Goal: Task Accomplishment & Management: Complete application form

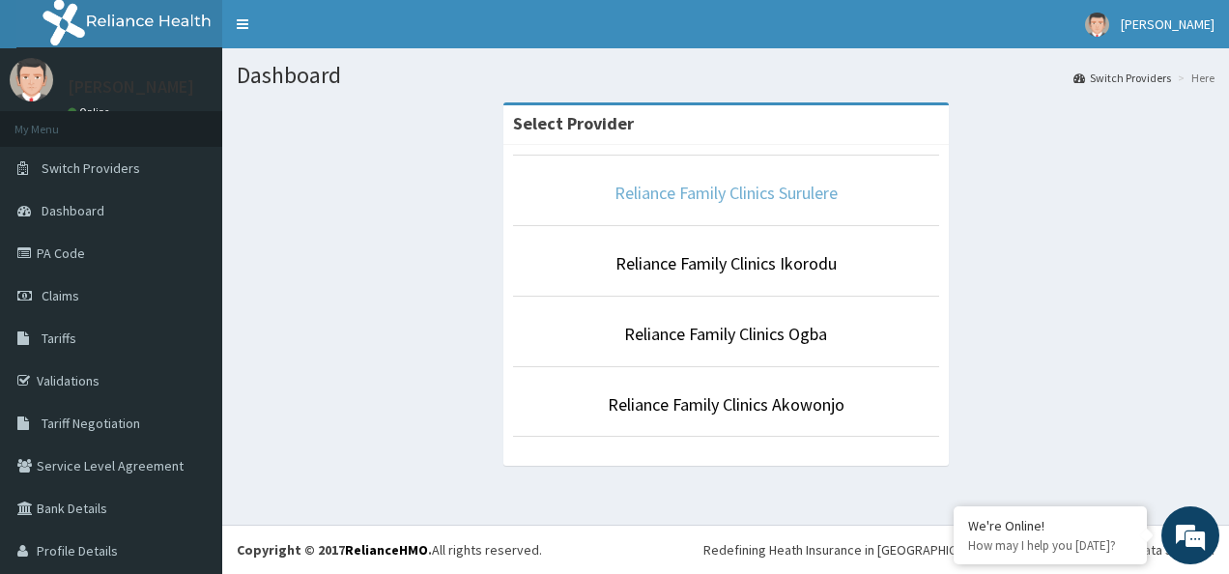
click at [684, 199] on link "Reliance Family Clinics Surulere" at bounding box center [725, 193] width 223 height 22
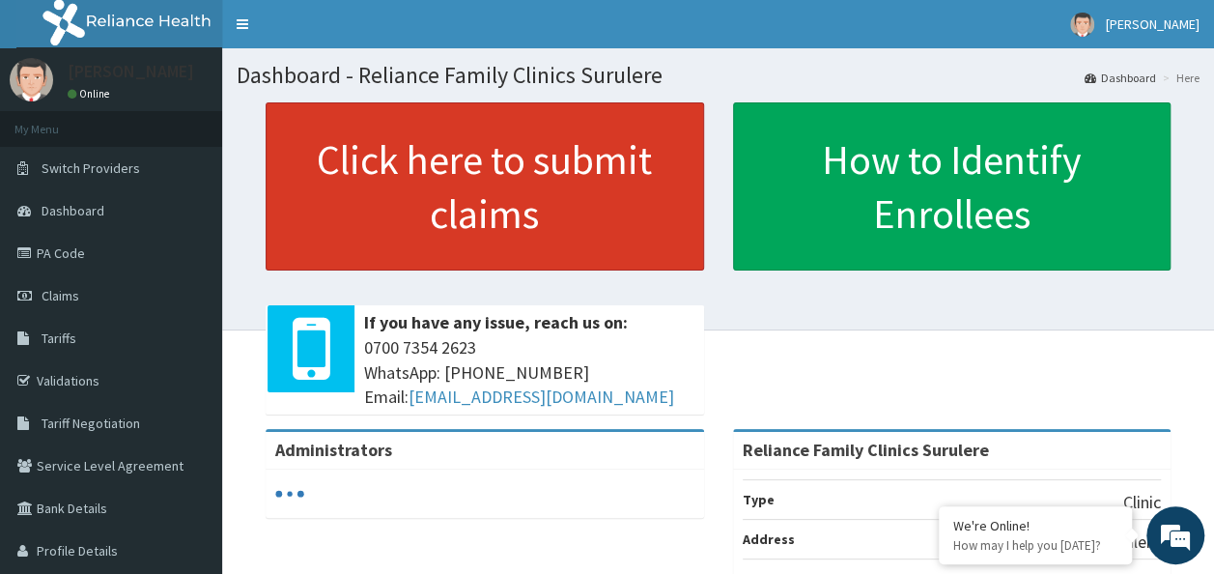
click at [541, 160] on link "Click here to submit claims" at bounding box center [485, 186] width 439 height 168
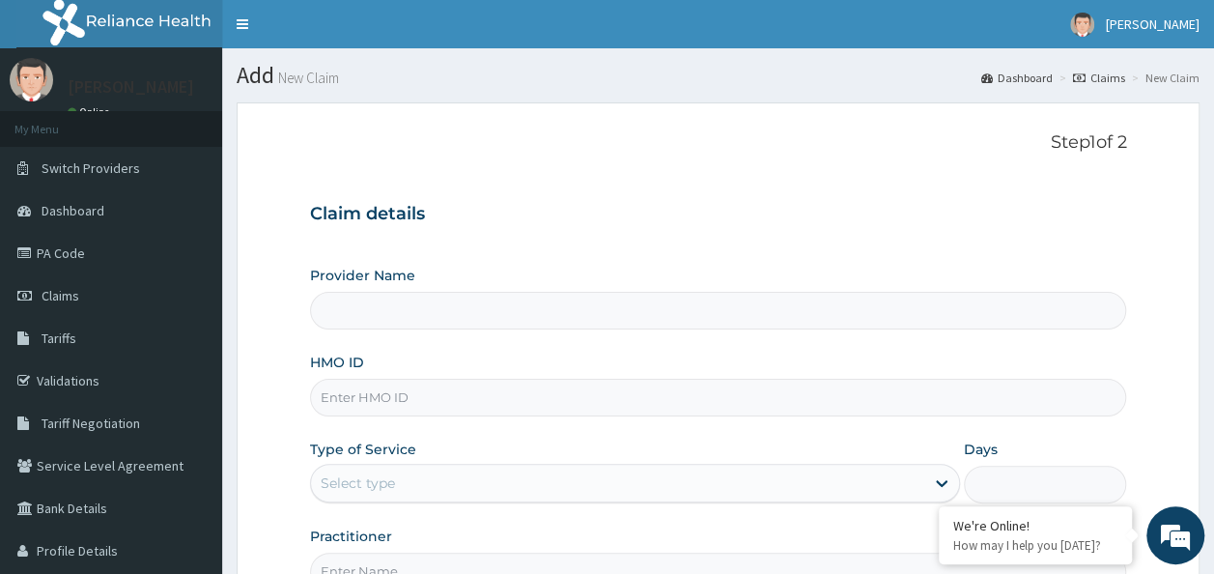
type input "Reliance Family Clinics Surulere"
click at [432, 392] on input "HMO ID" at bounding box center [718, 398] width 817 height 38
paste input "RFC/10146/A"
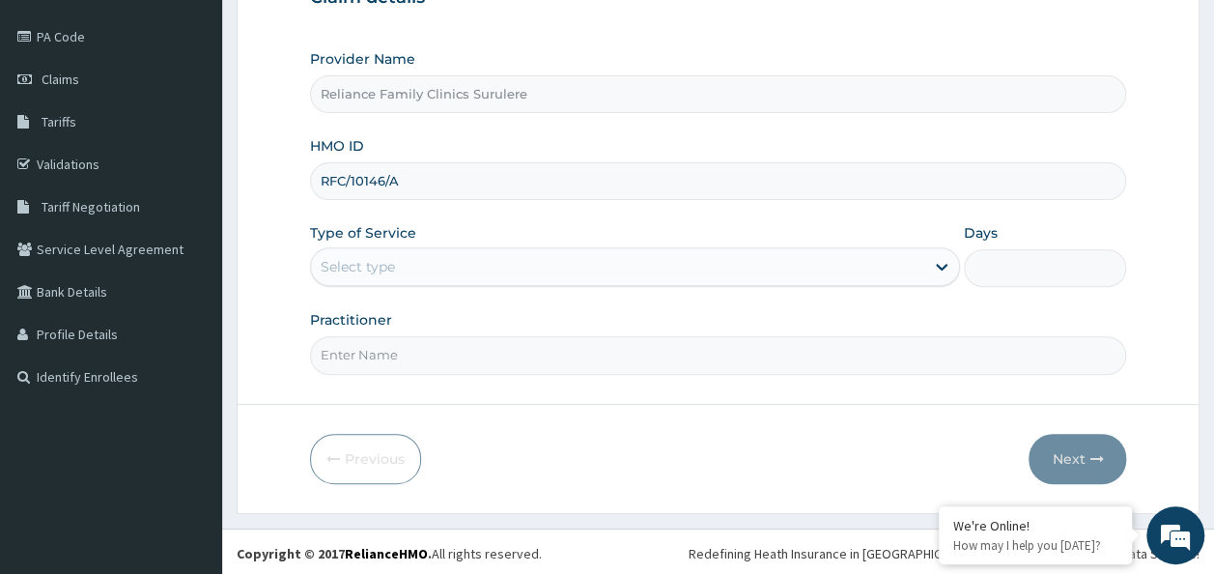
type input "RFC/10146/A"
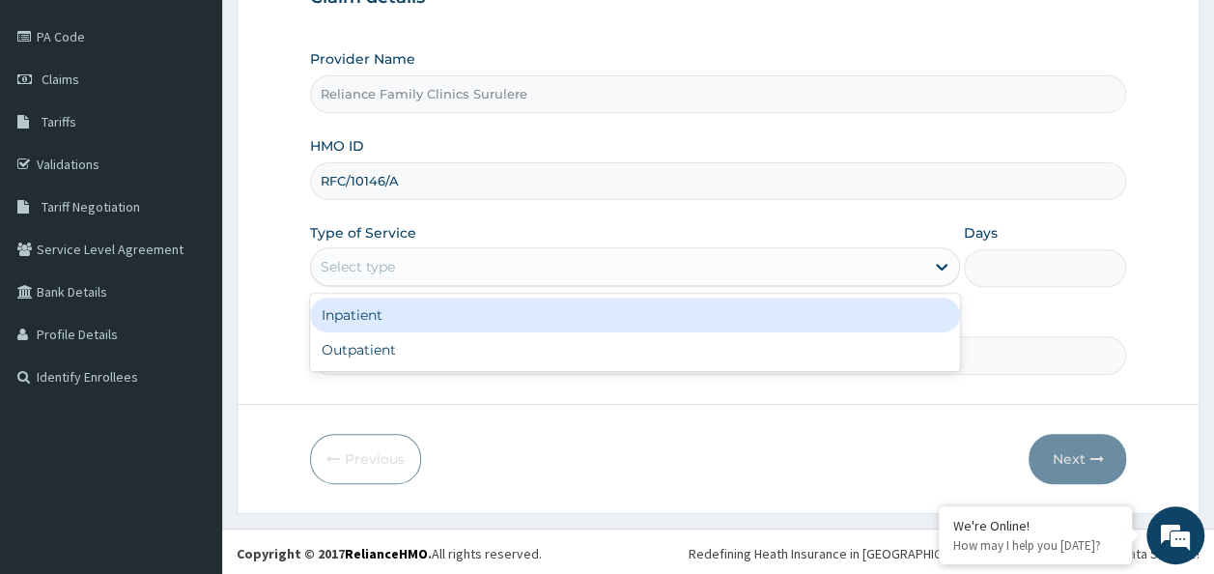
click at [520, 267] on div "Select type" at bounding box center [617, 266] width 613 height 31
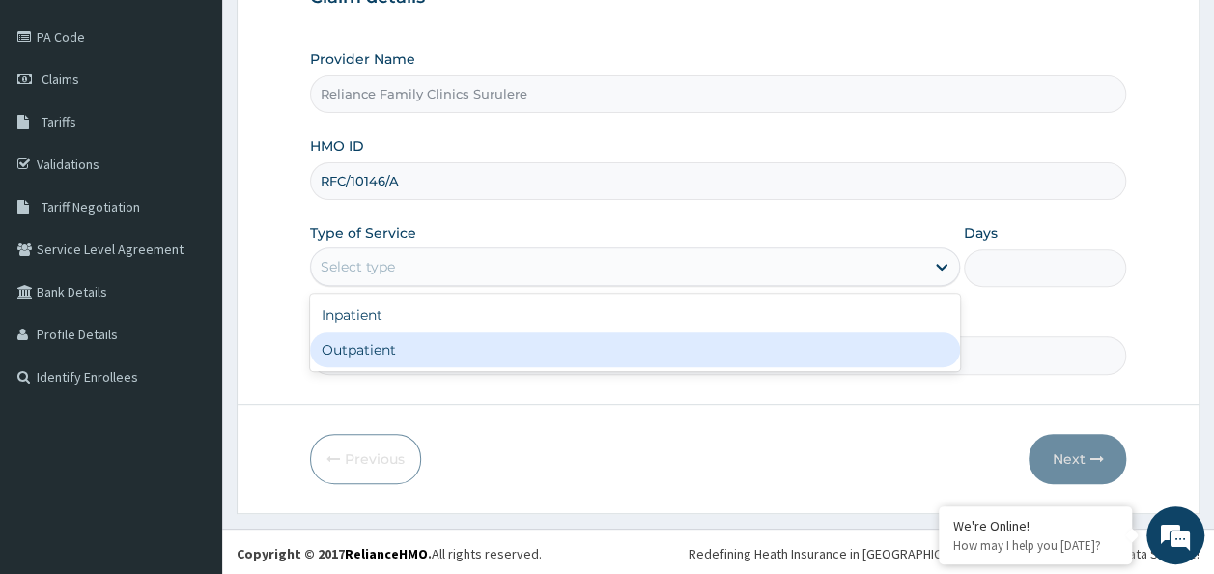
click at [510, 348] on div "Outpatient" at bounding box center [635, 349] width 650 height 35
type input "1"
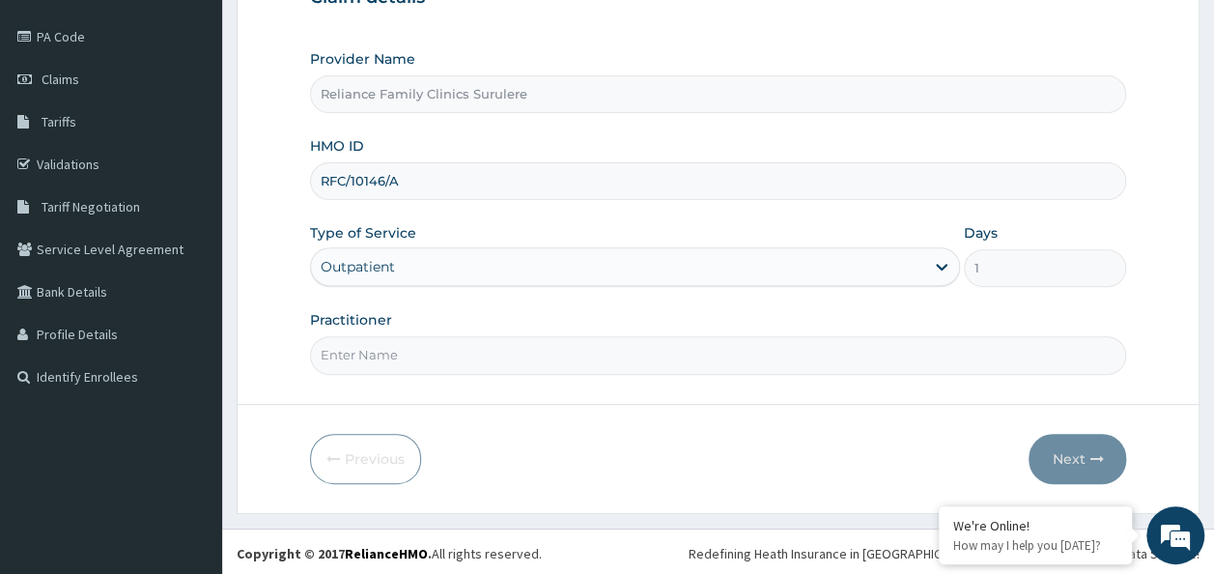
click at [510, 348] on input "Practitioner" at bounding box center [718, 355] width 817 height 38
type input "locum"
click at [1045, 451] on button "Next" at bounding box center [1078, 459] width 98 height 50
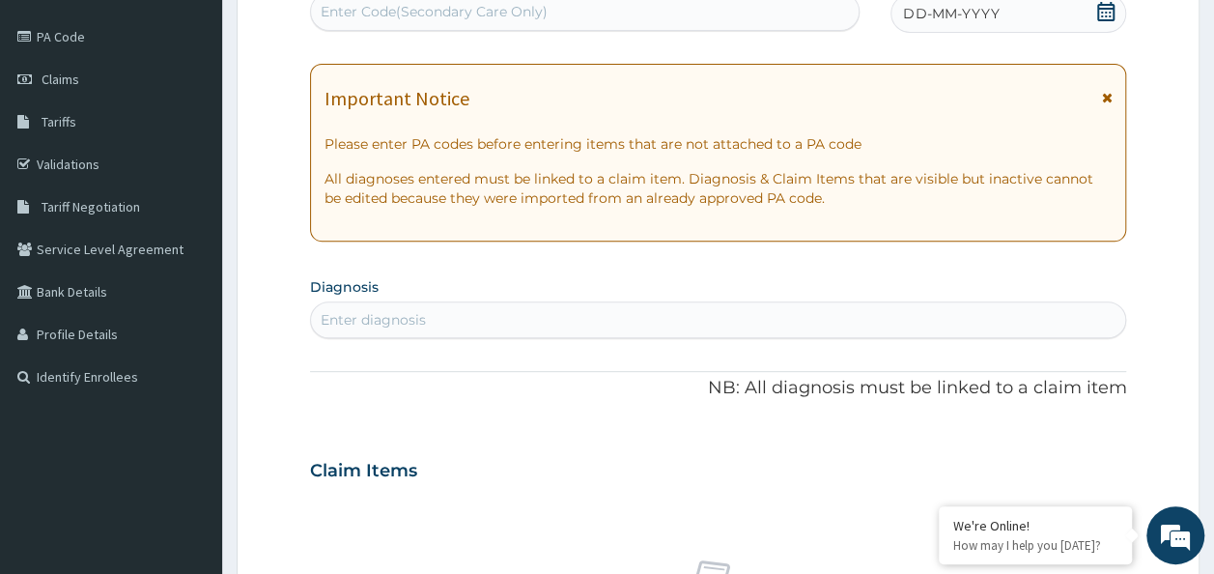
click at [937, 14] on span "DD-MM-YYYY" at bounding box center [951, 13] width 96 height 19
click at [421, 326] on div "Enter diagnosis" at bounding box center [373, 319] width 105 height 19
type input "malaria"
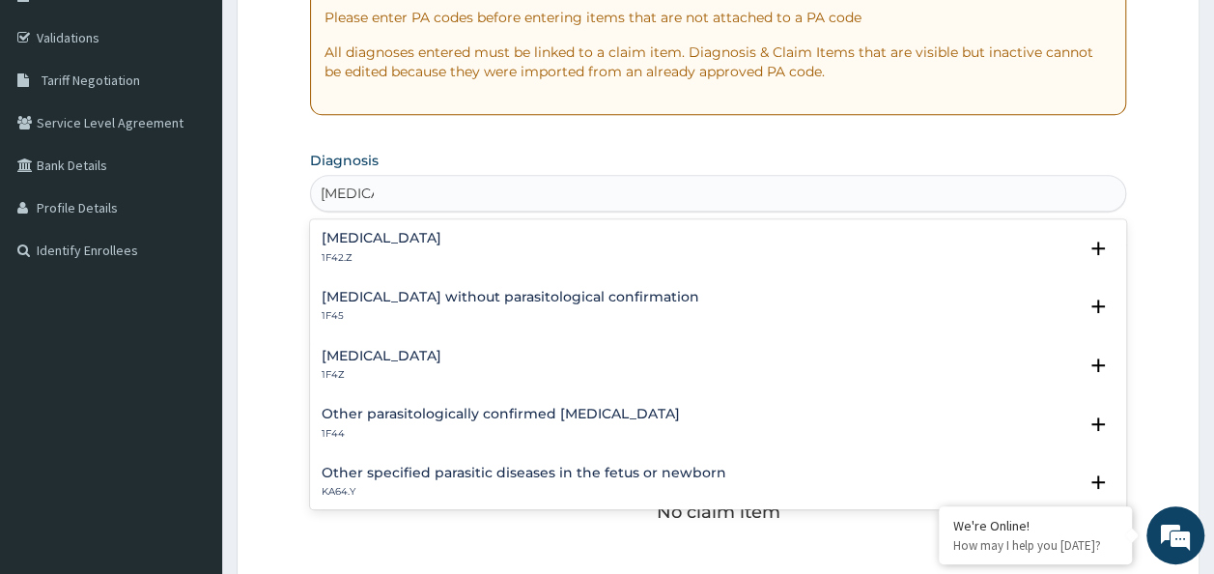
scroll to position [350, 0]
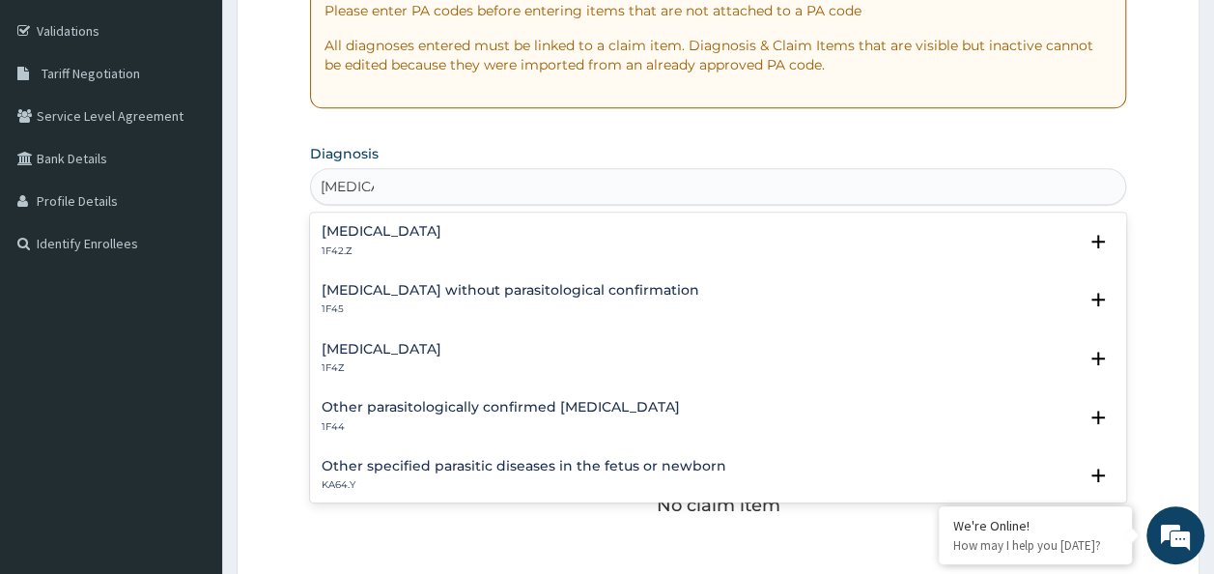
click at [383, 361] on p "1F4Z" at bounding box center [382, 368] width 120 height 14
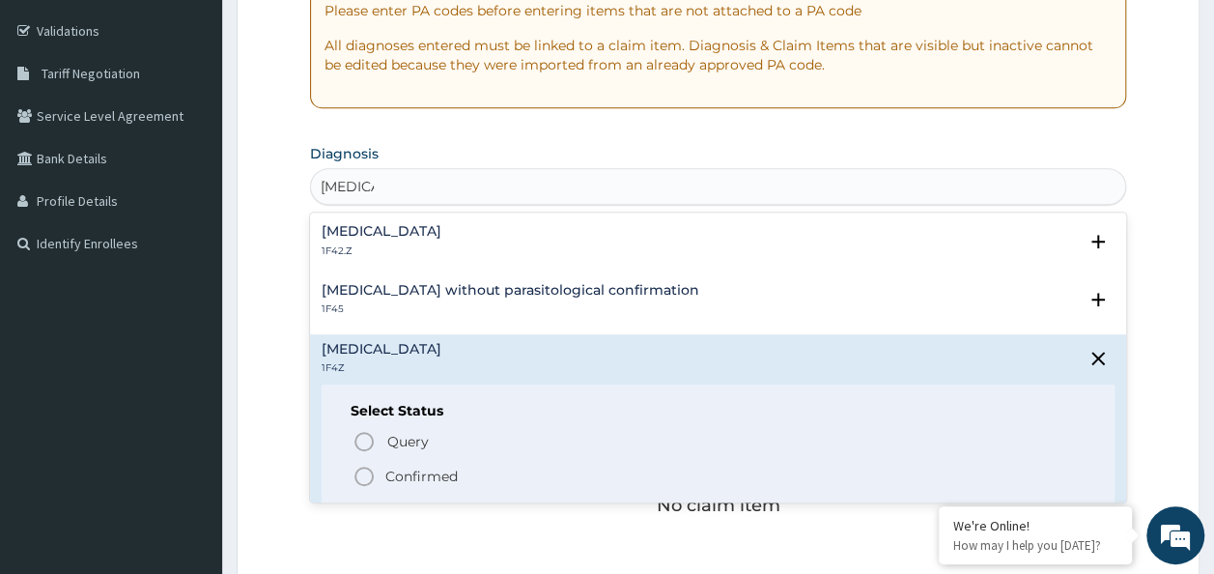
click at [380, 467] on span "Confirmed" at bounding box center [720, 476] width 734 height 23
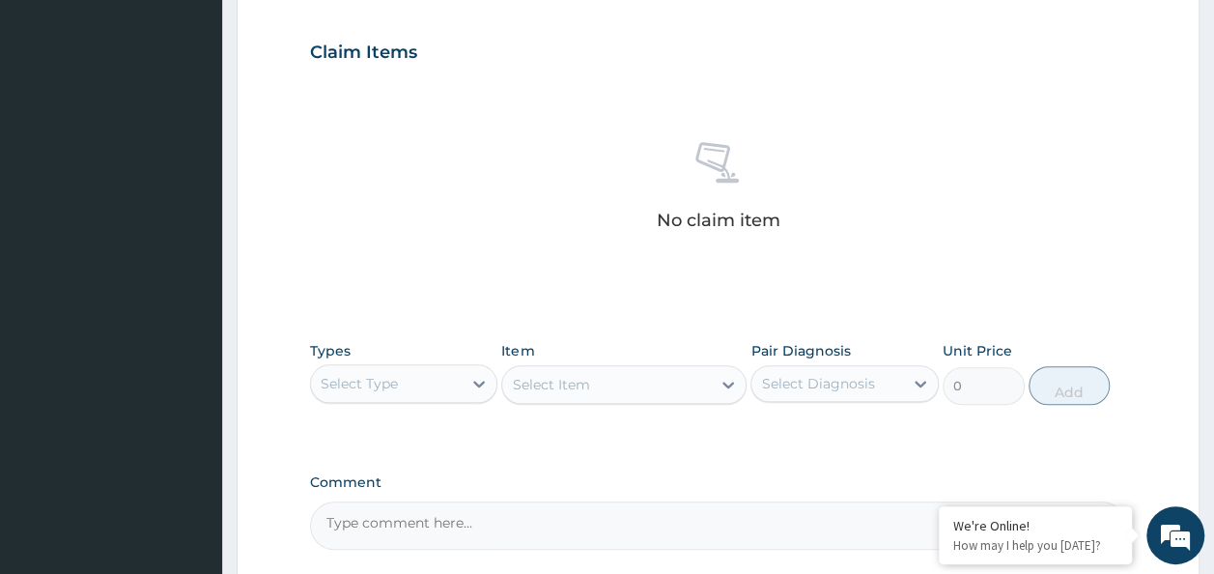
scroll to position [641, 0]
click at [457, 379] on div "Select Type" at bounding box center [387, 382] width 152 height 31
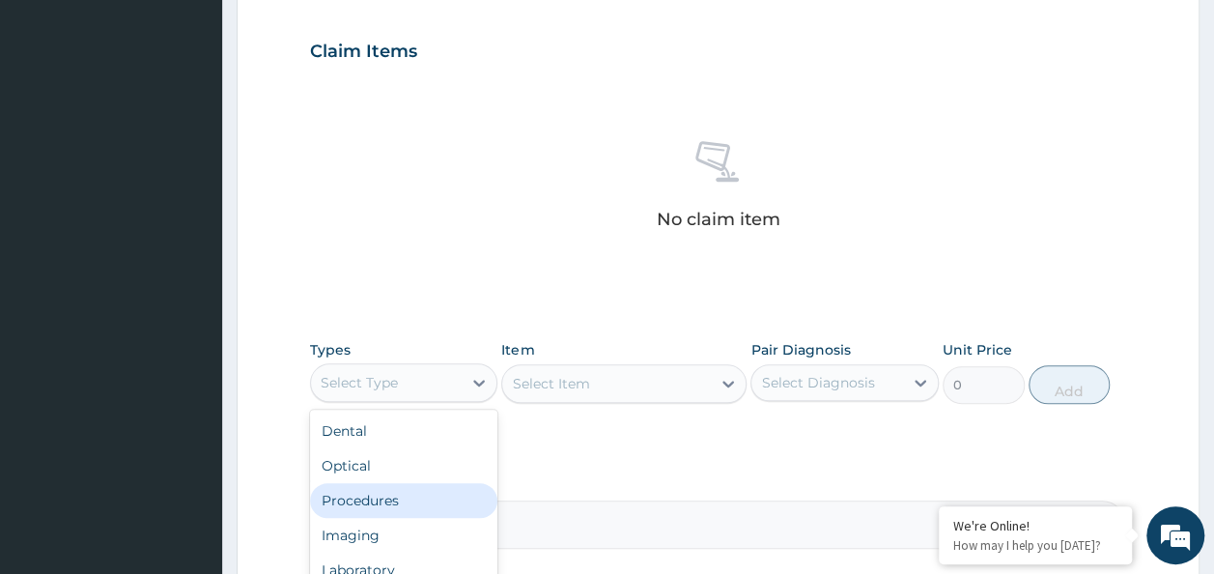
click at [396, 485] on div "Procedures" at bounding box center [404, 500] width 188 height 35
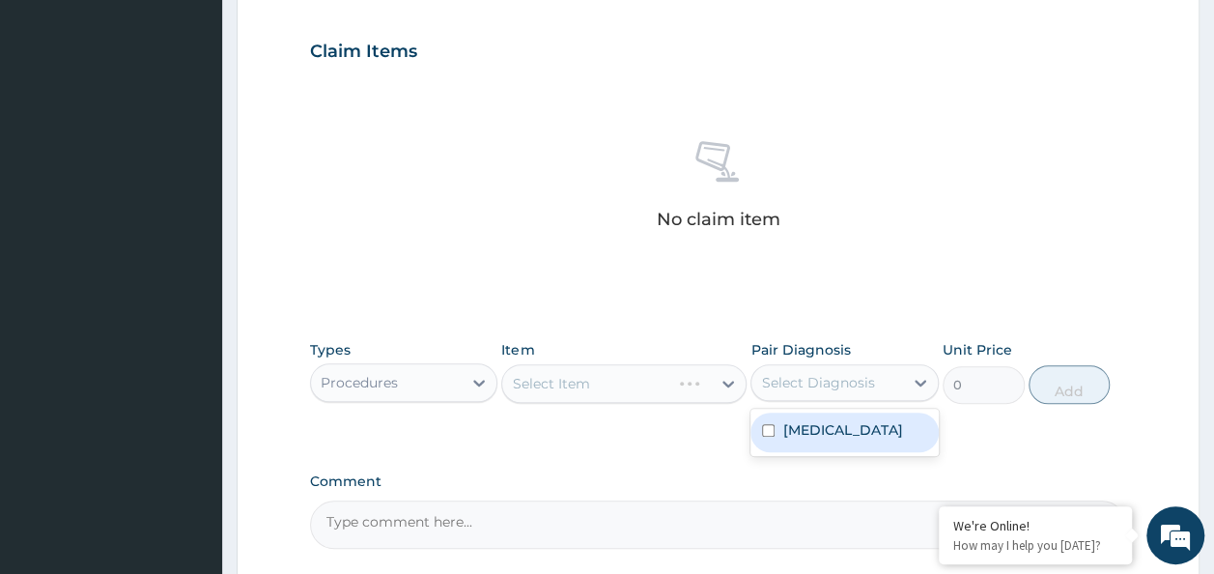
click at [861, 385] on div "Select Diagnosis" at bounding box center [817, 382] width 113 height 19
click at [838, 420] on label "Malaria, unspecified" at bounding box center [842, 429] width 120 height 19
checkbox input "true"
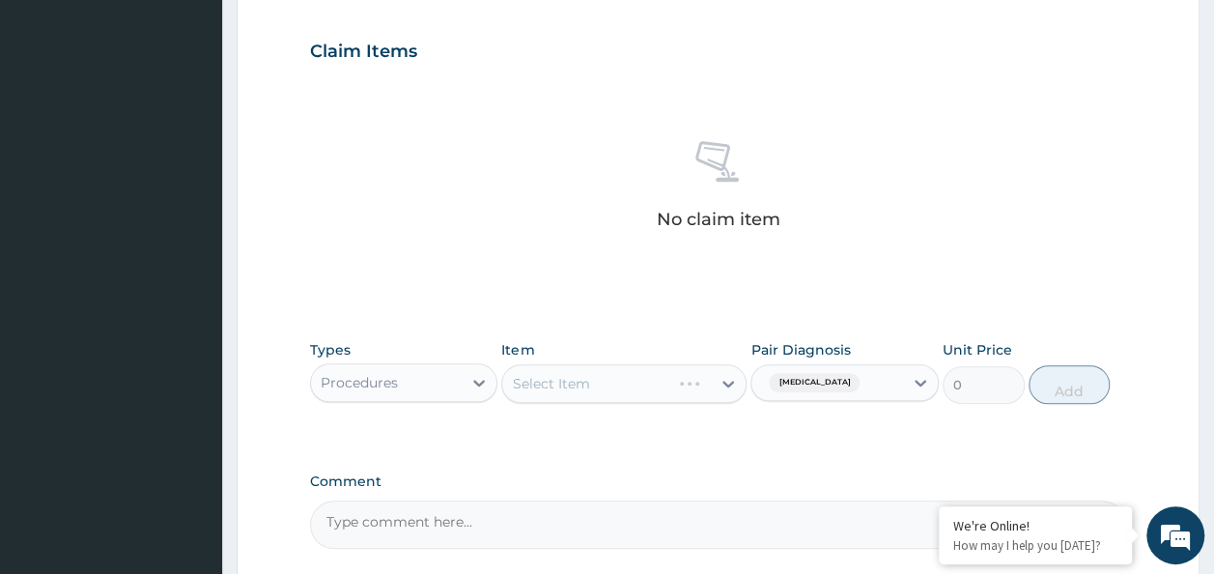
click at [585, 394] on div "Select Item" at bounding box center [623, 383] width 245 height 39
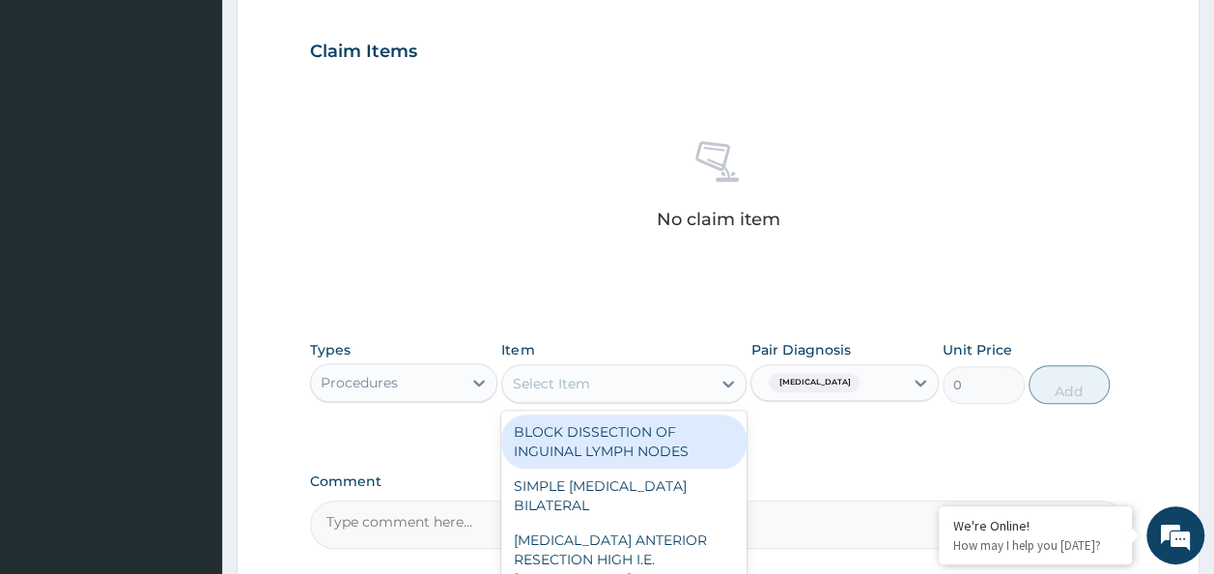
click at [585, 394] on div "Select Item" at bounding box center [606, 383] width 209 height 31
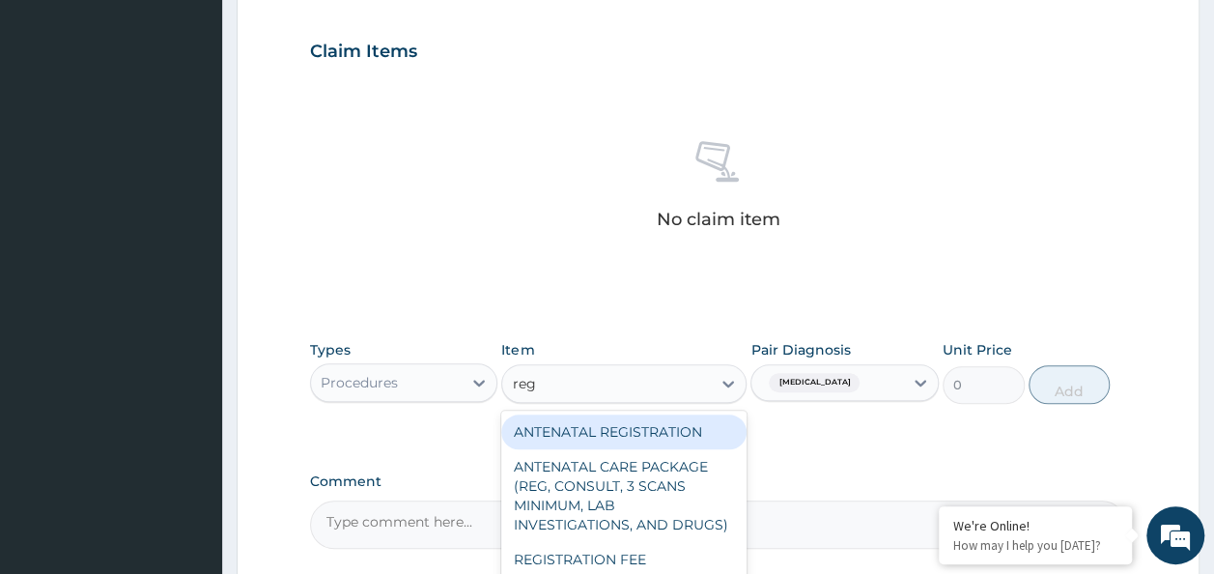
type input "regis"
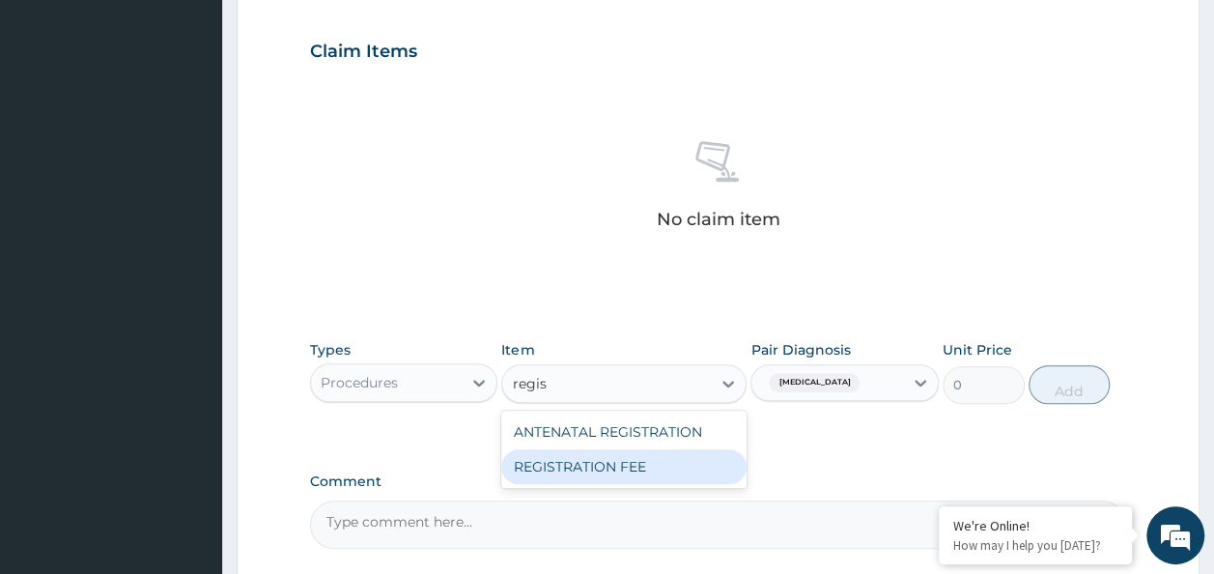
click at [604, 464] on div "REGISTRATION FEE" at bounding box center [623, 466] width 245 height 35
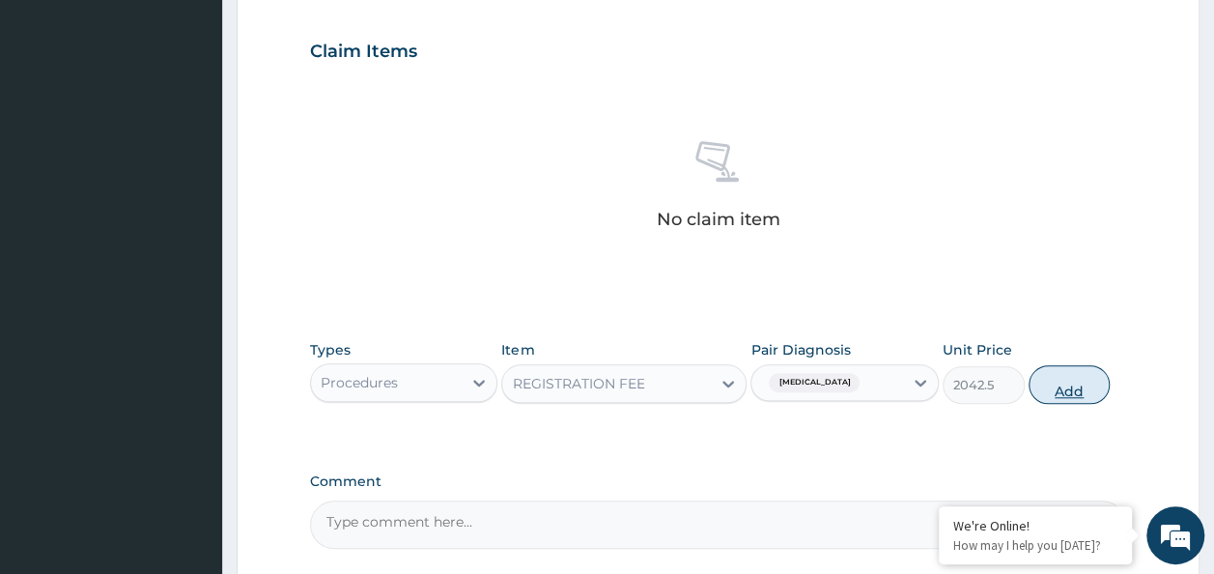
click at [1048, 390] on button "Add" at bounding box center [1070, 384] width 82 height 39
type input "0"
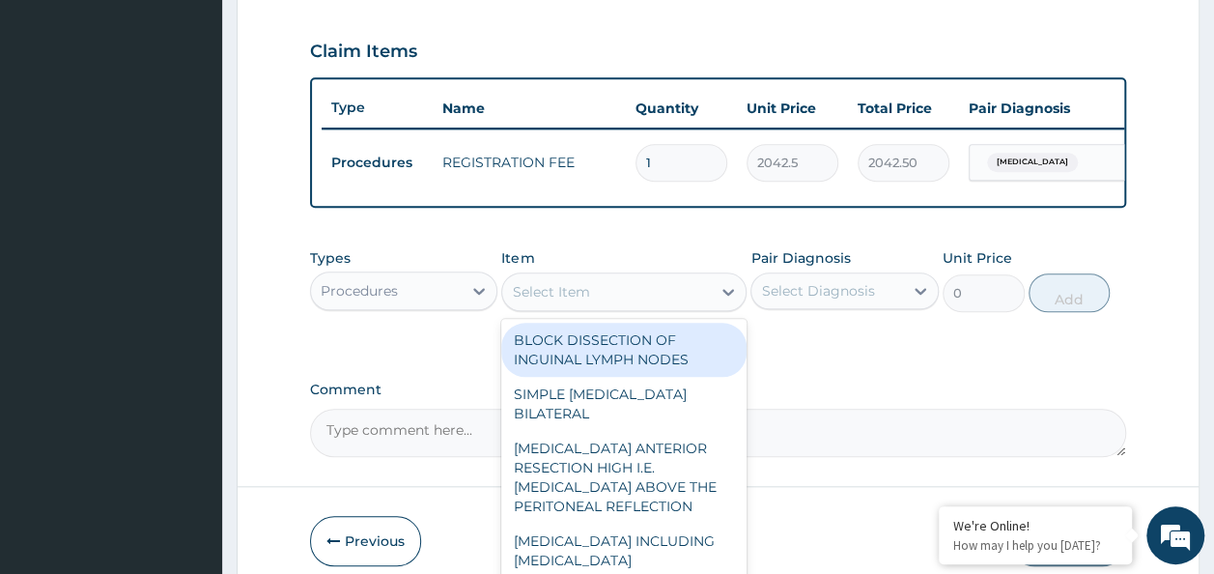
click at [587, 301] on div "Select Item" at bounding box center [550, 291] width 77 height 19
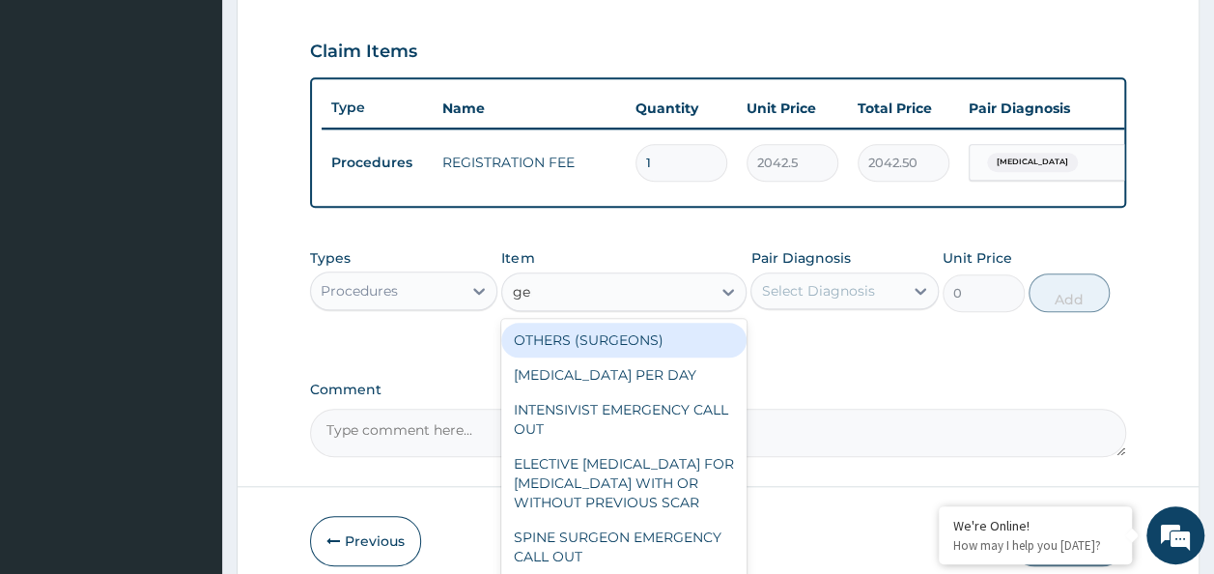
type input "gene"
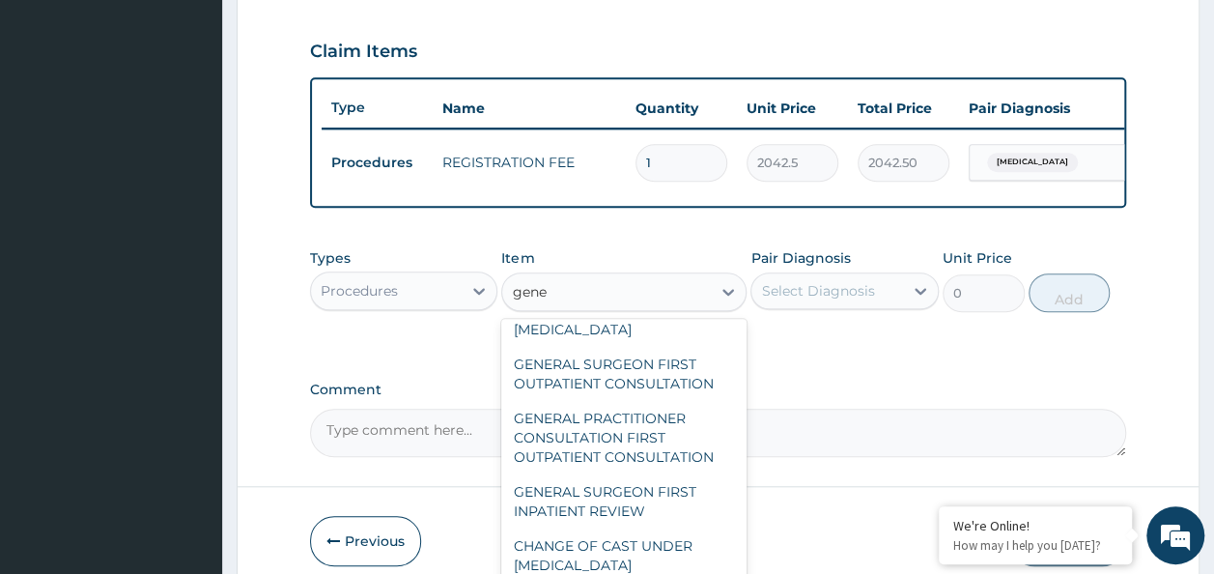
scroll to position [234, 0]
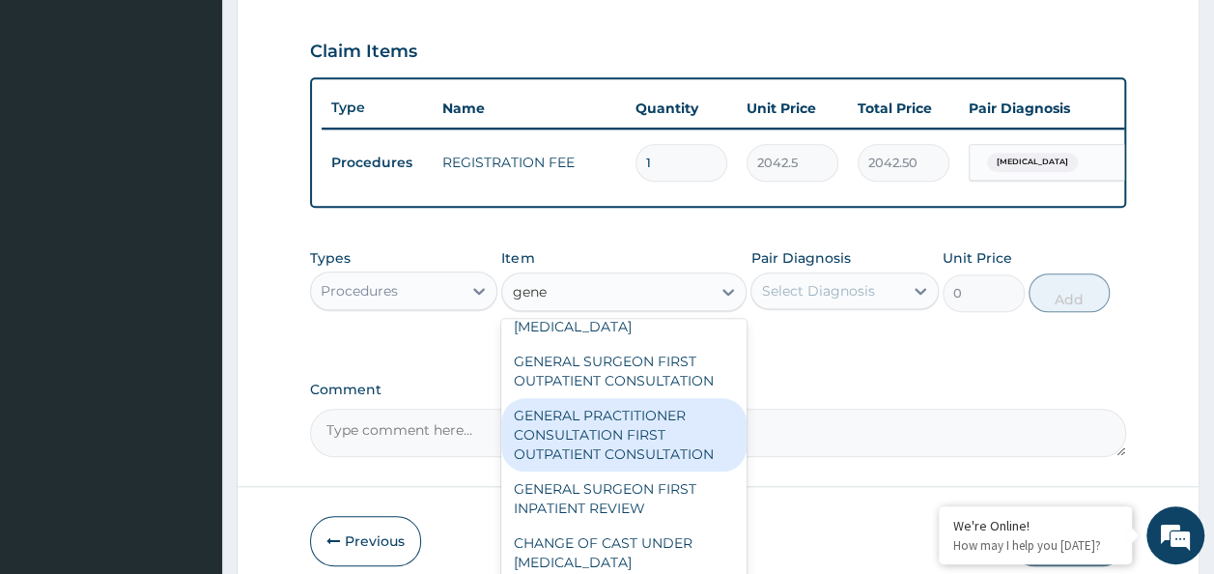
click at [636, 430] on div "GENERAL PRACTITIONER CONSULTATION FIRST OUTPATIENT CONSULTATION" at bounding box center [623, 434] width 245 height 73
type input "3370.125"
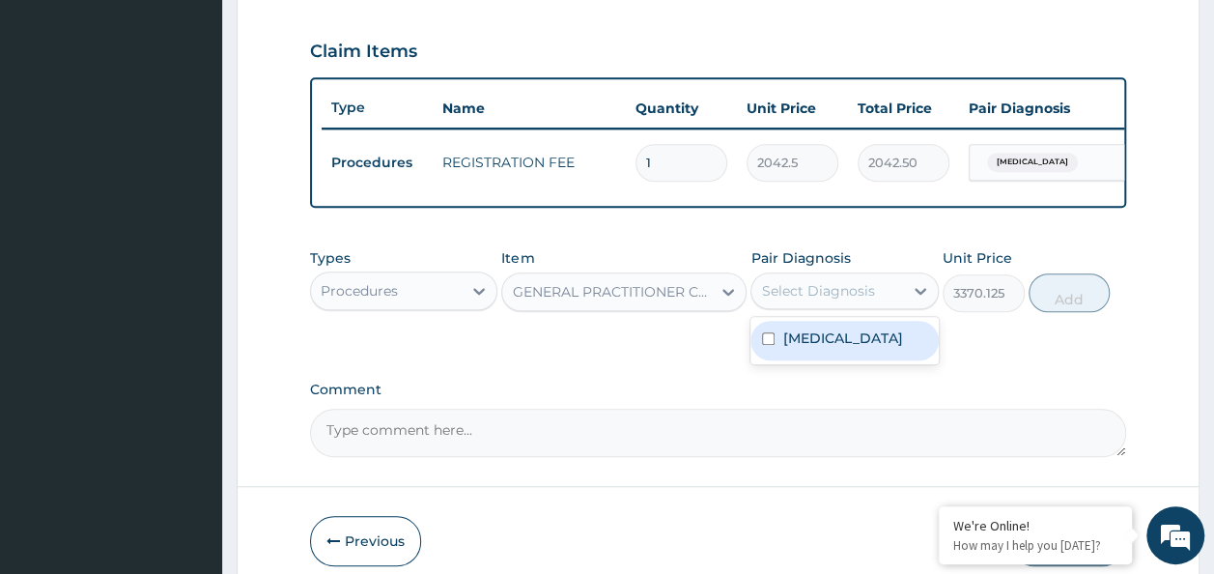
drag, startPoint x: 867, startPoint y: 308, endPoint x: 831, endPoint y: 355, distance: 59.9
click at [831, 309] on div "option Malaria, unspecified, selected. option Malaria, unspecified focused, 1 o…" at bounding box center [845, 290] width 188 height 37
click at [831, 348] on label "Malaria, unspecified" at bounding box center [842, 337] width 120 height 19
checkbox input "true"
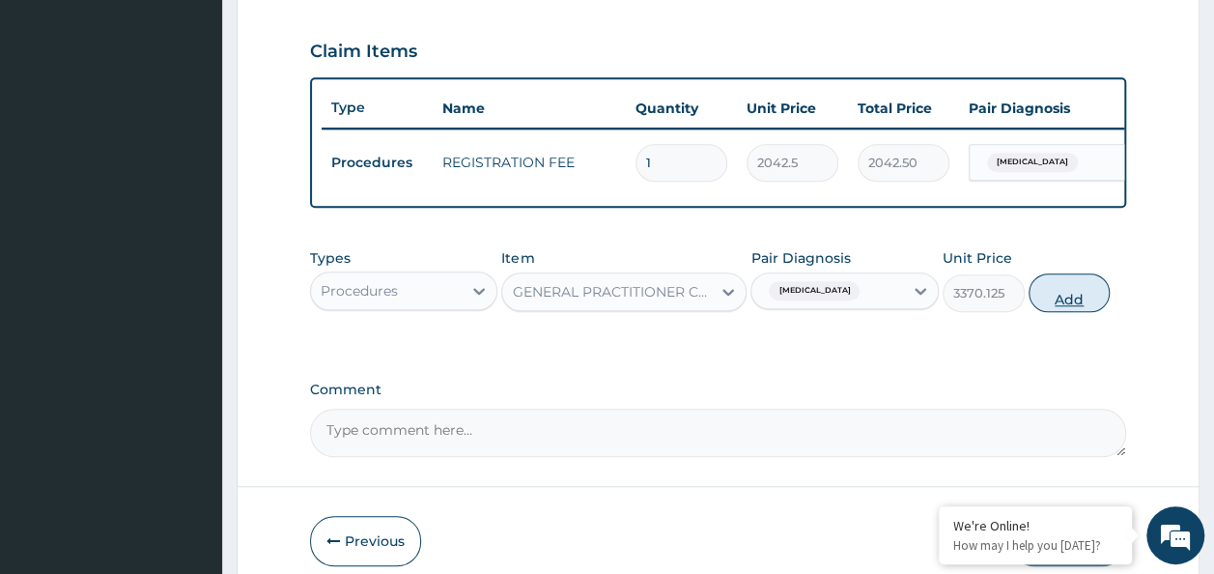
click at [1061, 302] on button "Add" at bounding box center [1070, 292] width 82 height 39
type input "0"
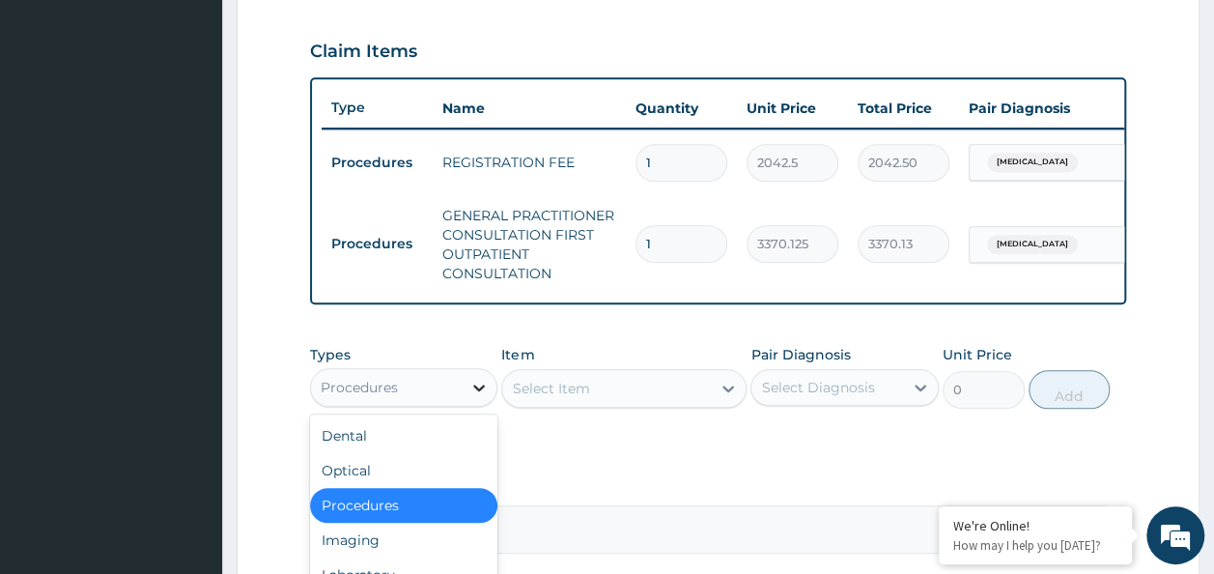
click at [467, 395] on div at bounding box center [479, 387] width 35 height 35
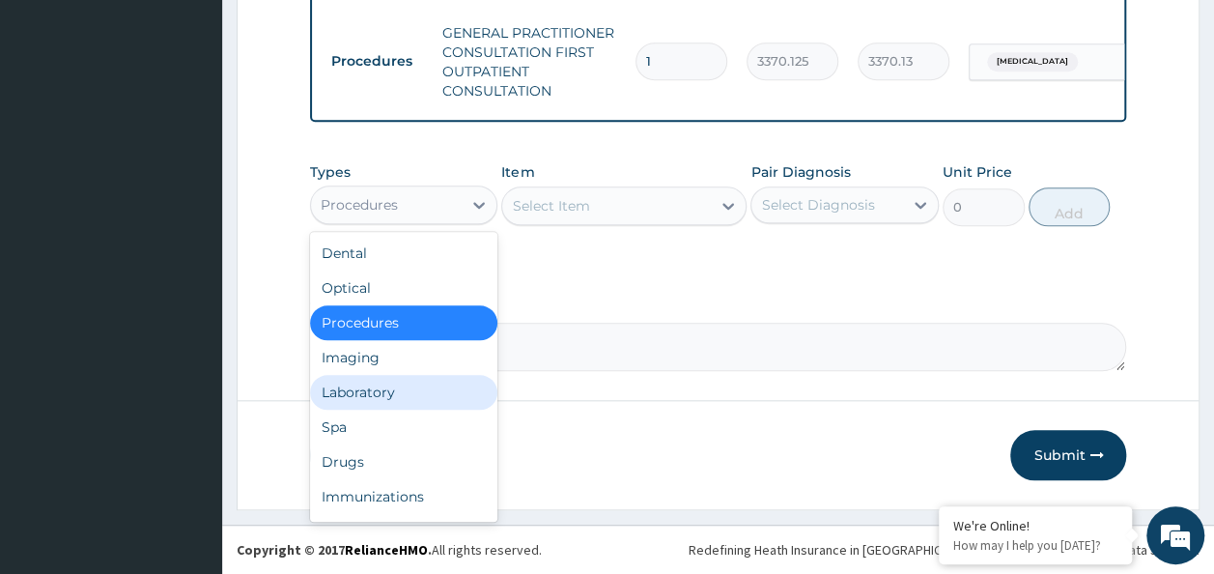
click at [396, 388] on div "Laboratory" at bounding box center [404, 392] width 188 height 35
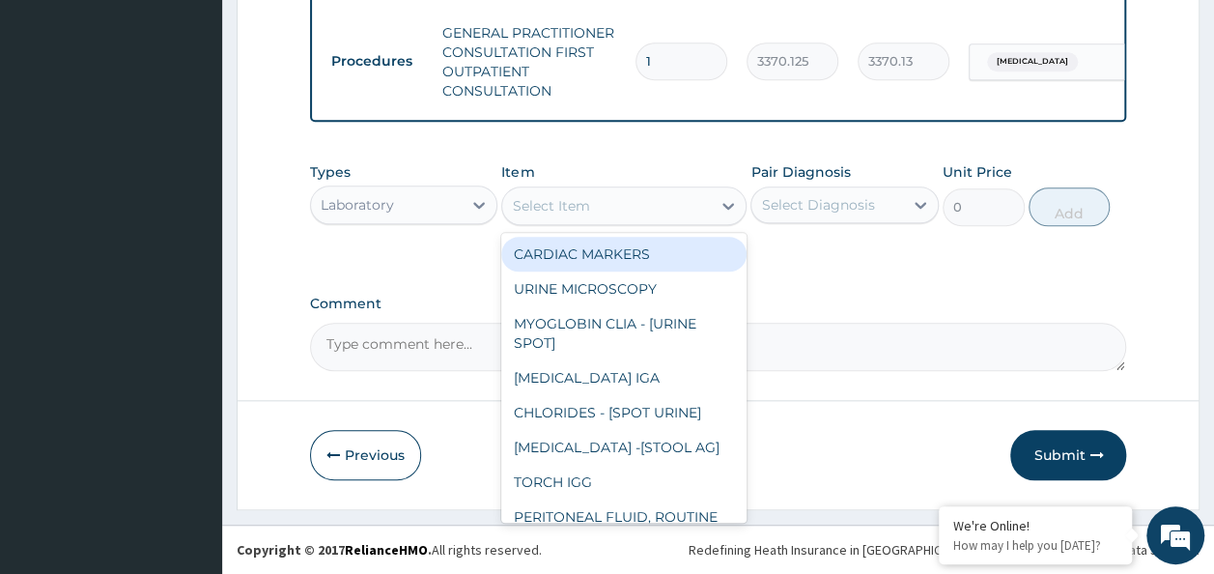
click at [659, 212] on div "Select Item" at bounding box center [606, 205] width 209 height 31
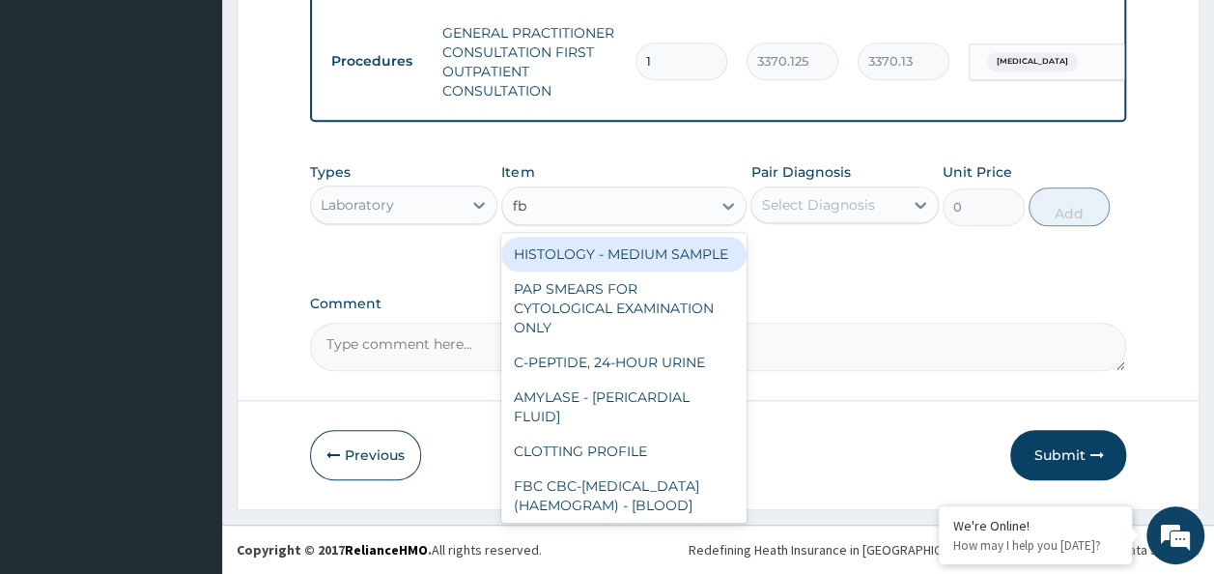
type input "fbc"
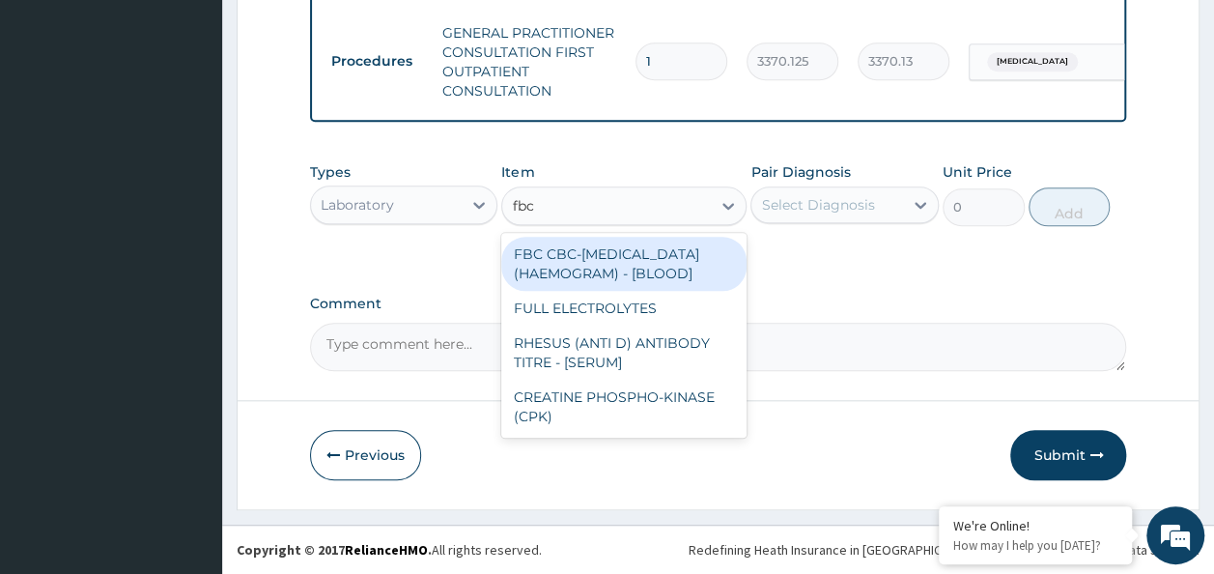
click at [669, 264] on div "FBC CBC-[MEDICAL_DATA] (HAEMOGRAM) - [BLOOD]" at bounding box center [623, 264] width 245 height 54
type input "4085"
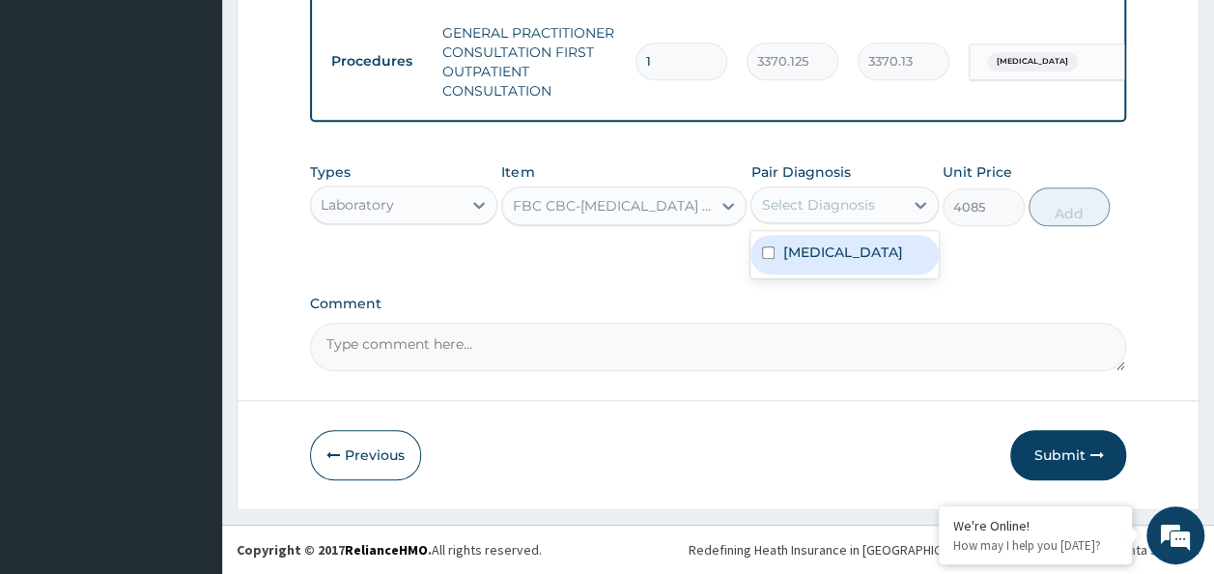
click at [880, 216] on div "Select Diagnosis" at bounding box center [827, 204] width 152 height 31
click at [855, 269] on div "Malaria, unspecified" at bounding box center [845, 255] width 188 height 40
checkbox input "true"
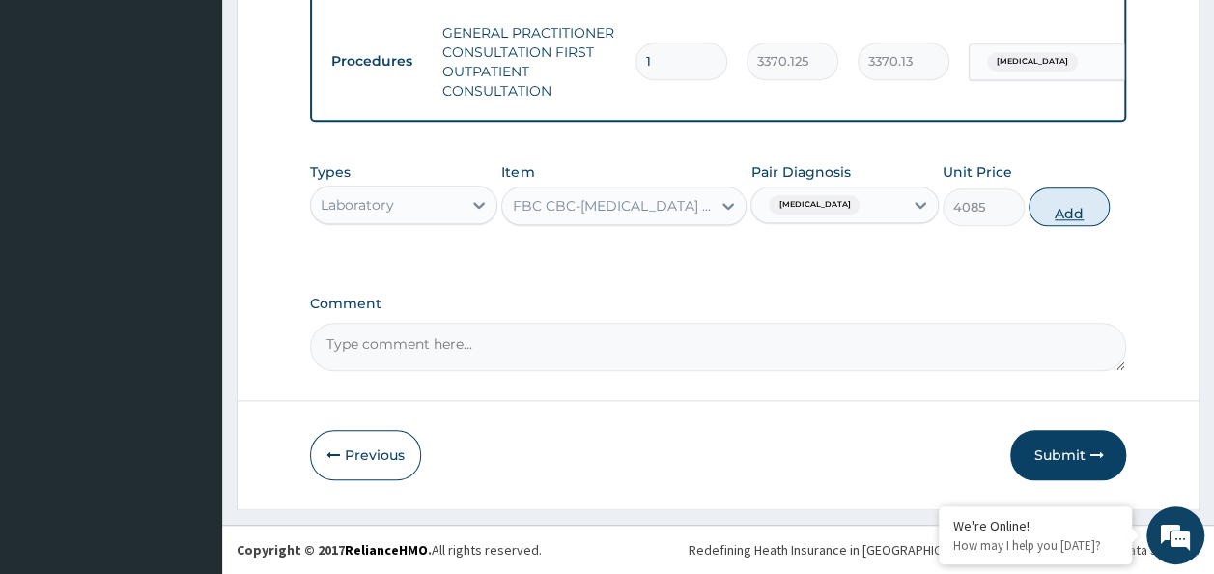
click at [1051, 200] on button "Add" at bounding box center [1070, 206] width 82 height 39
type input "0"
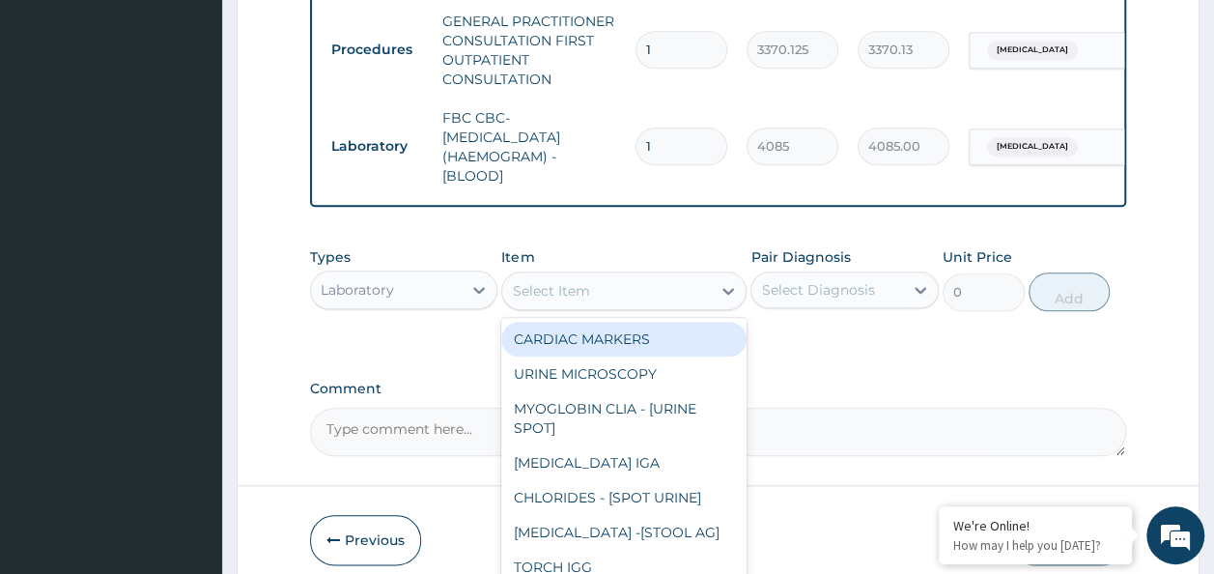
click at [609, 294] on div "Select Item" at bounding box center [606, 290] width 209 height 31
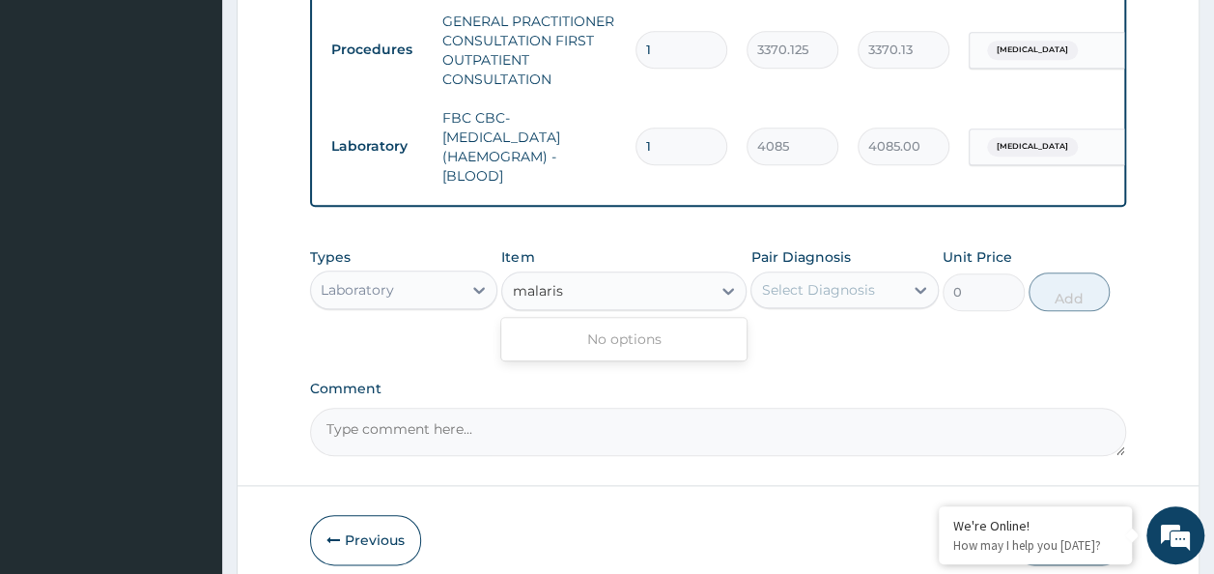
type input "malari"
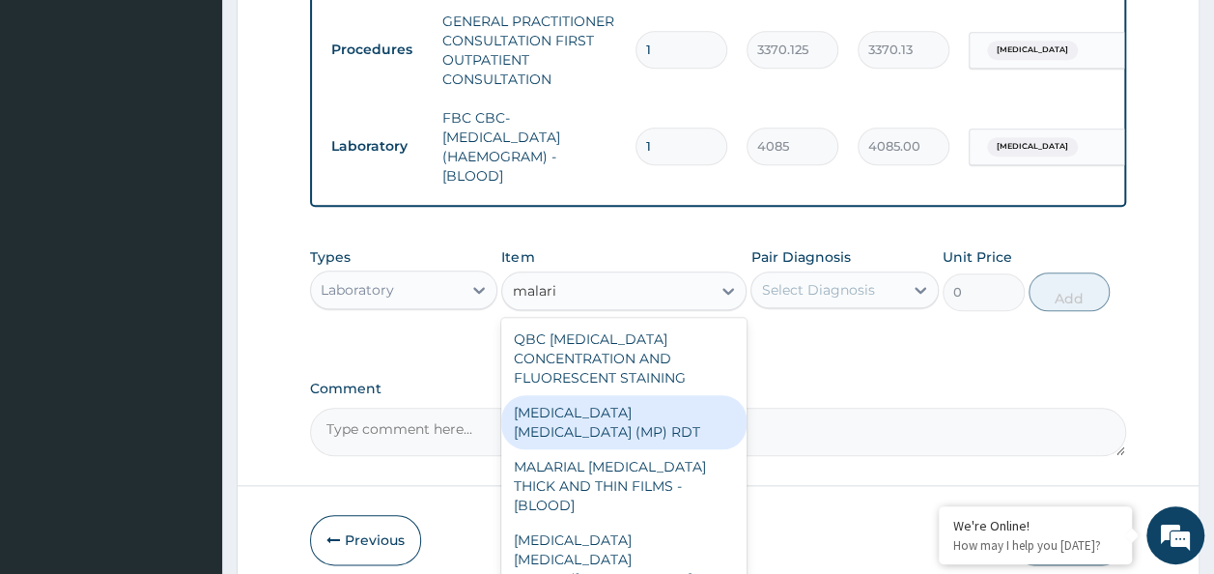
click at [675, 416] on div "[MEDICAL_DATA] [MEDICAL_DATA] (MP) RDT" at bounding box center [623, 422] width 245 height 54
type input "1531.875"
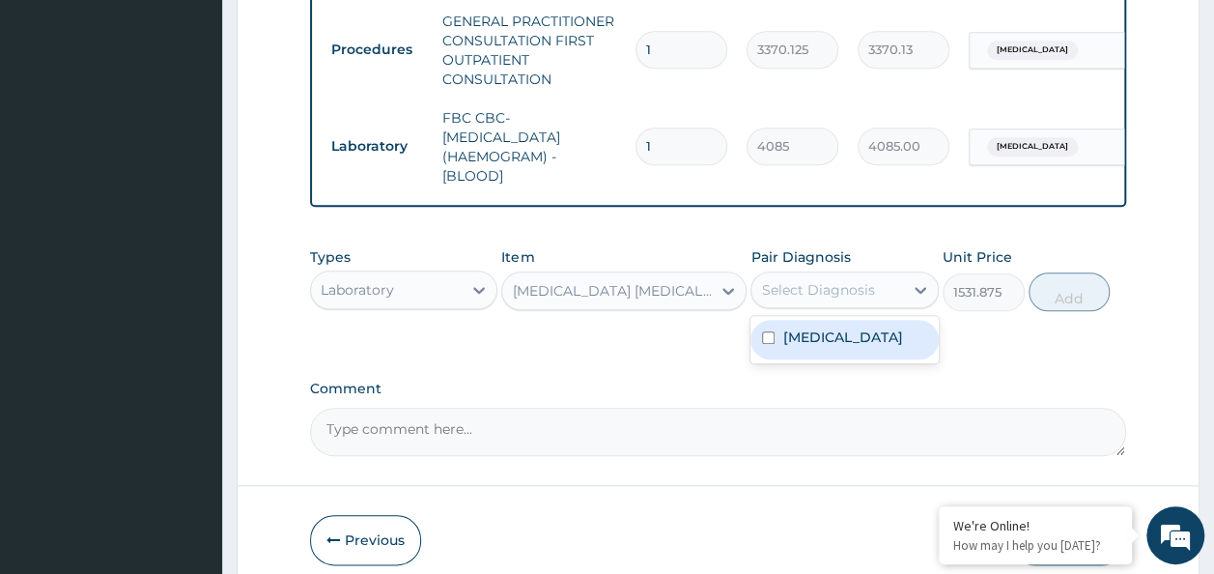
click at [883, 305] on div "Select Diagnosis" at bounding box center [827, 289] width 152 height 31
click at [850, 347] on label "Malaria, unspecified" at bounding box center [842, 336] width 120 height 19
checkbox input "true"
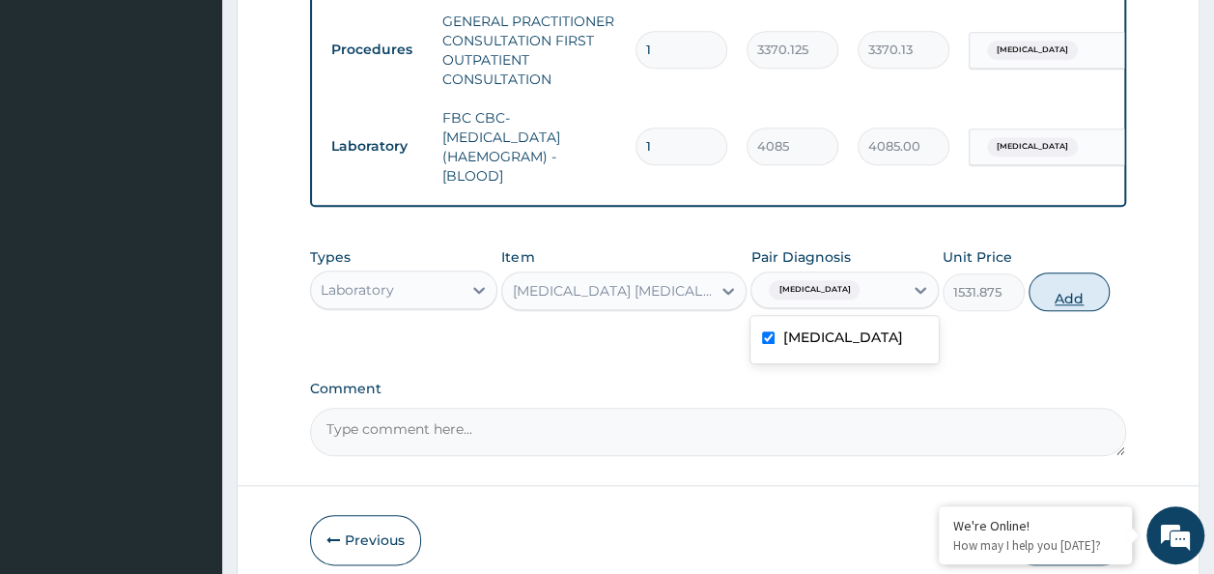
click at [1079, 311] on button "Add" at bounding box center [1070, 291] width 82 height 39
type input "0"
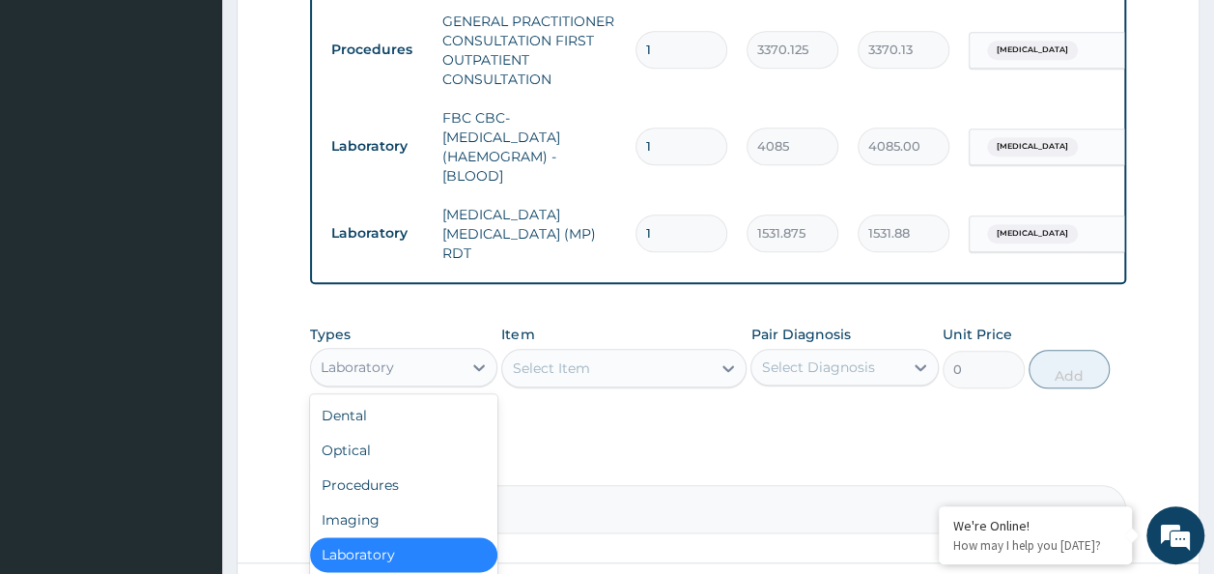
click at [458, 373] on div "Laboratory" at bounding box center [387, 367] width 152 height 31
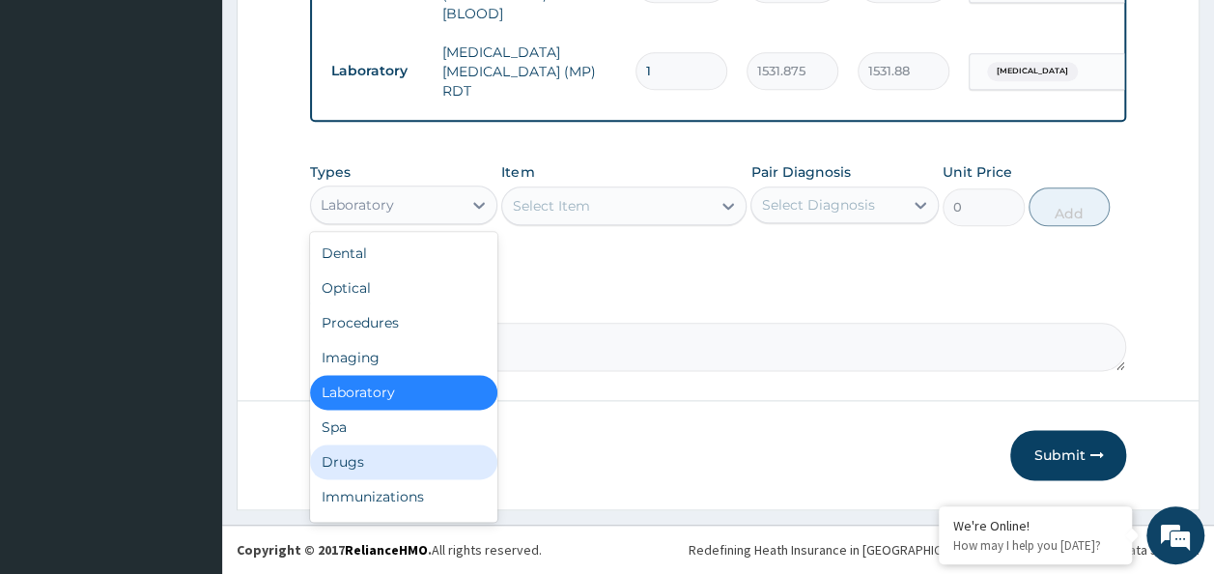
click at [382, 466] on div "Drugs" at bounding box center [404, 461] width 188 height 35
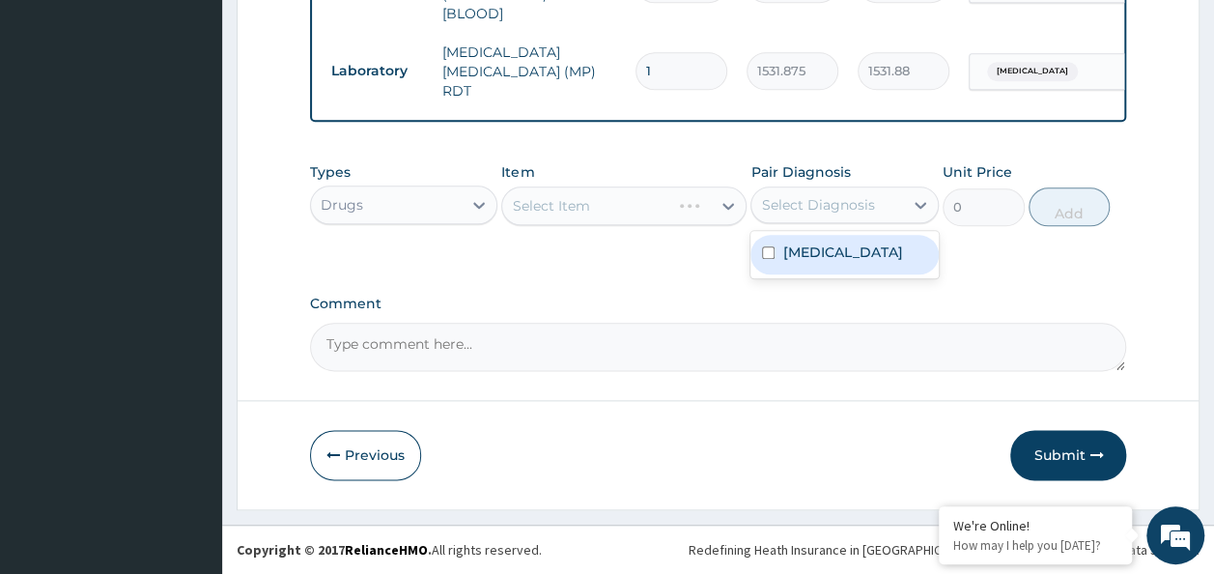
click at [790, 220] on div "Select Diagnosis" at bounding box center [827, 204] width 152 height 31
click at [789, 258] on label "Malaria, unspecified" at bounding box center [842, 251] width 120 height 19
checkbox input "true"
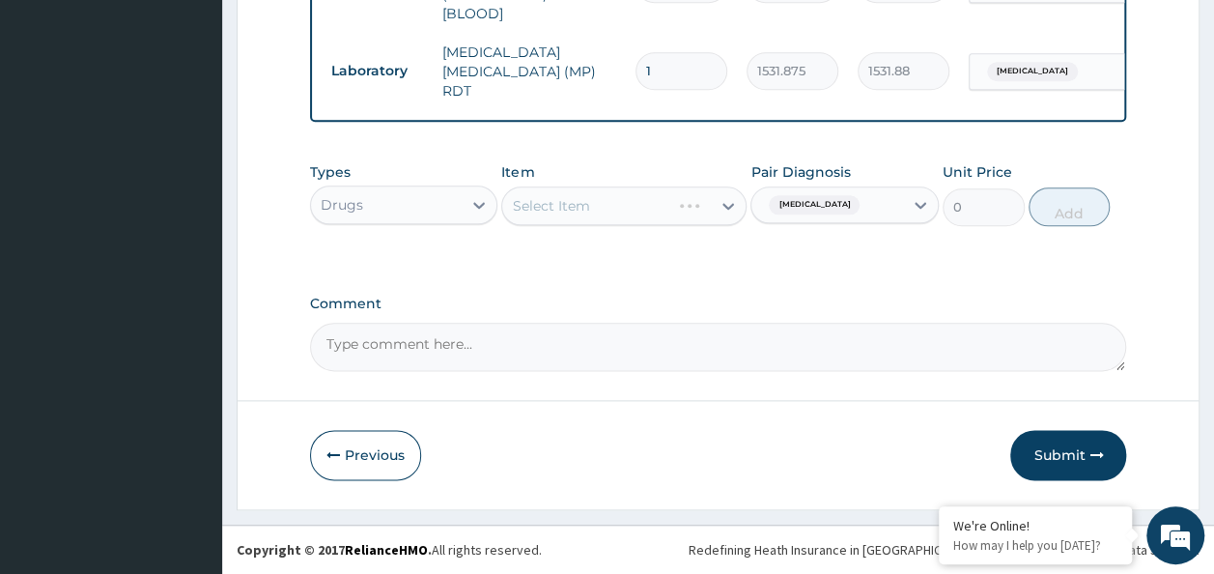
click at [639, 220] on div "Select Item" at bounding box center [623, 205] width 245 height 39
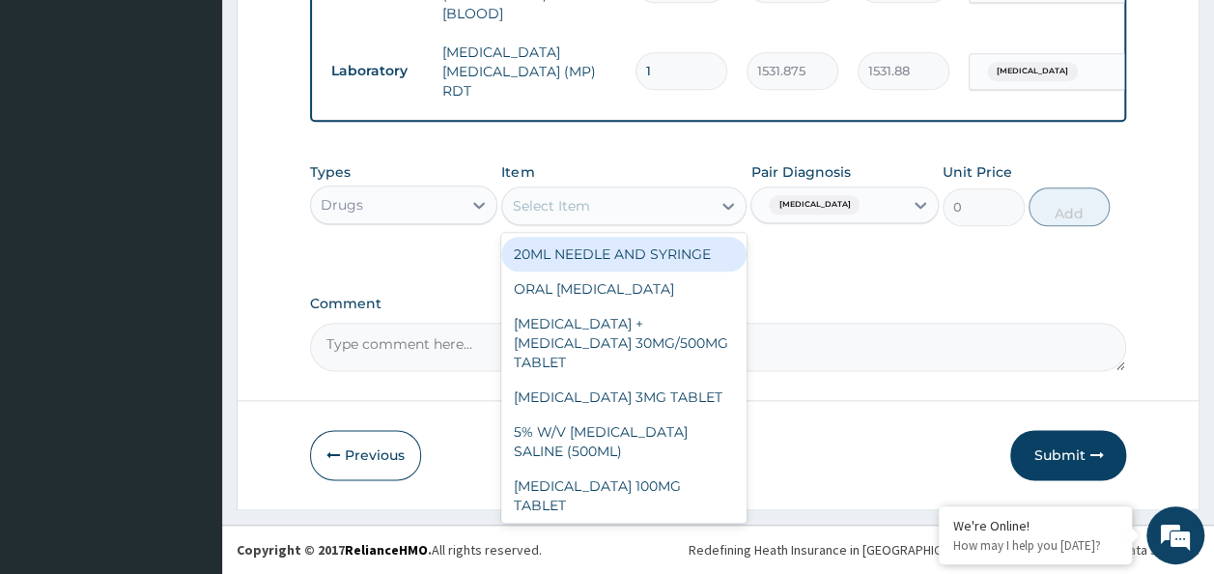
click at [639, 220] on div "Select Item" at bounding box center [606, 205] width 209 height 31
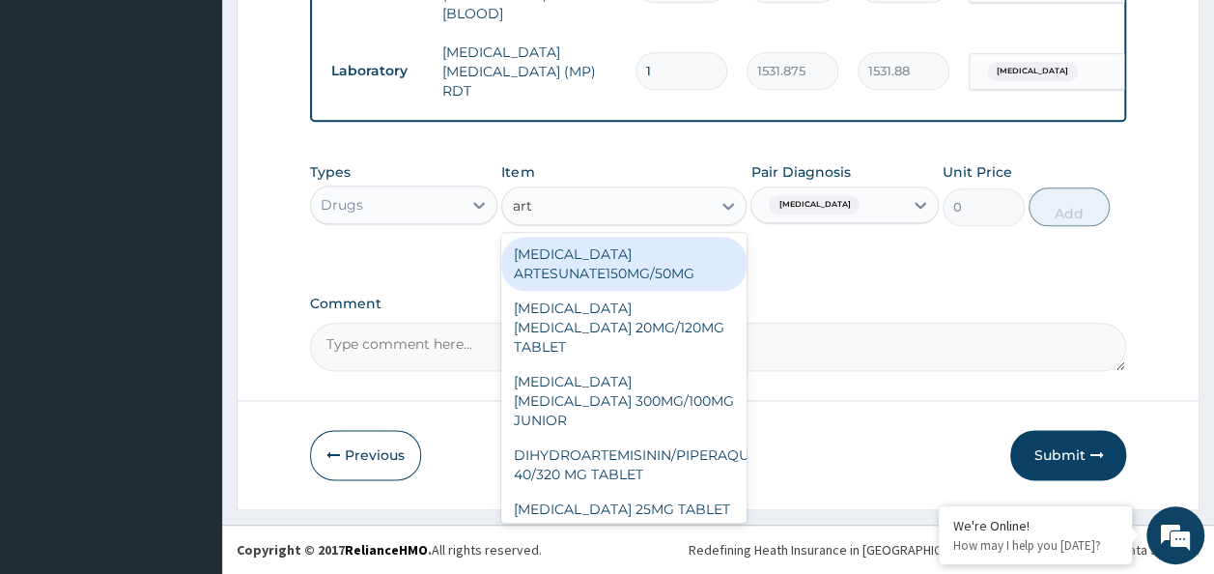
type input "arte"
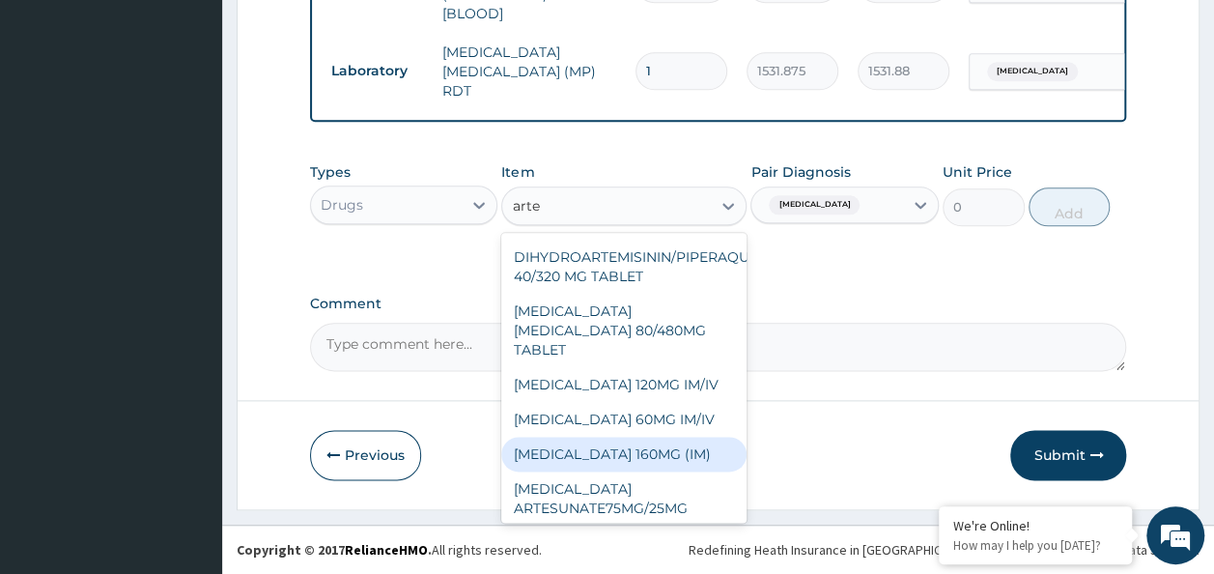
scroll to position [199, 0]
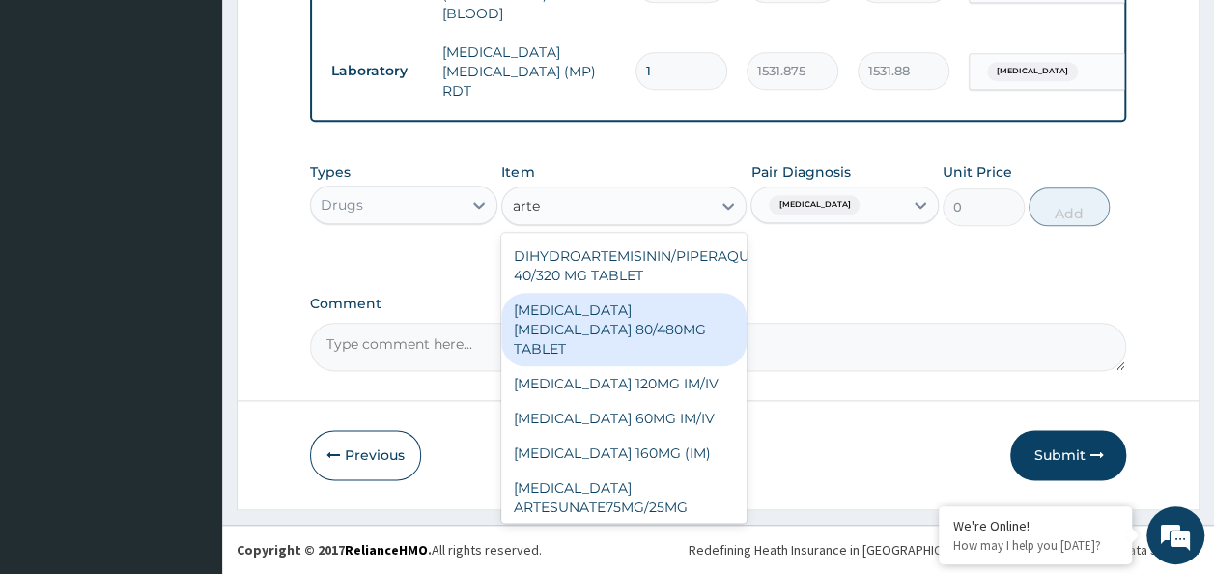
click at [655, 319] on div "ARTEMETHER LUMEFANTRINE 80/480MG TABLET" at bounding box center [623, 329] width 245 height 73
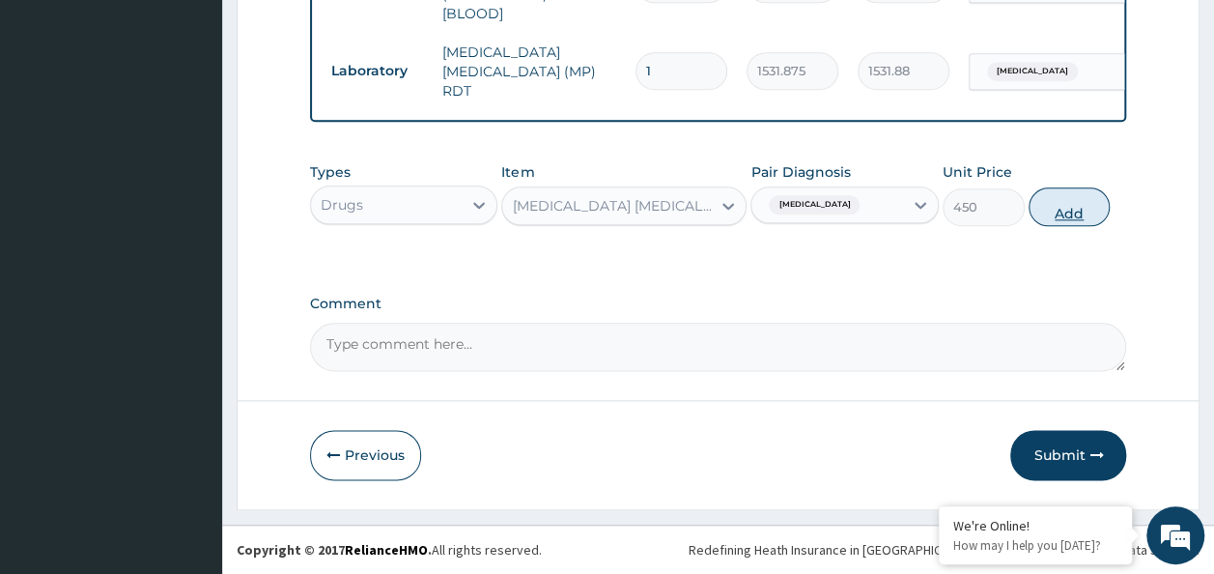
click at [1039, 203] on button "Add" at bounding box center [1070, 206] width 82 height 39
type input "0"
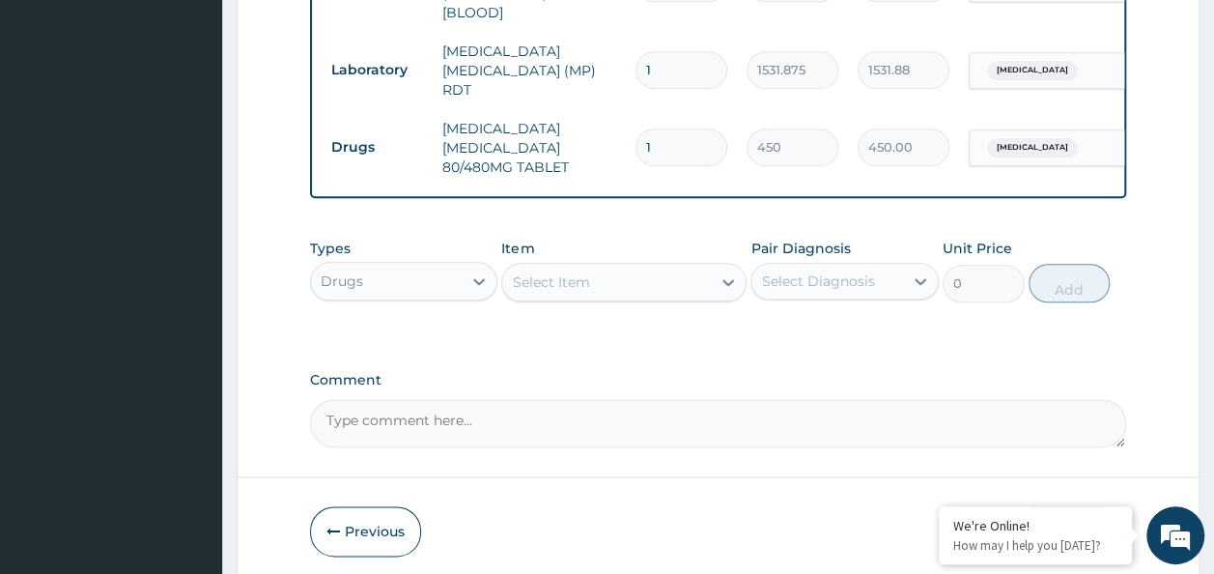
click at [586, 285] on div "Select Item" at bounding box center [550, 281] width 77 height 19
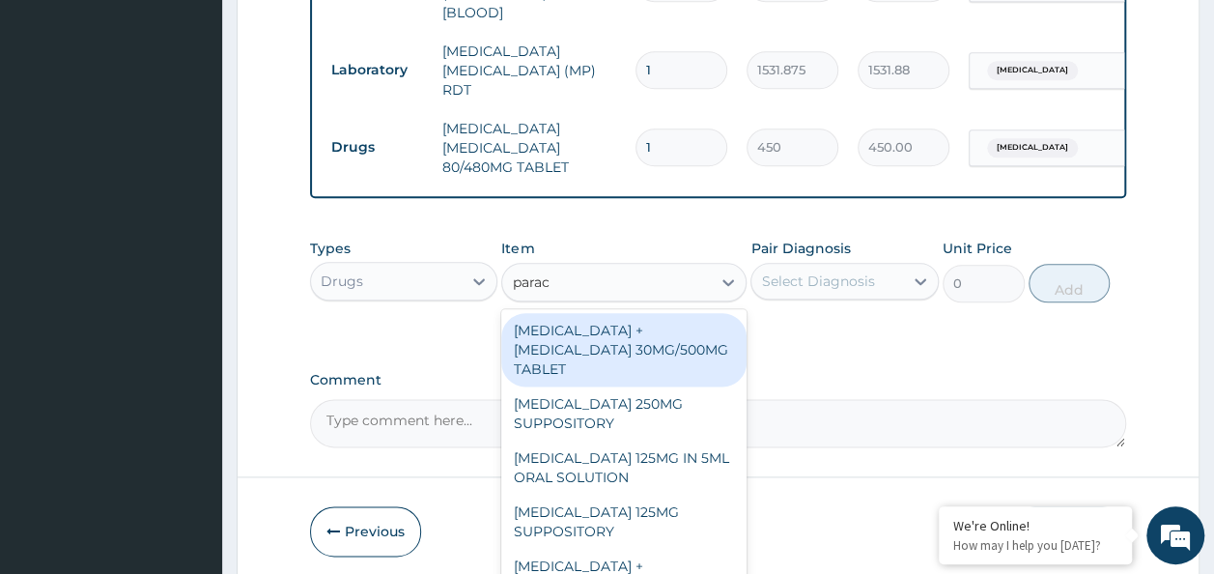
type input "parace"
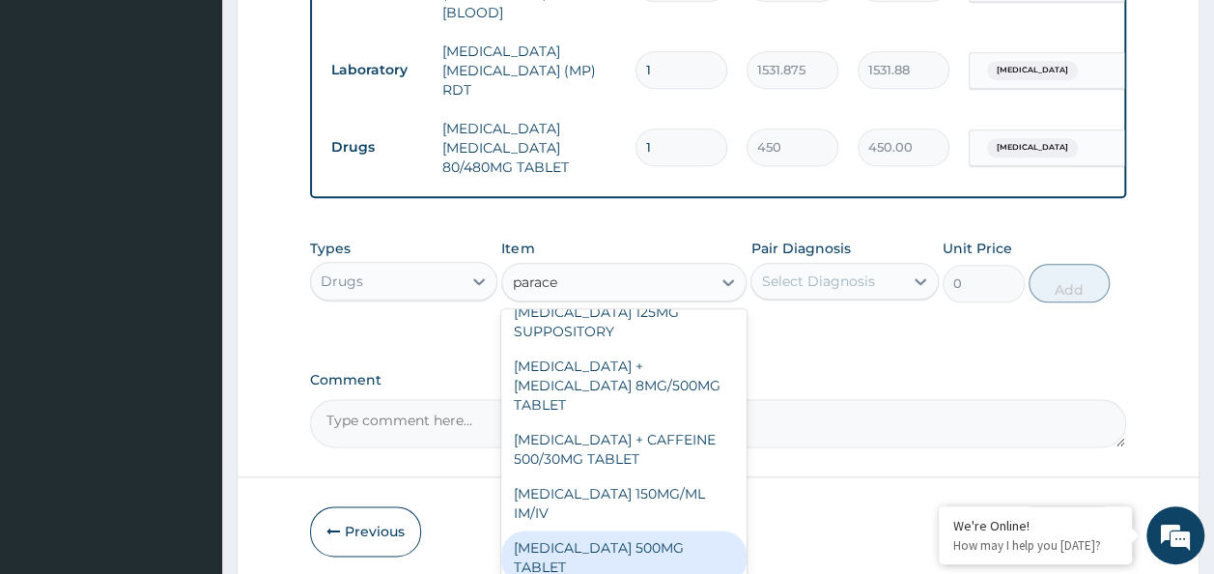
scroll to position [219, 0]
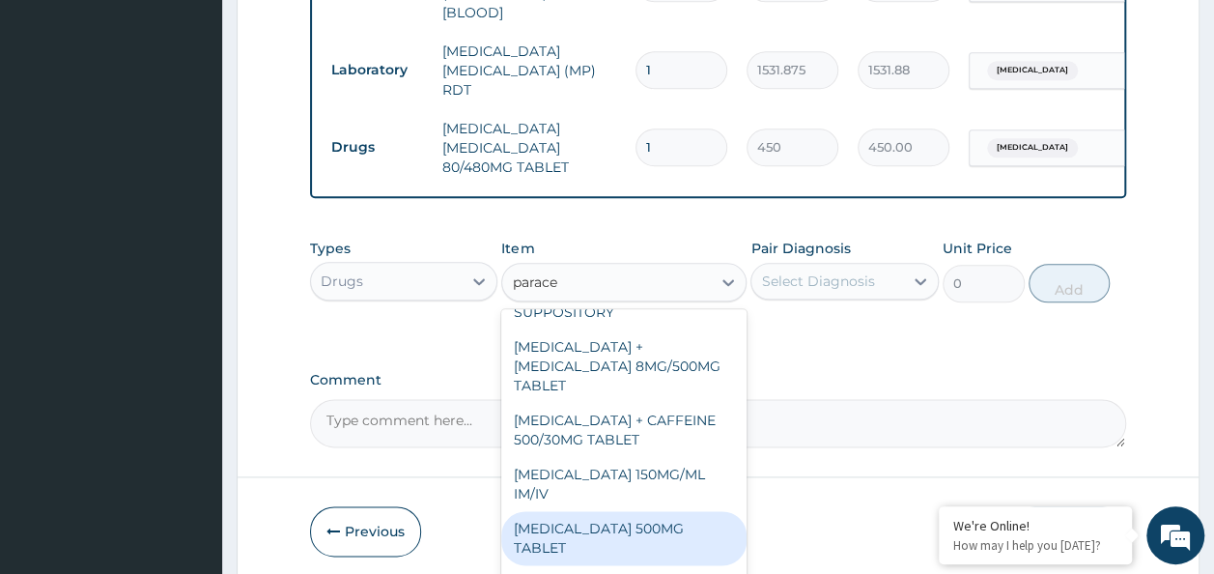
click at [636, 518] on div "PARACETAMOL 500MG TABLET" at bounding box center [623, 538] width 245 height 54
type input "30"
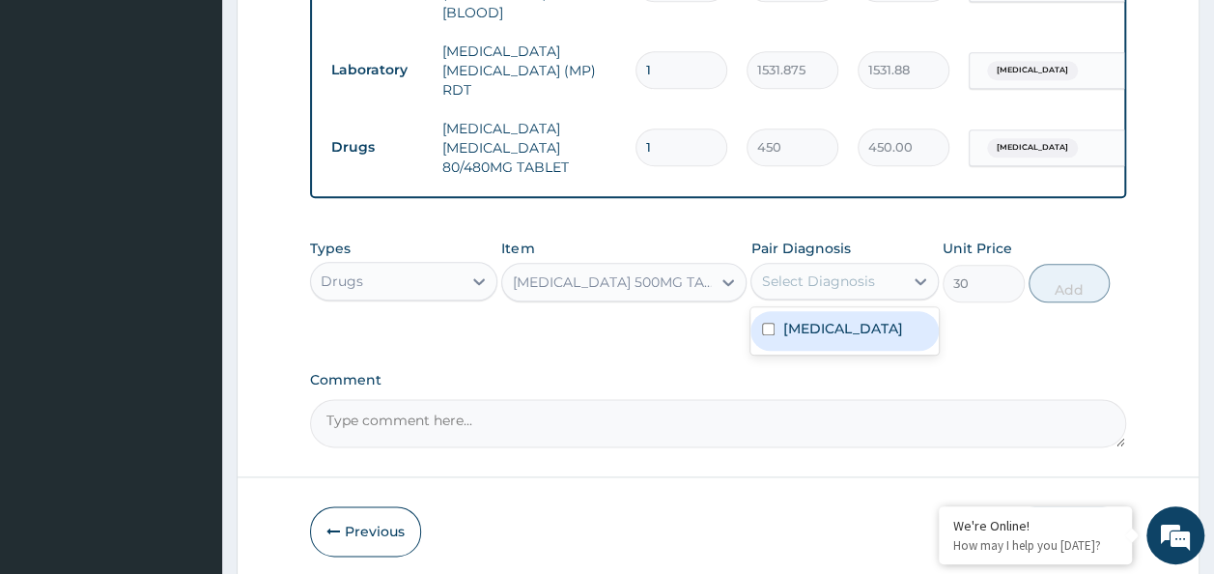
click at [851, 291] on div "Select Diagnosis" at bounding box center [817, 280] width 113 height 19
click at [831, 336] on label "Malaria, unspecified" at bounding box center [842, 328] width 120 height 19
checkbox input "true"
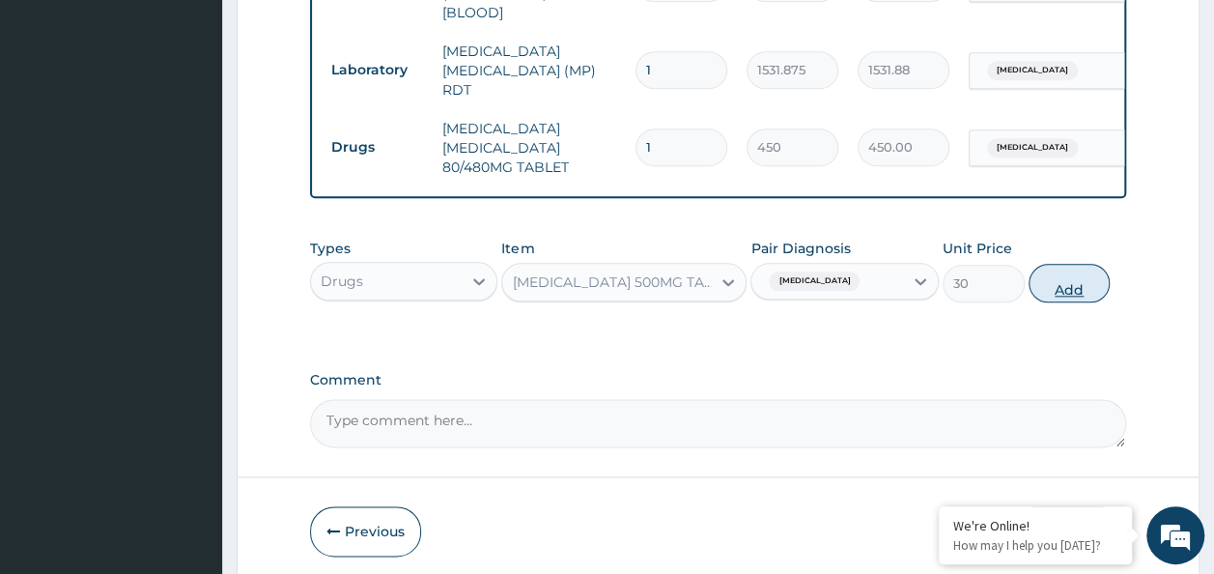
click at [1091, 288] on button "Add" at bounding box center [1070, 283] width 82 height 39
type input "0"
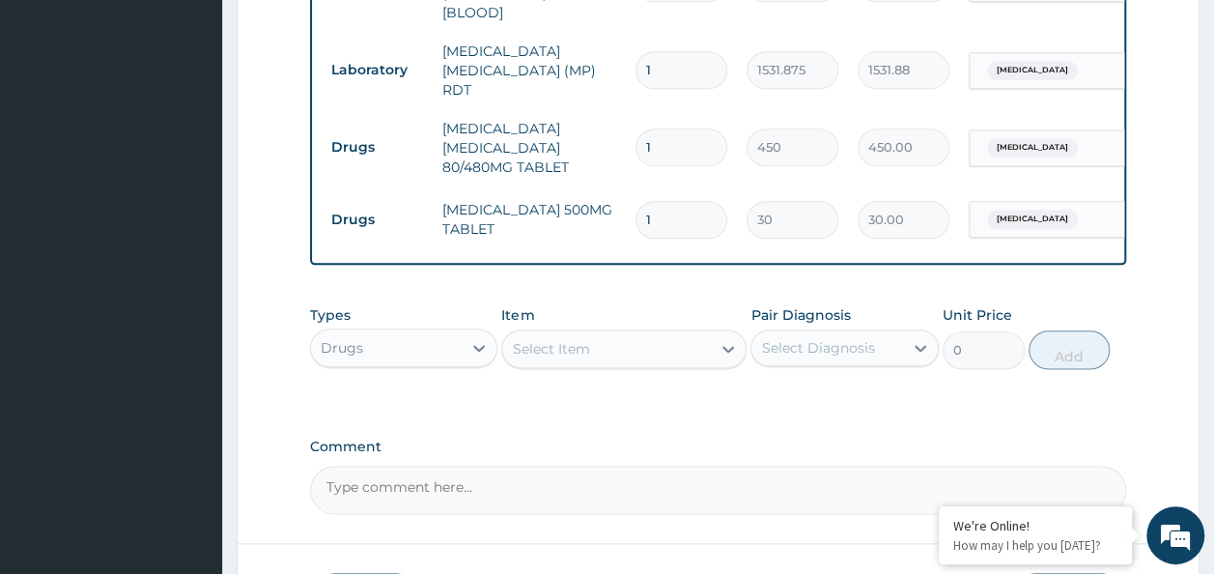
click at [665, 141] on input "1" at bounding box center [682, 147] width 92 height 38
type input "0.00"
type input "6"
type input "2700.00"
type input "6"
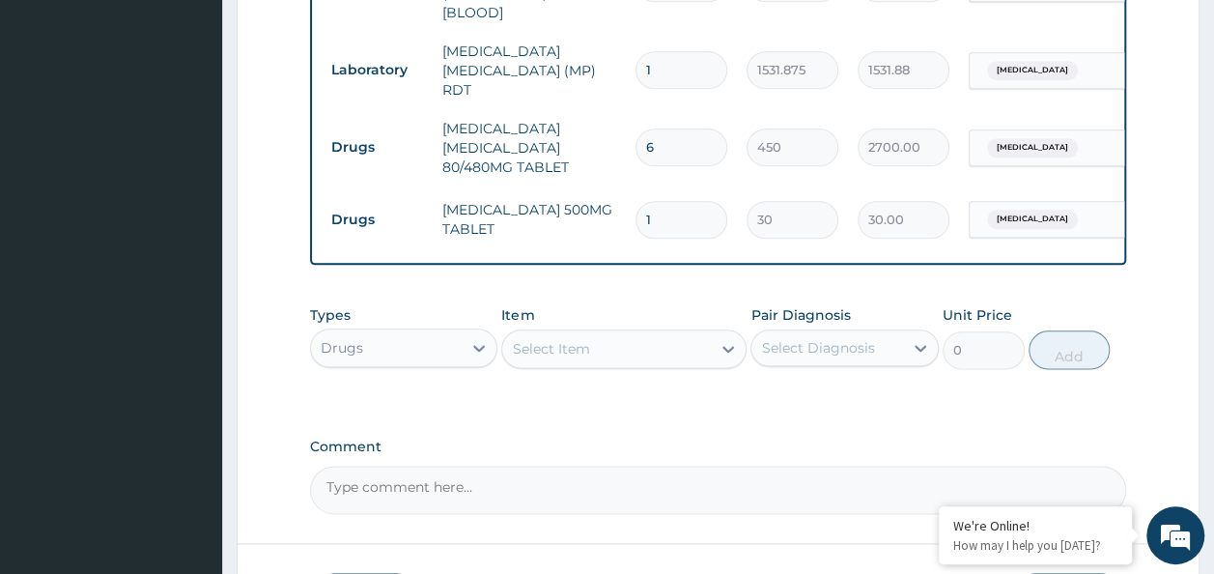
click at [662, 208] on input "1" at bounding box center [682, 220] width 92 height 38
type input "18"
type input "540.00"
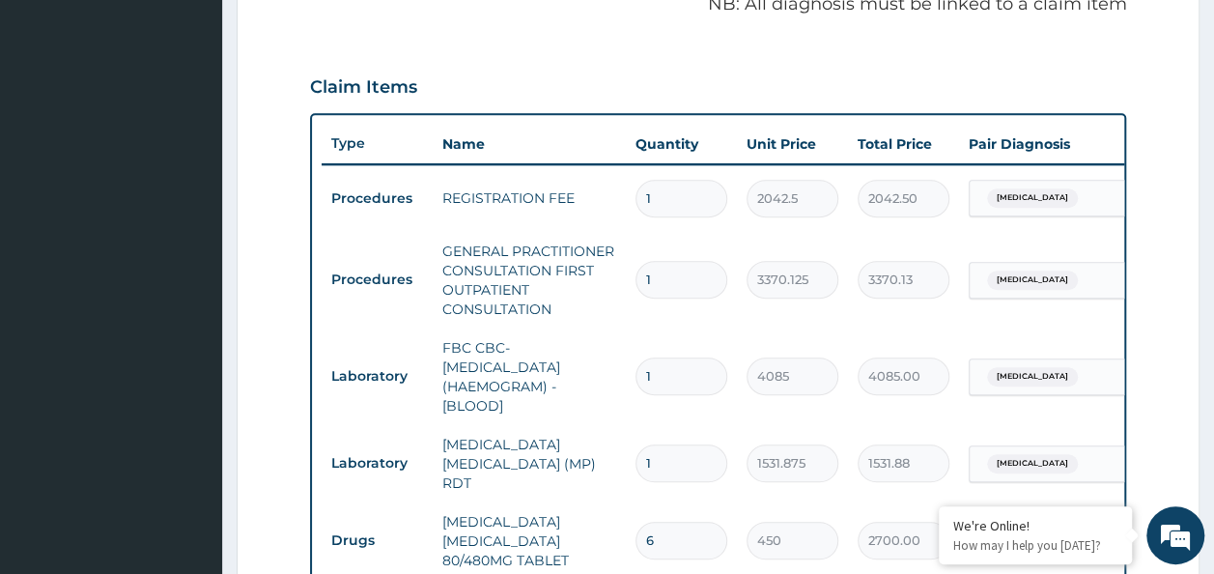
scroll to position [1144, 0]
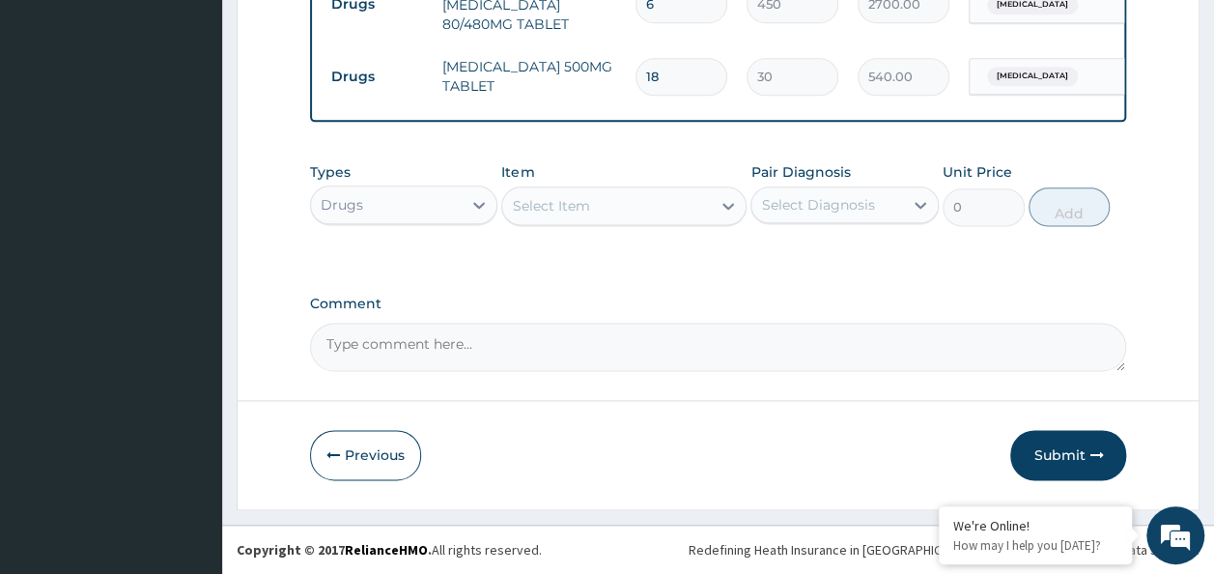
type input "18"
click at [1064, 460] on button "Submit" at bounding box center [1068, 455] width 116 height 50
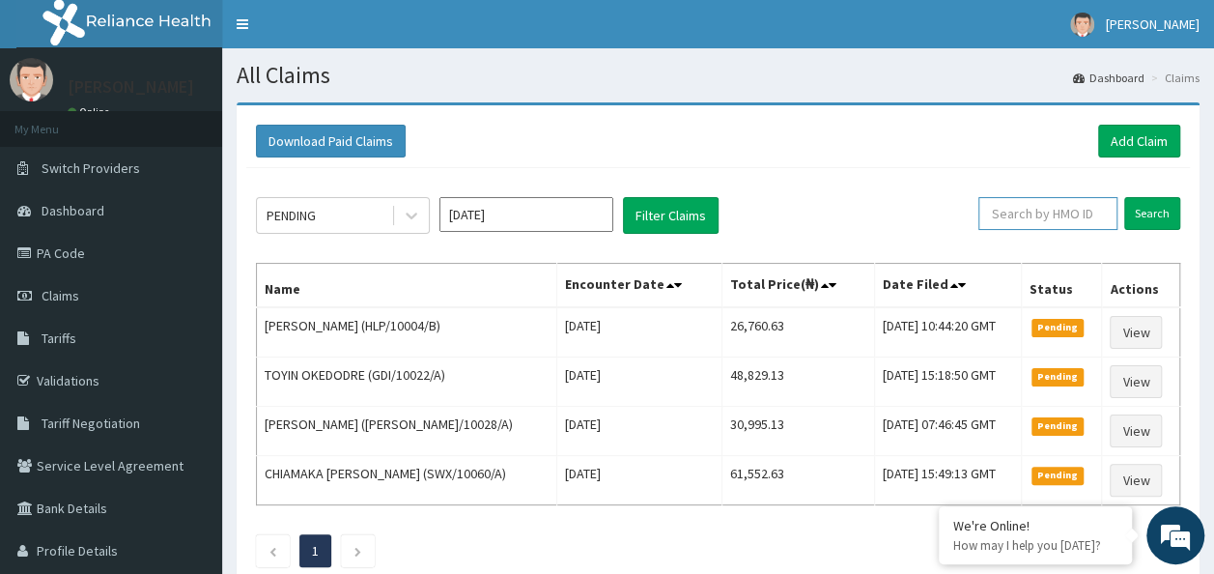
click at [1040, 228] on input "text" at bounding box center [1047, 213] width 139 height 33
paste input "RFC/10146/A"
type input "RFC/10146/A"
click at [1124, 197] on input "Search" at bounding box center [1152, 213] width 56 height 33
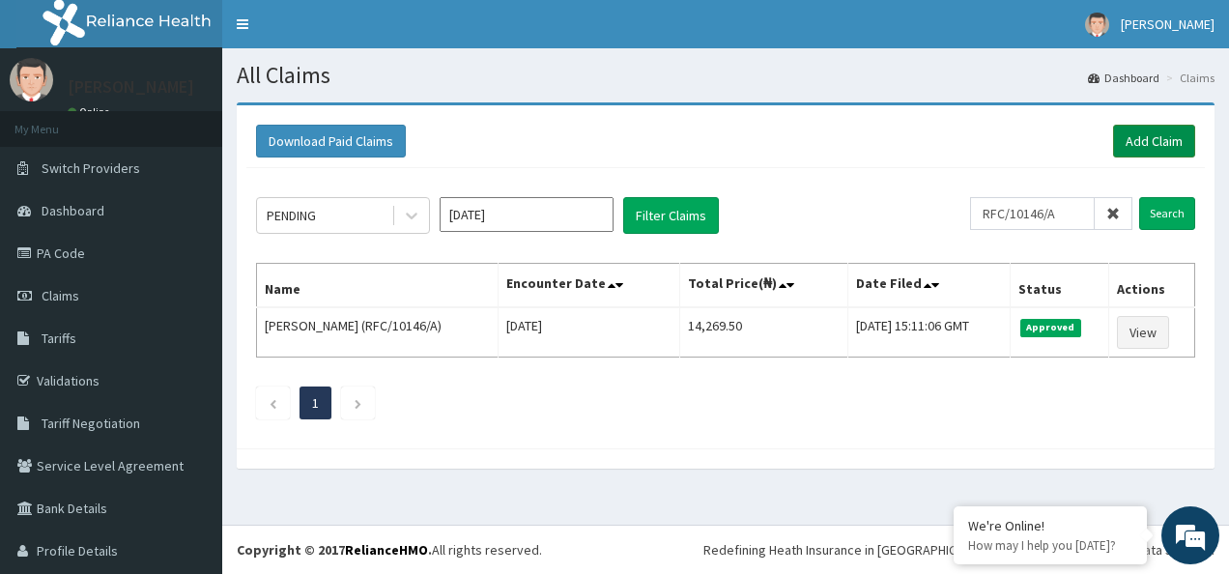
click at [1113, 135] on link "Add Claim" at bounding box center [1154, 141] width 82 height 33
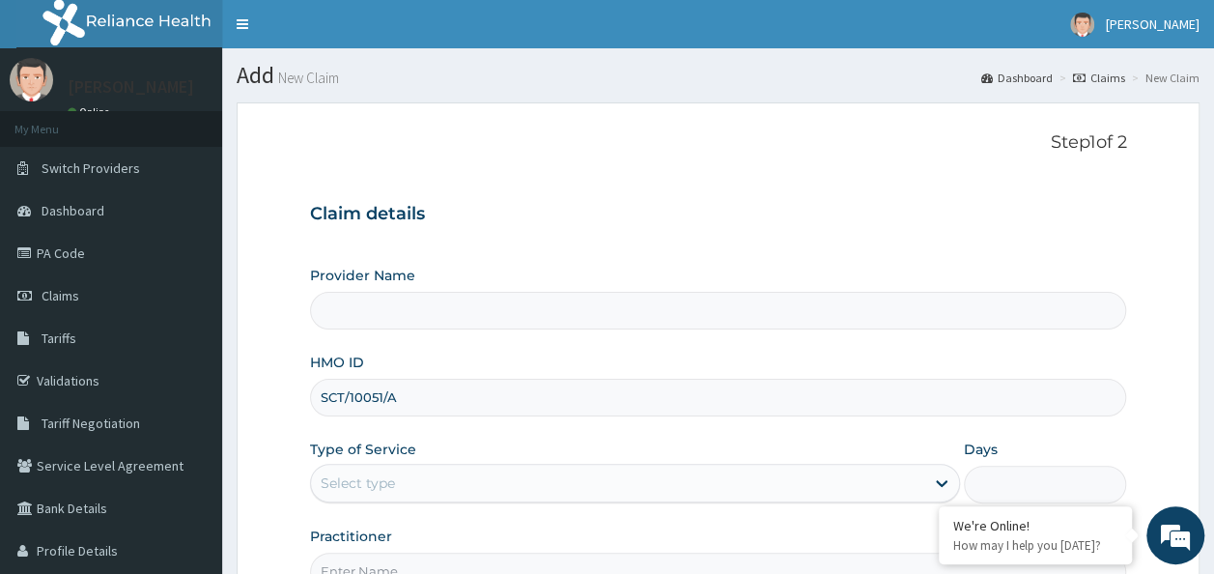
type input "Reliance Family Clinics Surulere"
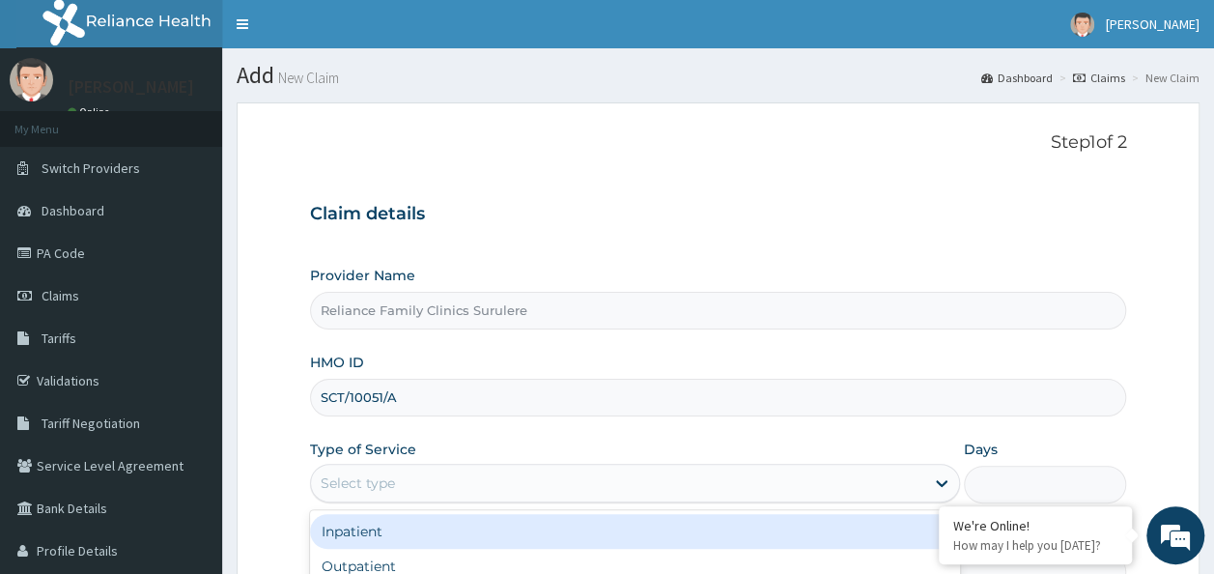
click at [462, 471] on div "Select type" at bounding box center [617, 482] width 613 height 31
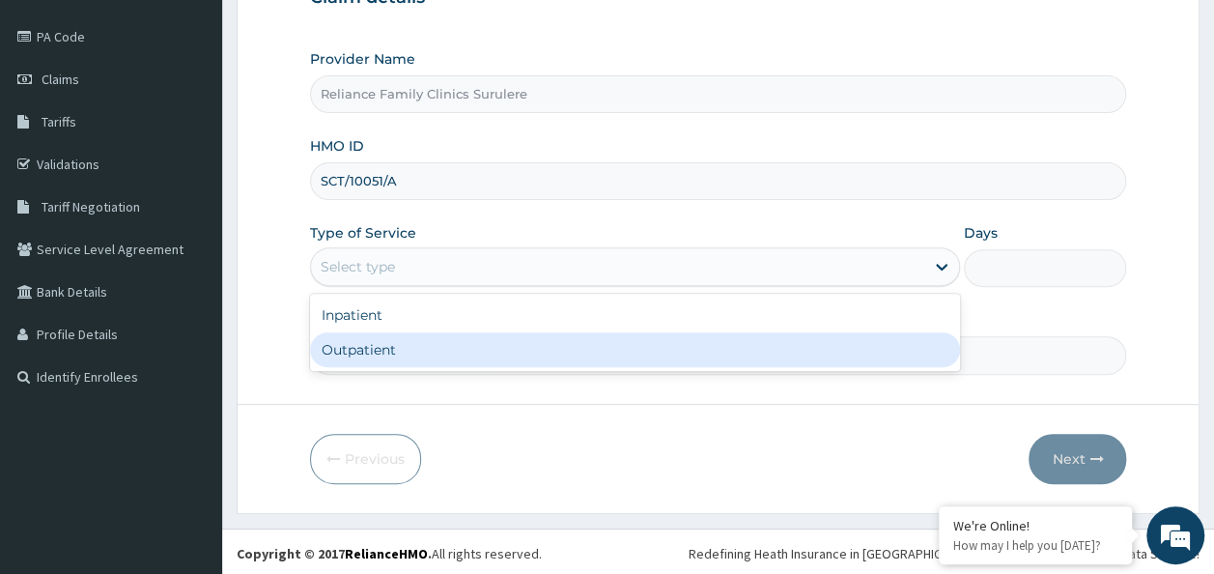
click at [415, 359] on div "Outpatient" at bounding box center [635, 349] width 650 height 35
type input "1"
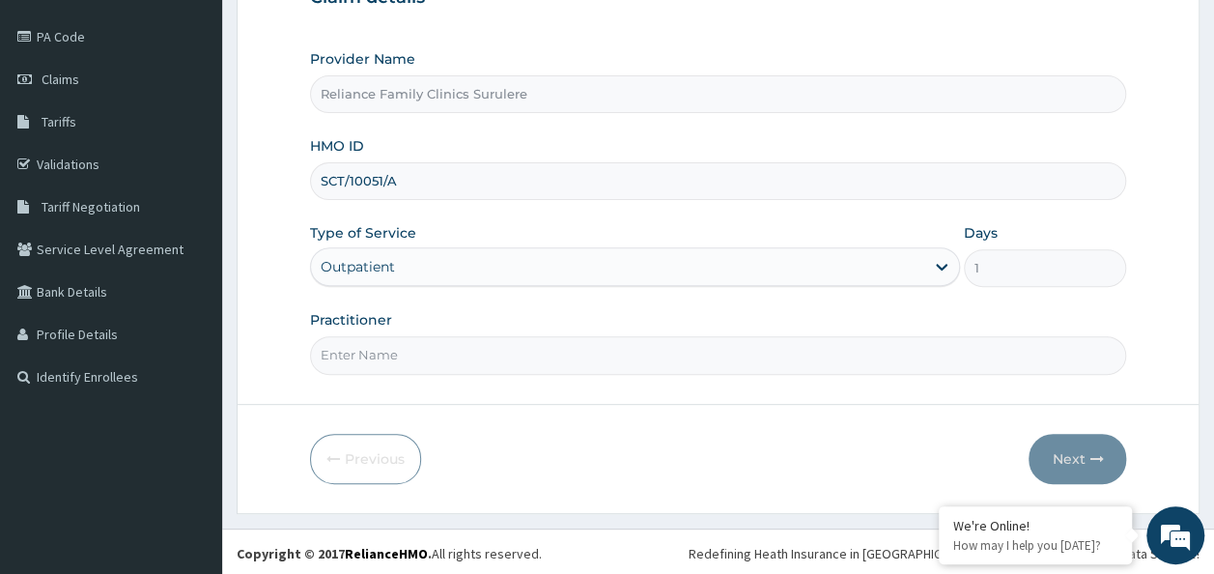
click at [415, 359] on input "Practitioner" at bounding box center [718, 355] width 817 height 38
type input "Locum"
click at [1078, 435] on button "Next" at bounding box center [1078, 459] width 98 height 50
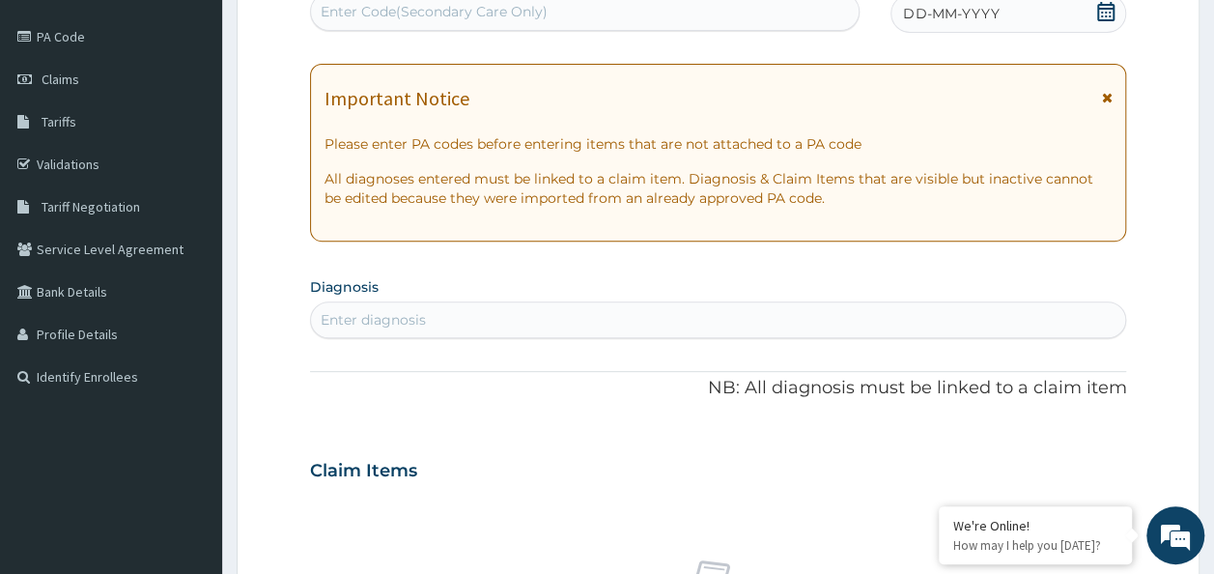
click at [977, 8] on span "DD-MM-YYYY" at bounding box center [951, 13] width 96 height 19
click at [383, 315] on div "Enter diagnosis" at bounding box center [373, 319] width 105 height 19
type input "Malaria"
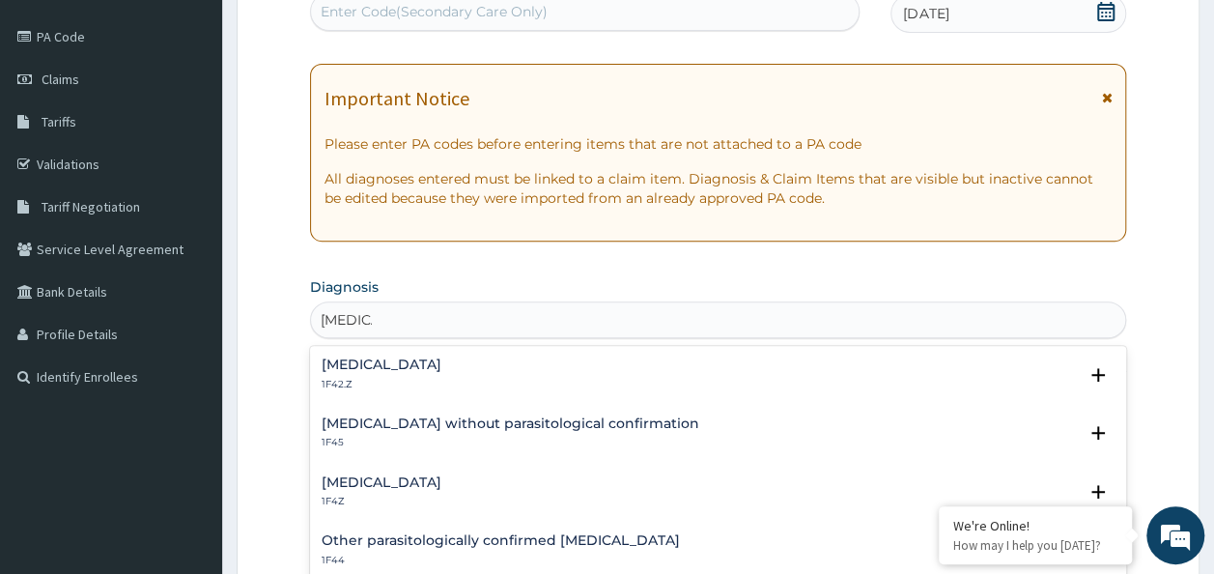
click at [361, 483] on h4 "Malaria, unspecified" at bounding box center [382, 482] width 120 height 14
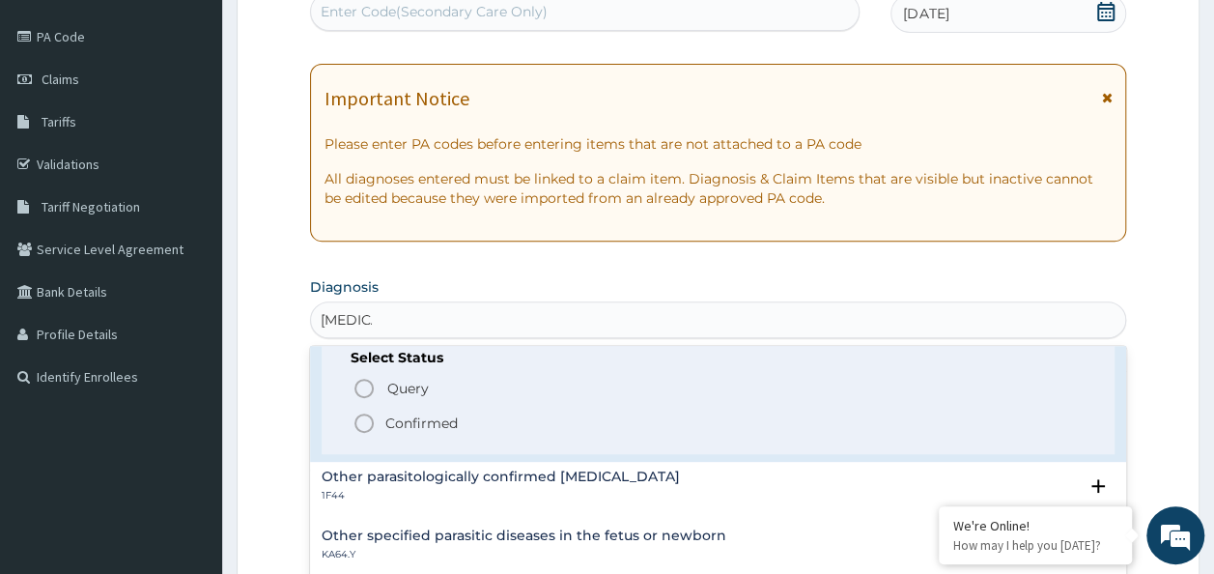
scroll to position [183, 0]
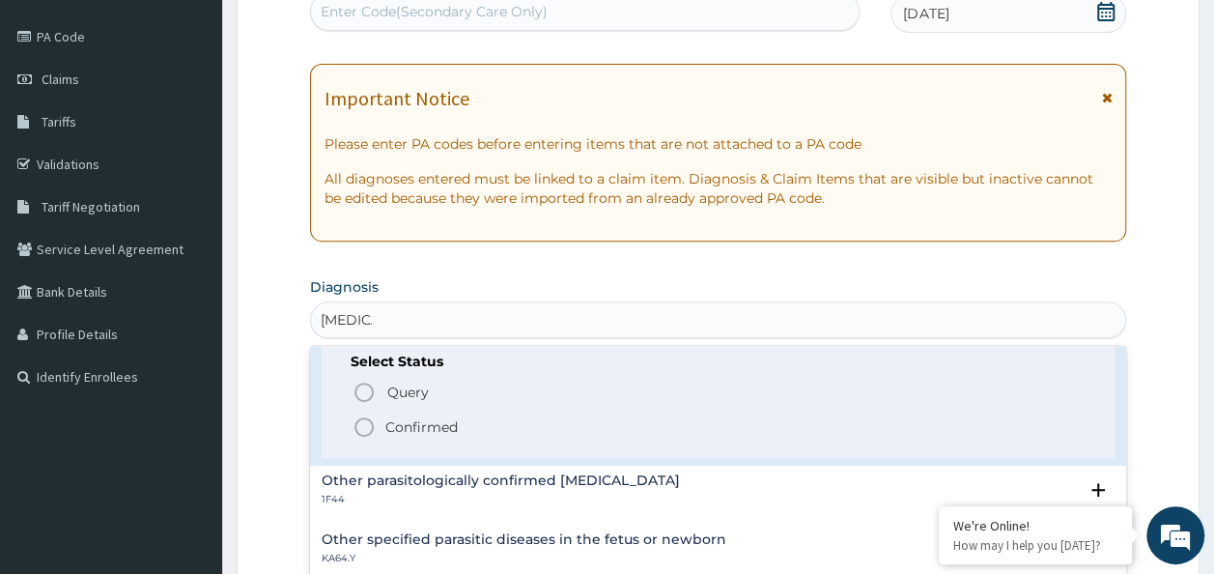
click at [377, 433] on span "Confirmed" at bounding box center [720, 426] width 734 height 23
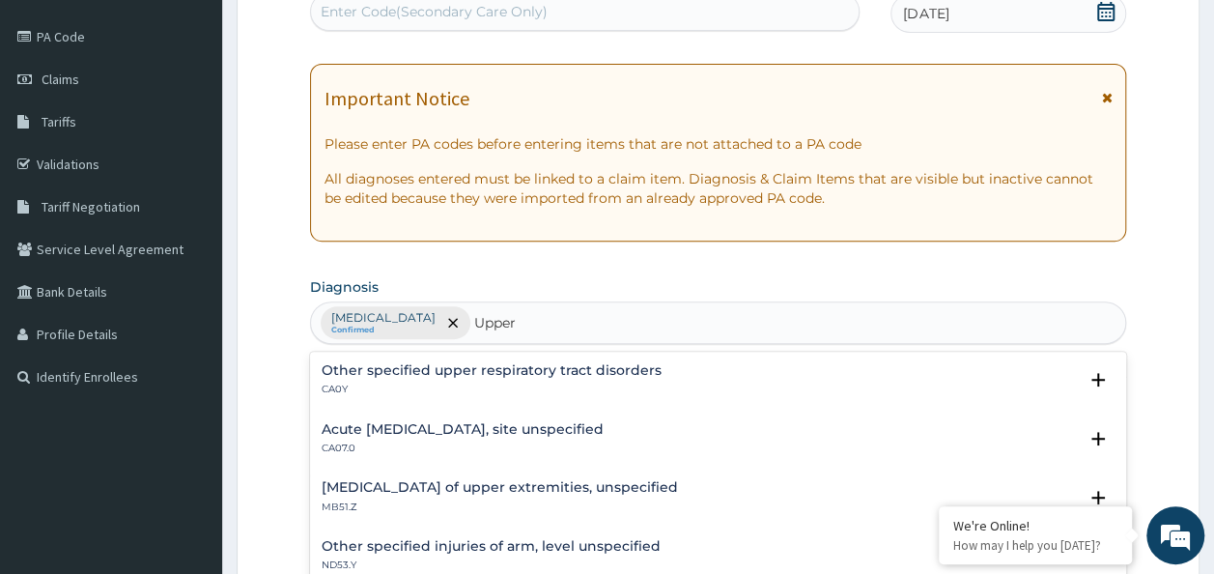
type input "Upper"
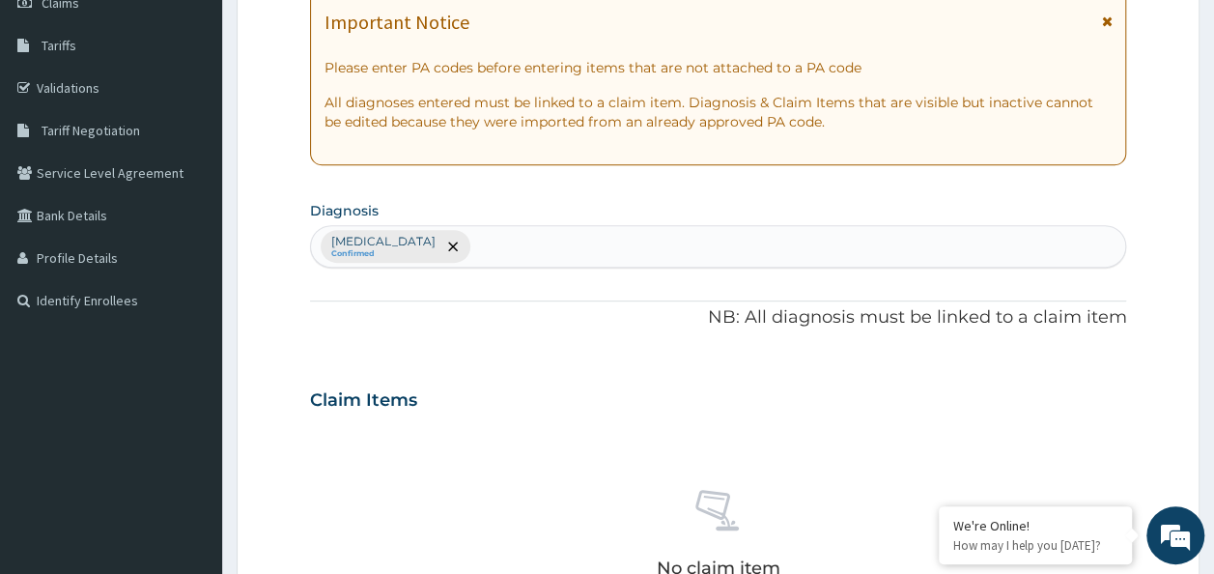
scroll to position [302, 0]
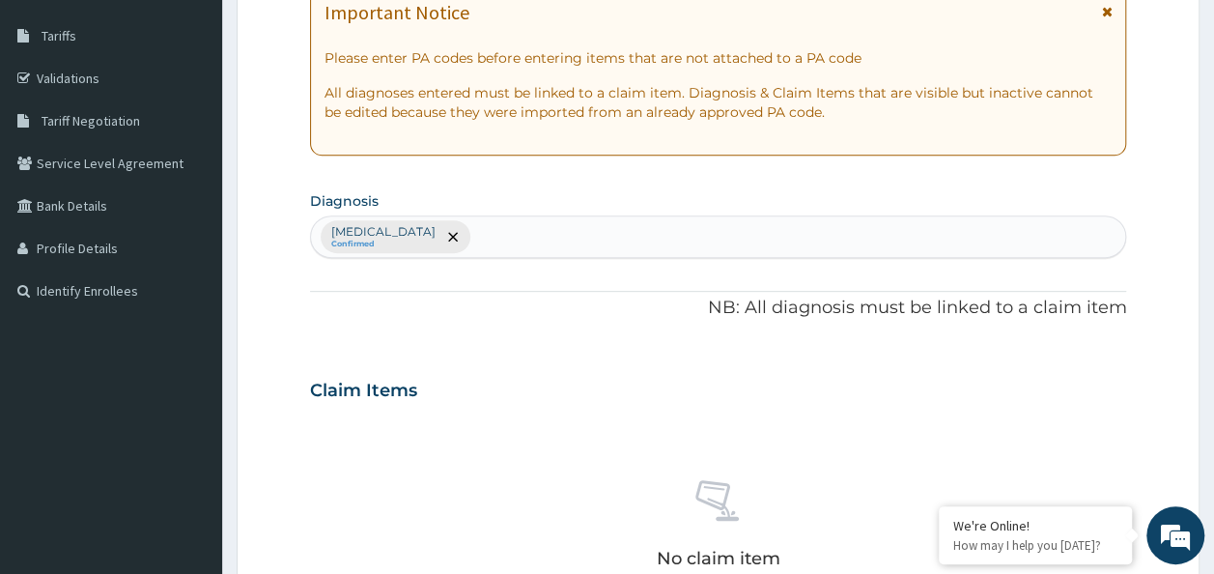
drag, startPoint x: 377, startPoint y: 433, endPoint x: 302, endPoint y: 388, distance: 86.6
click at [302, 388] on form "Step 2 of 2 PA Code / Prescription Code Enter Code(Secondary Care Only) Encount…" at bounding box center [718, 413] width 963 height 1226
click at [531, 219] on div "Malaria, unspecified Confirmed" at bounding box center [718, 236] width 815 height 41
type input "urti"
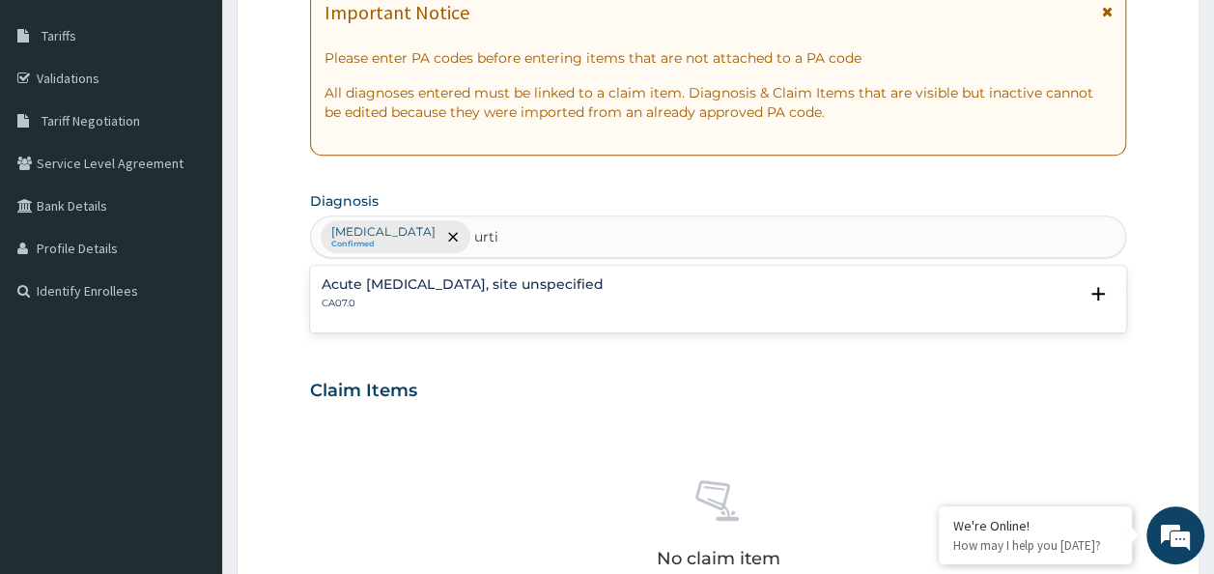
click at [470, 297] on p "CA07.0" at bounding box center [463, 304] width 282 height 14
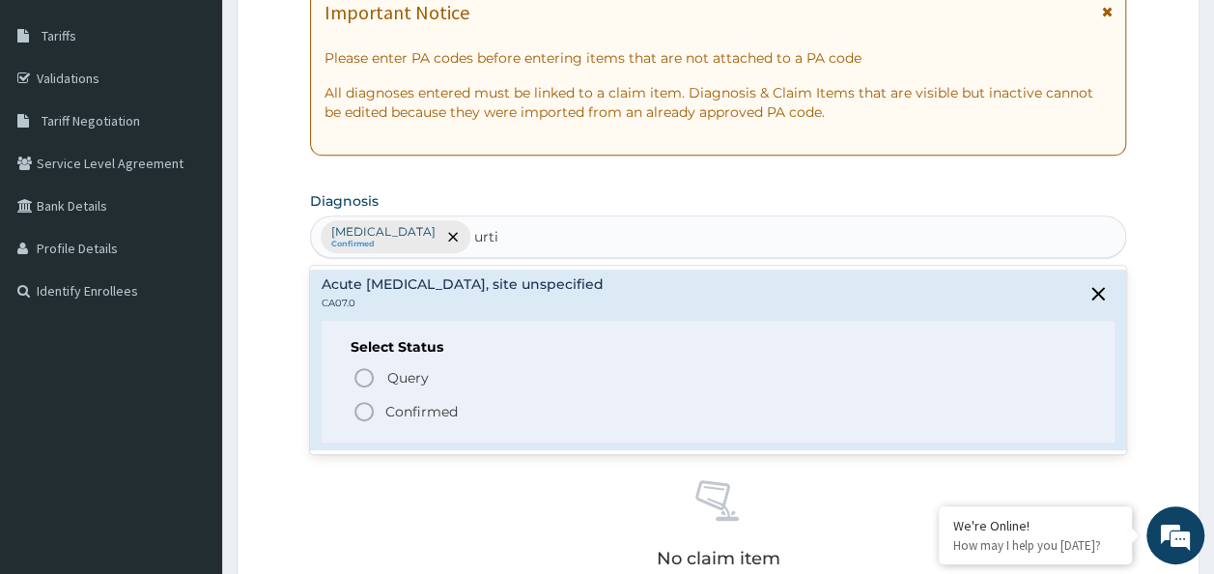
click at [357, 414] on icon "status option filled" at bounding box center [364, 411] width 23 height 23
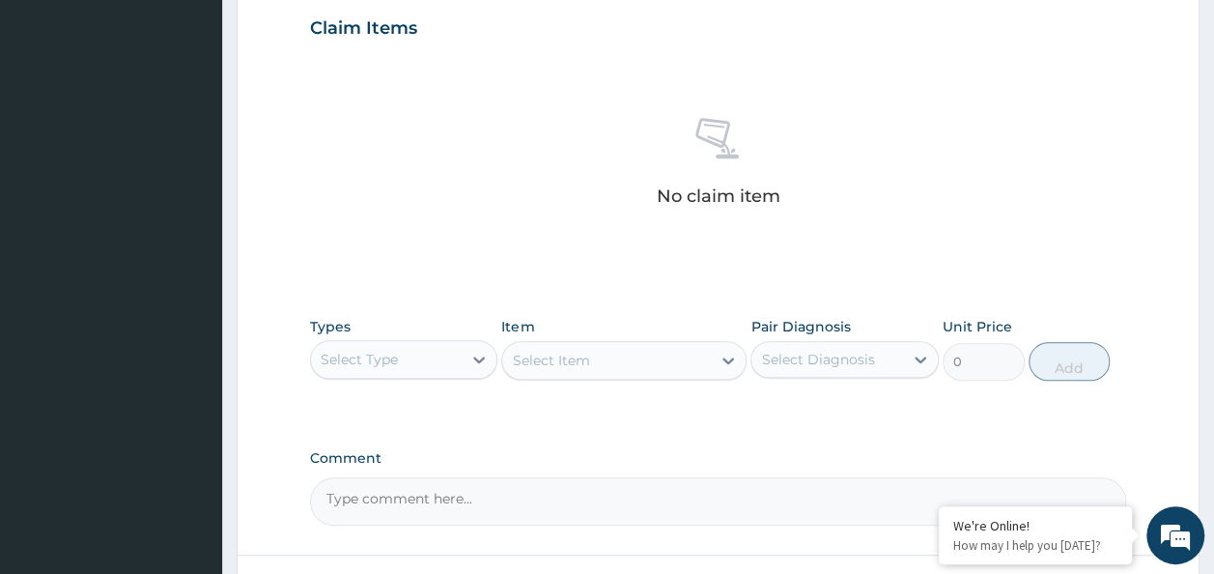
scroll to position [666, 0]
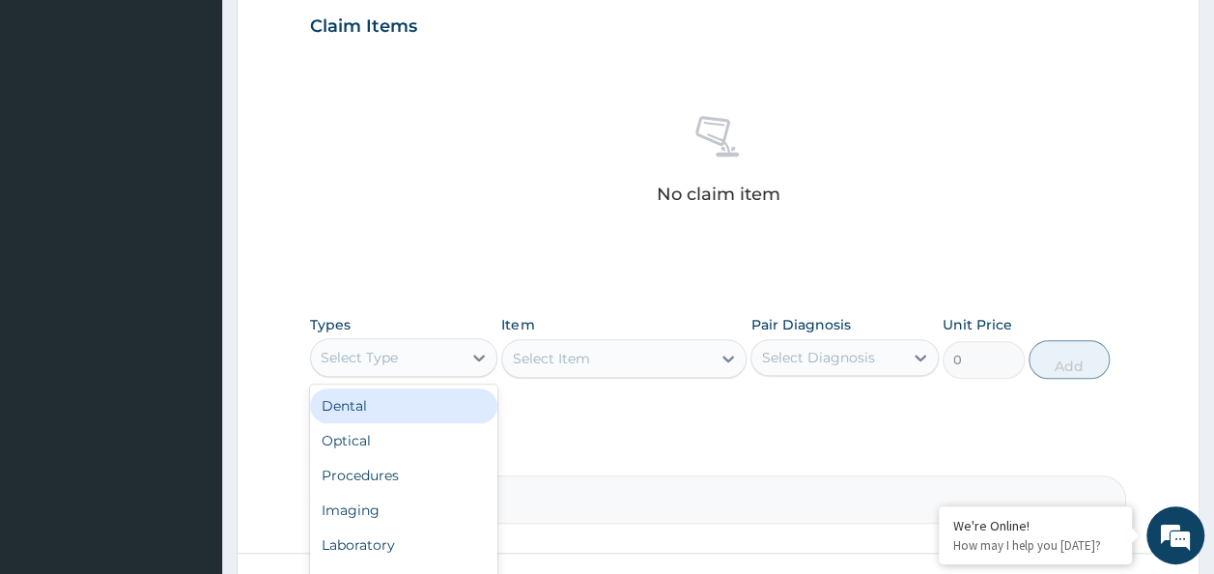
click at [433, 347] on div "Select Type" at bounding box center [387, 357] width 152 height 31
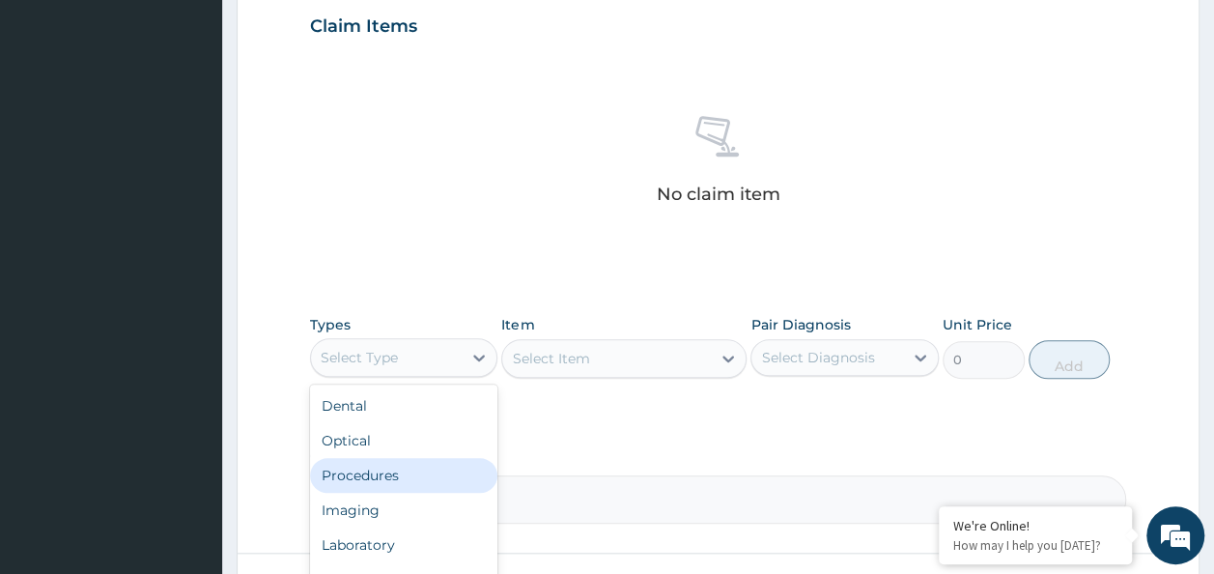
click at [427, 467] on div "Procedures" at bounding box center [404, 475] width 188 height 35
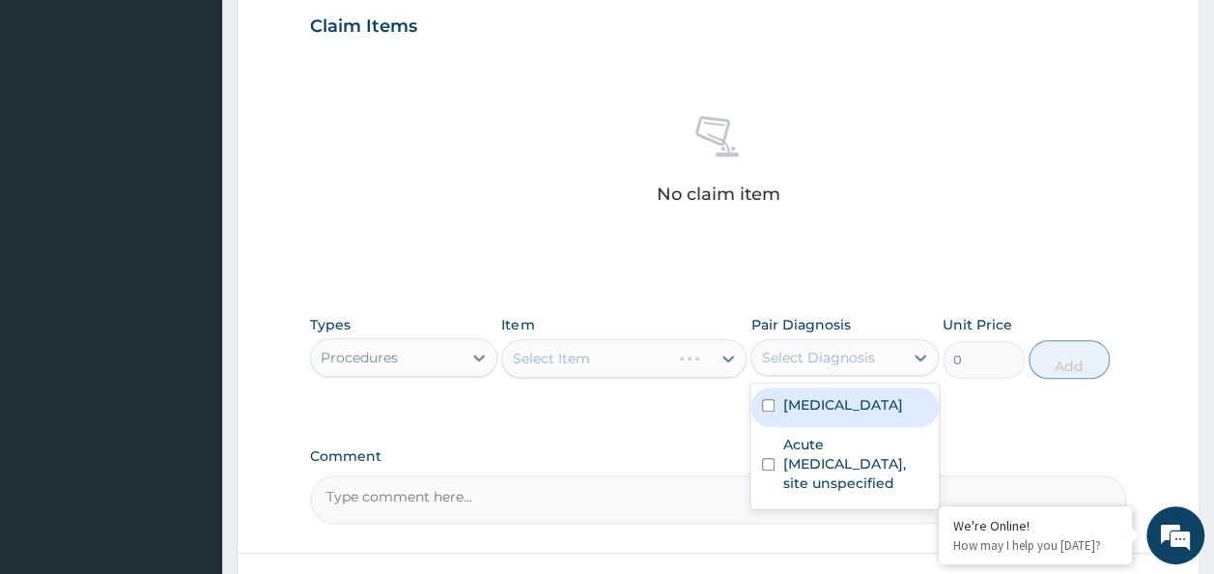
click at [848, 367] on div "Select Diagnosis" at bounding box center [827, 357] width 152 height 31
click at [833, 406] on label "Malaria, unspecified" at bounding box center [842, 404] width 120 height 19
checkbox input "true"
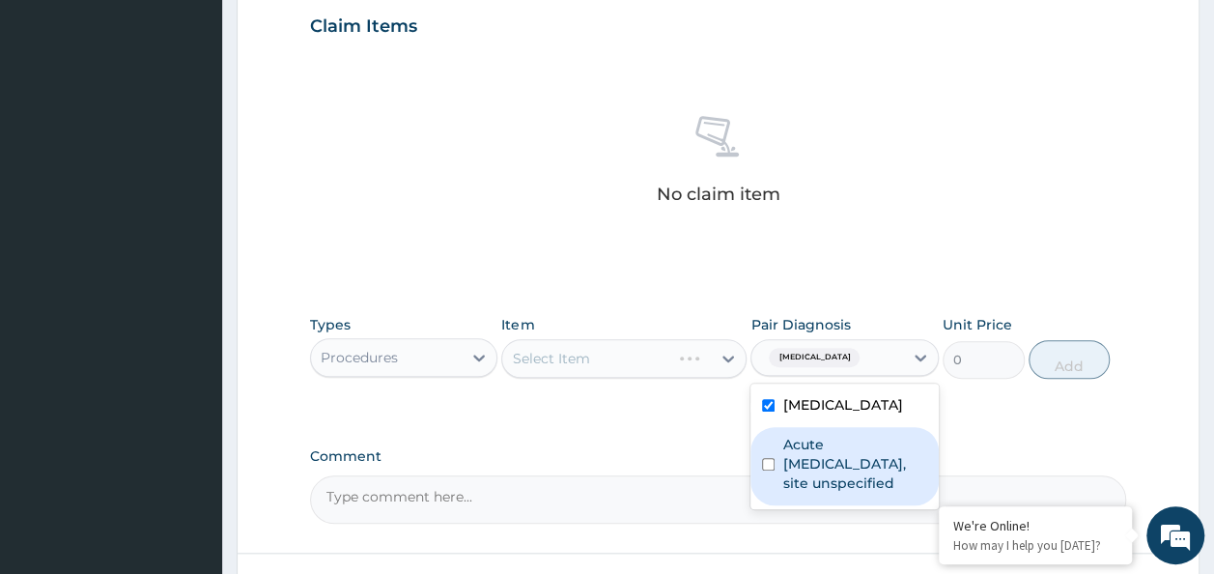
click at [814, 456] on label "Acute upper respiratory infection, site unspecified" at bounding box center [854, 464] width 145 height 58
checkbox input "true"
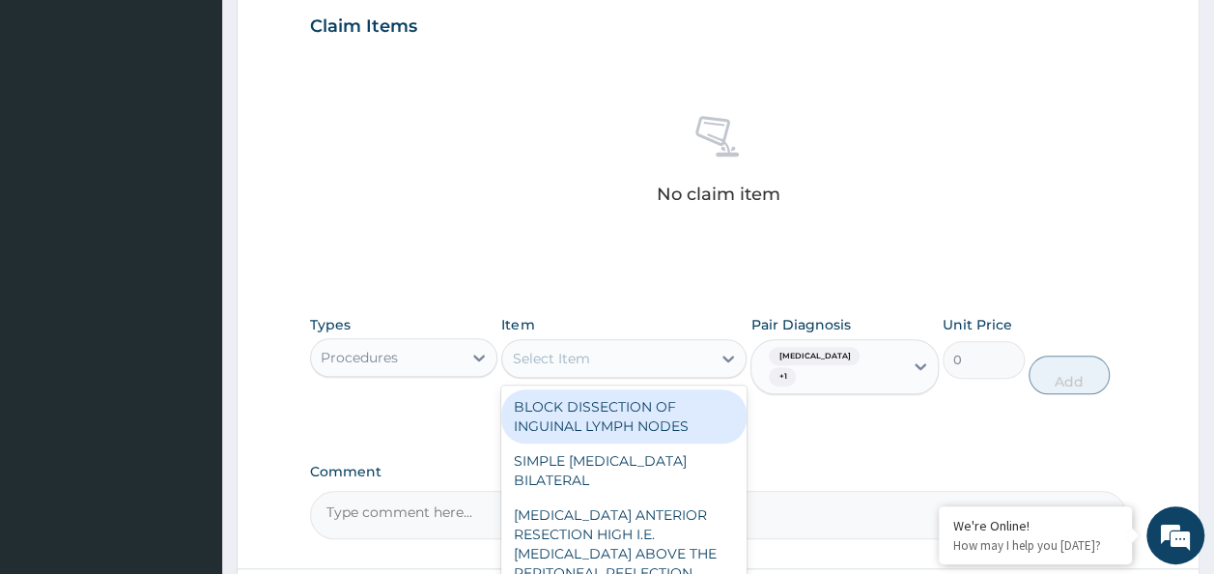
click at [556, 356] on div "Select Item" at bounding box center [550, 358] width 77 height 19
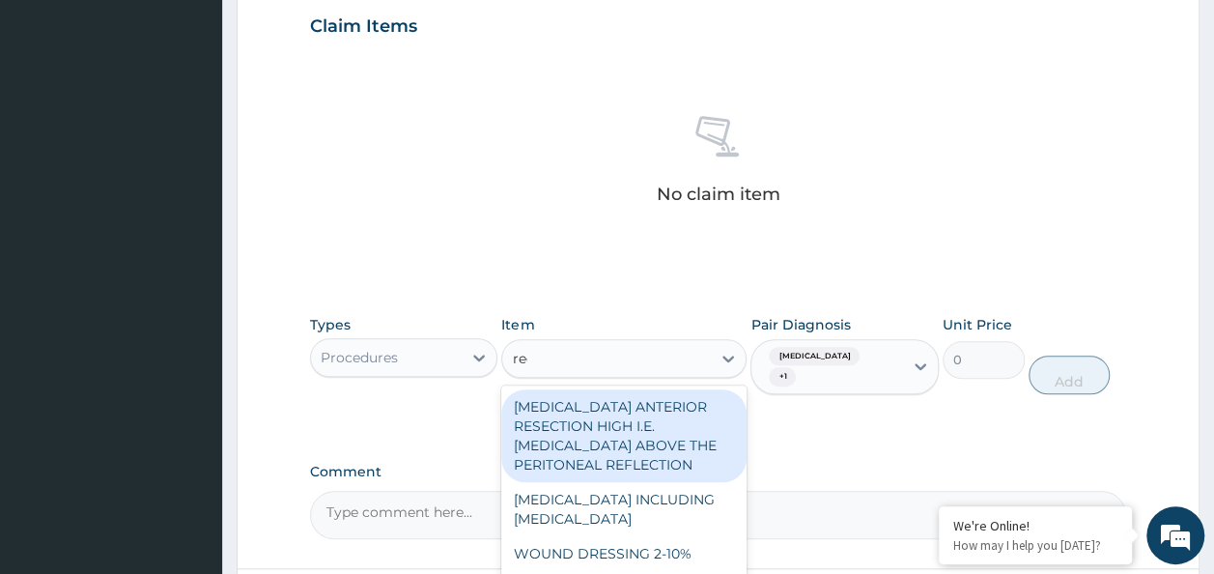
type input "regi"
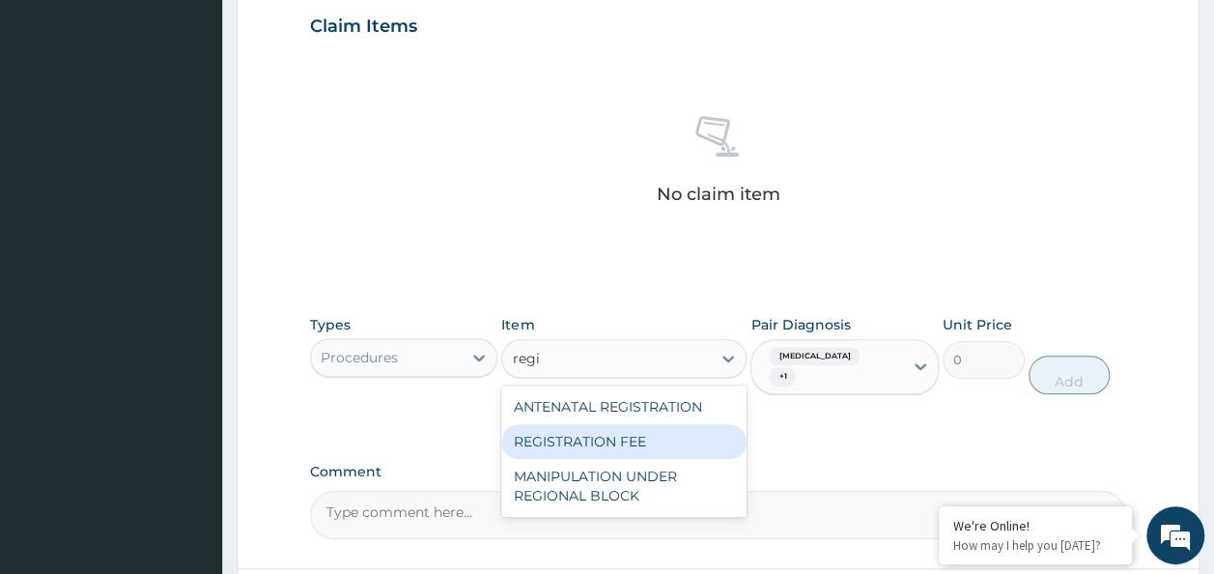
click at [613, 427] on div "REGISTRATION FEE" at bounding box center [623, 441] width 245 height 35
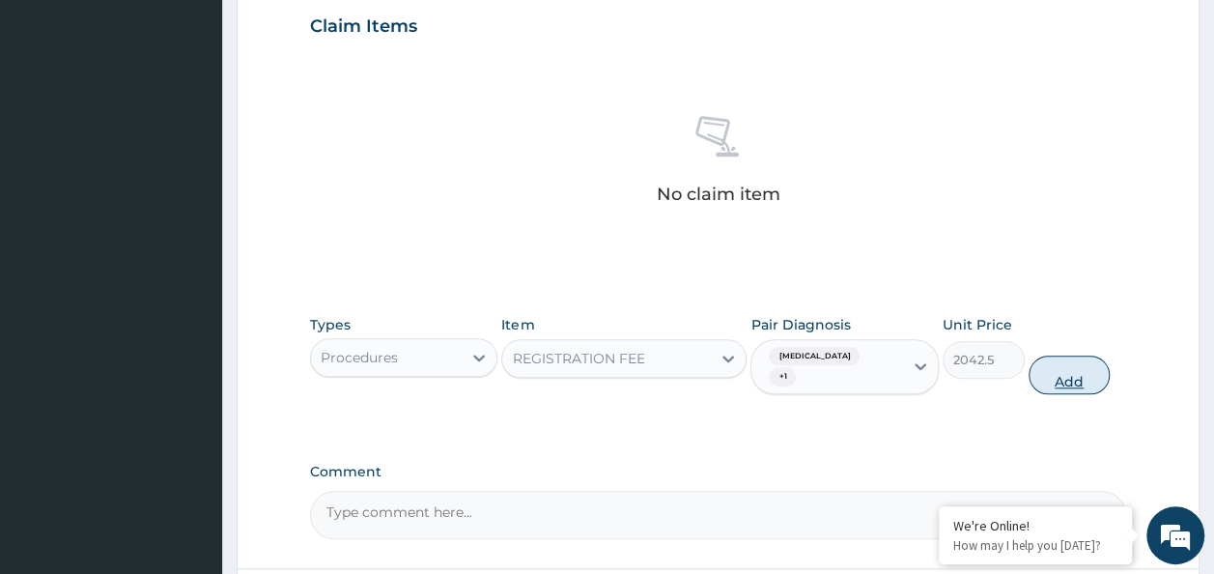
click at [1062, 369] on button "Add" at bounding box center [1070, 374] width 82 height 39
type input "0"
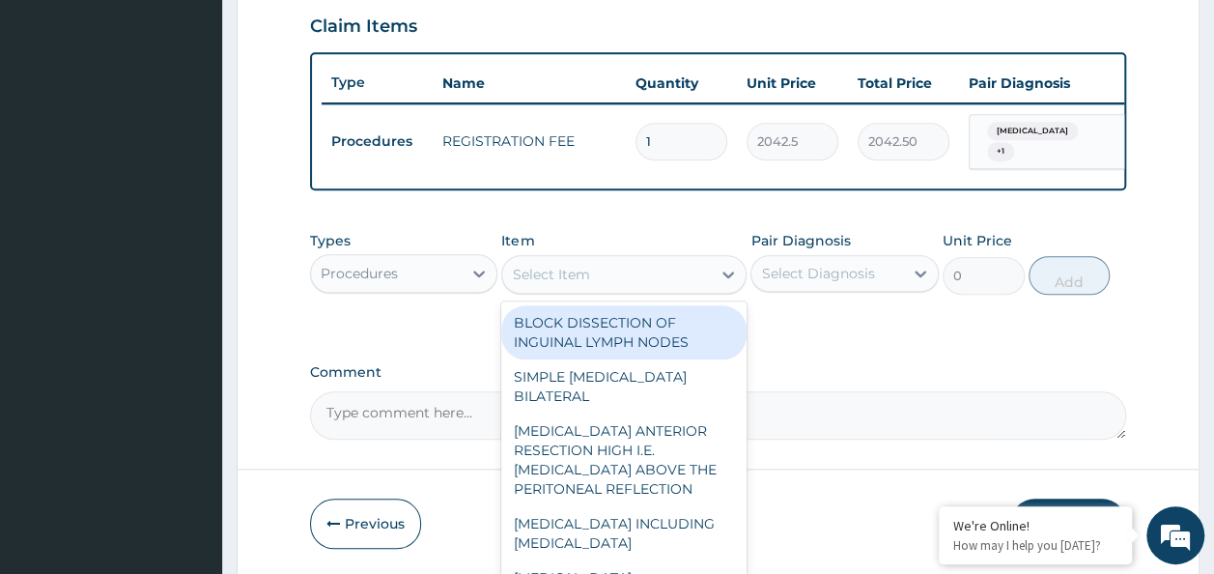
click at [642, 276] on div "Select Item" at bounding box center [606, 274] width 209 height 31
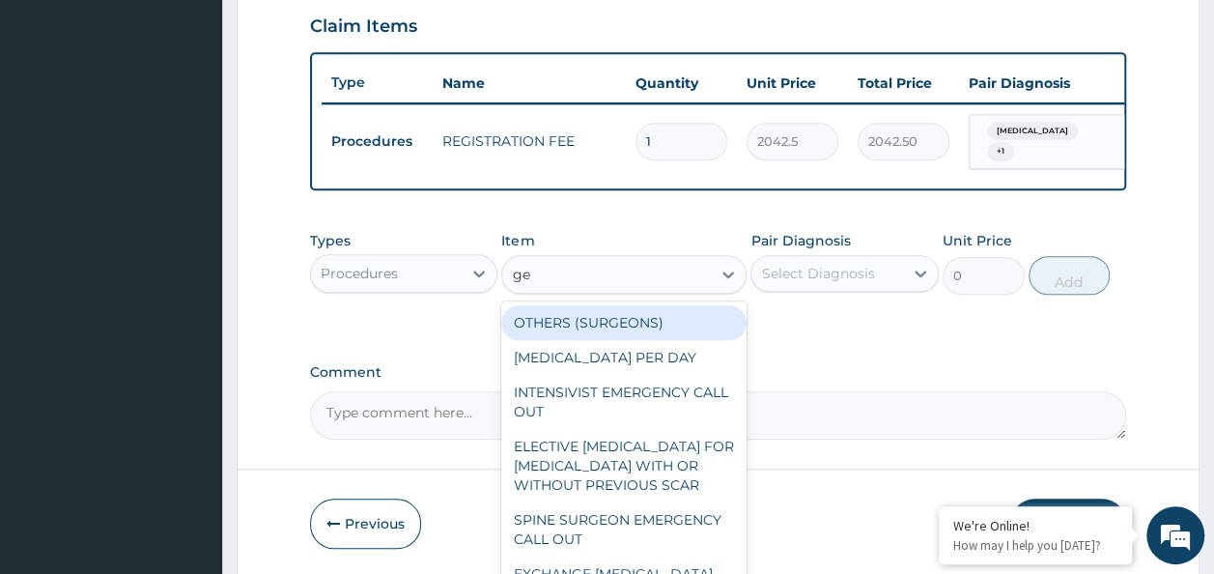
type input "gene"
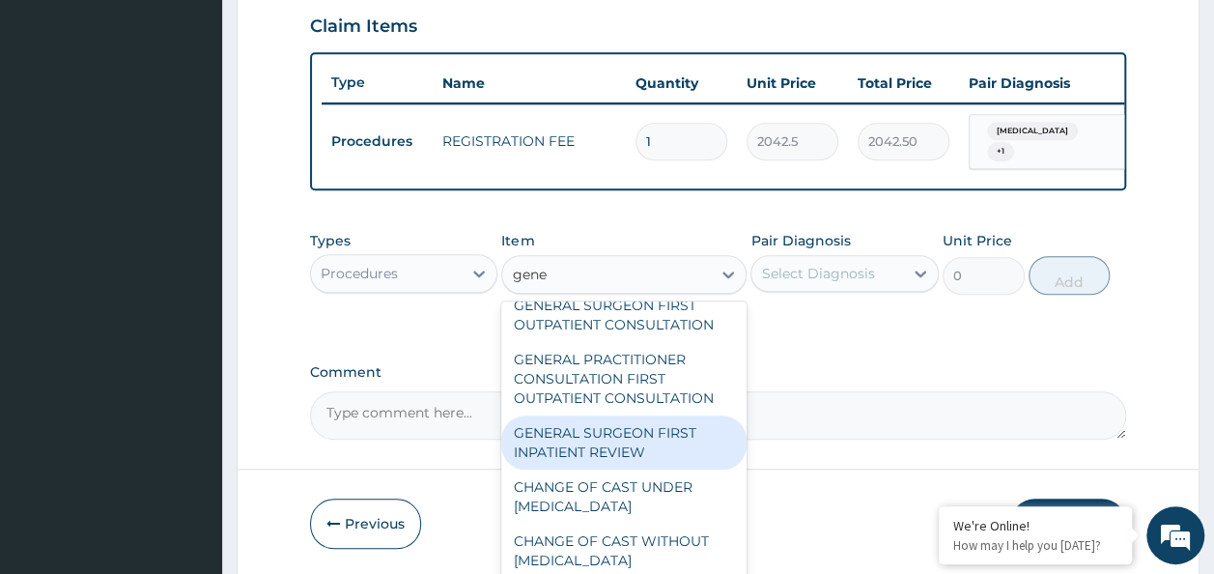
scroll to position [317, 0]
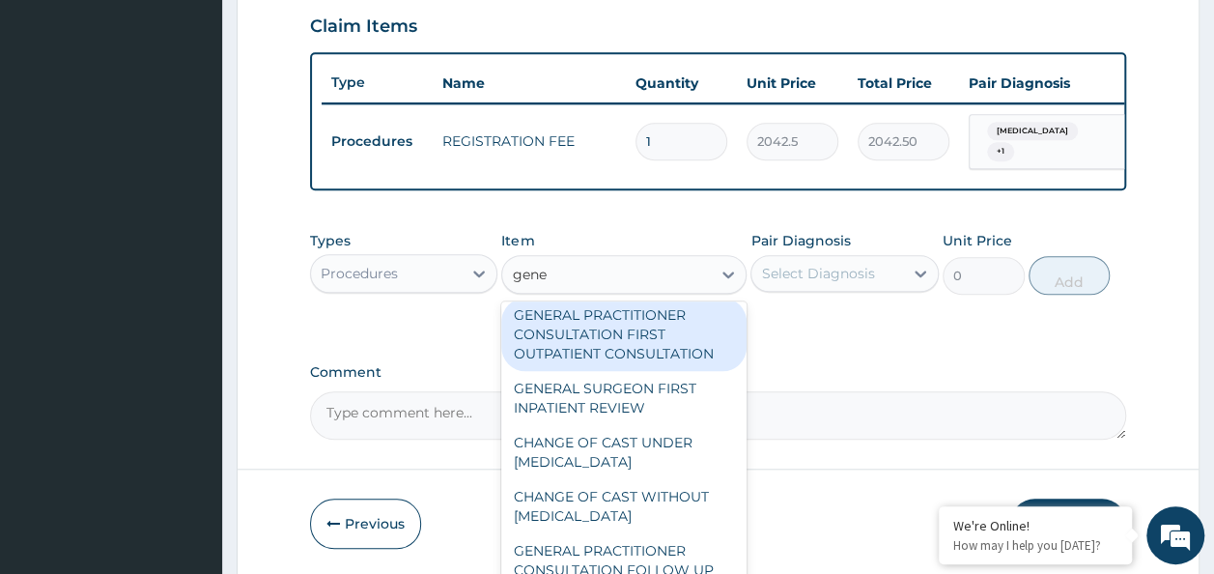
click at [649, 353] on div "GENERAL PRACTITIONER CONSULTATION FIRST OUTPATIENT CONSULTATION" at bounding box center [623, 333] width 245 height 73
type input "3370.125"
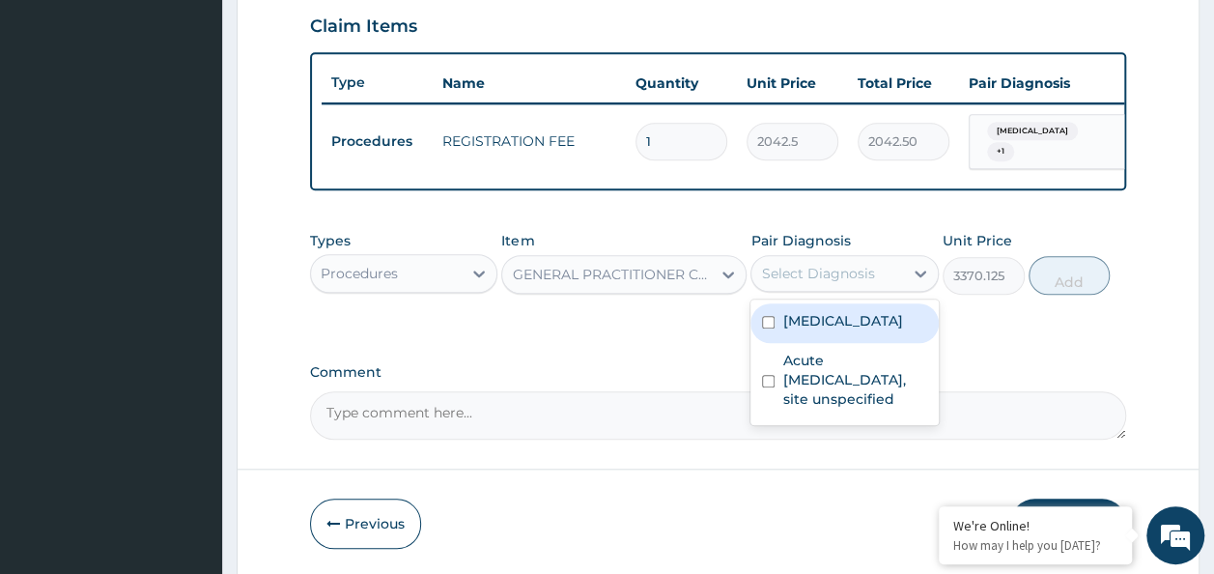
click at [844, 283] on div "Select Diagnosis" at bounding box center [817, 273] width 113 height 19
click at [823, 330] on label "Malaria, unspecified" at bounding box center [842, 320] width 120 height 19
checkbox input "true"
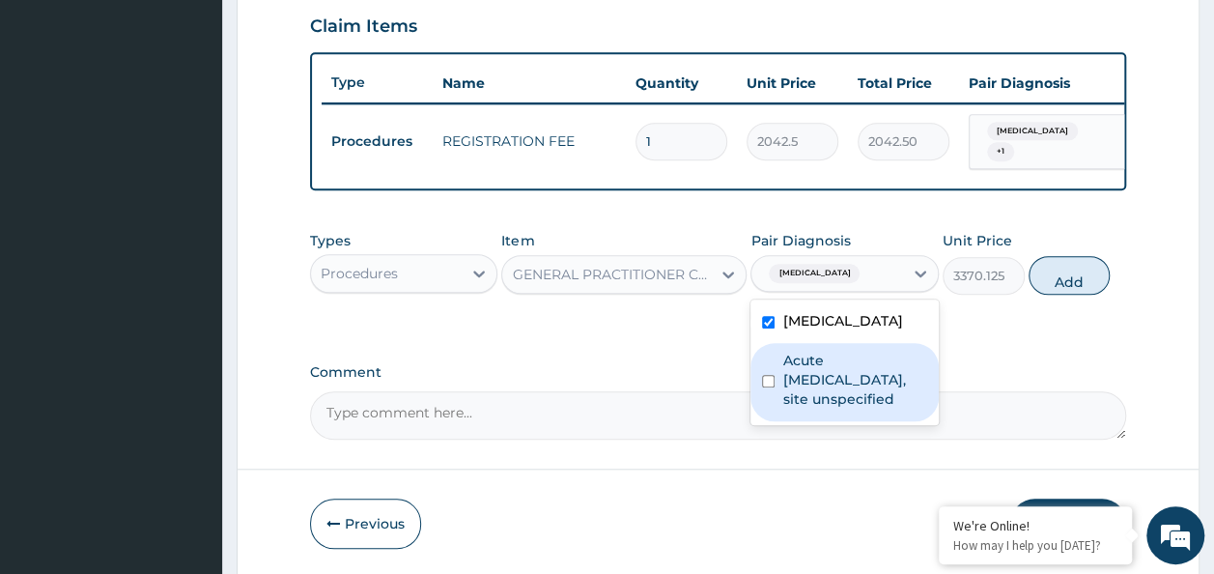
click at [838, 407] on label "Acute upper respiratory infection, site unspecified" at bounding box center [854, 380] width 145 height 58
checkbox input "true"
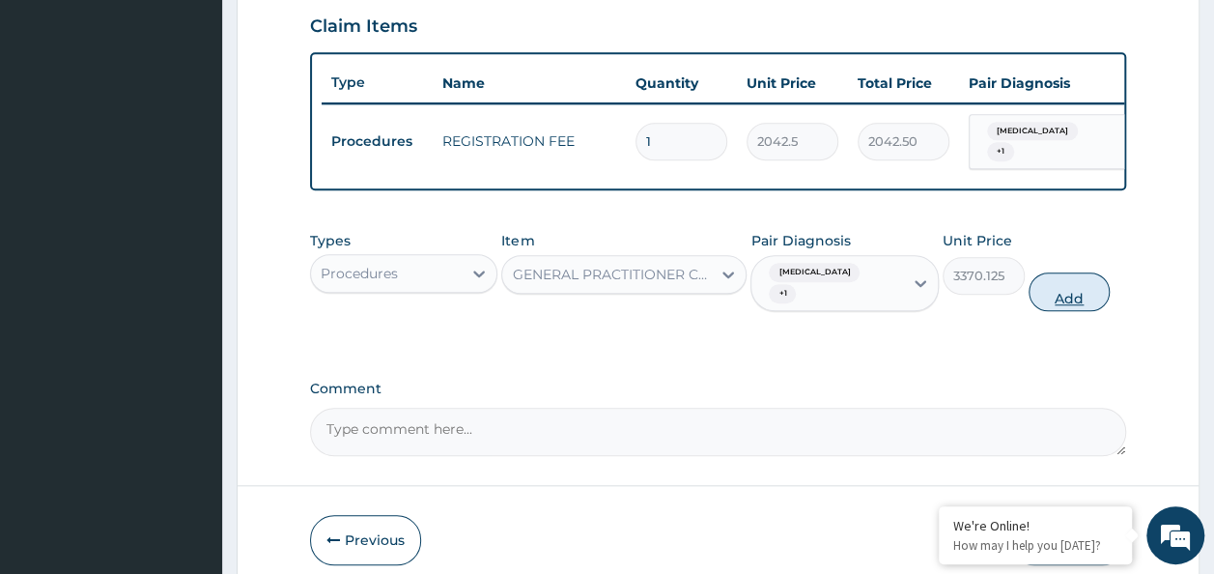
click at [1087, 309] on button "Add" at bounding box center [1070, 291] width 82 height 39
type input "0"
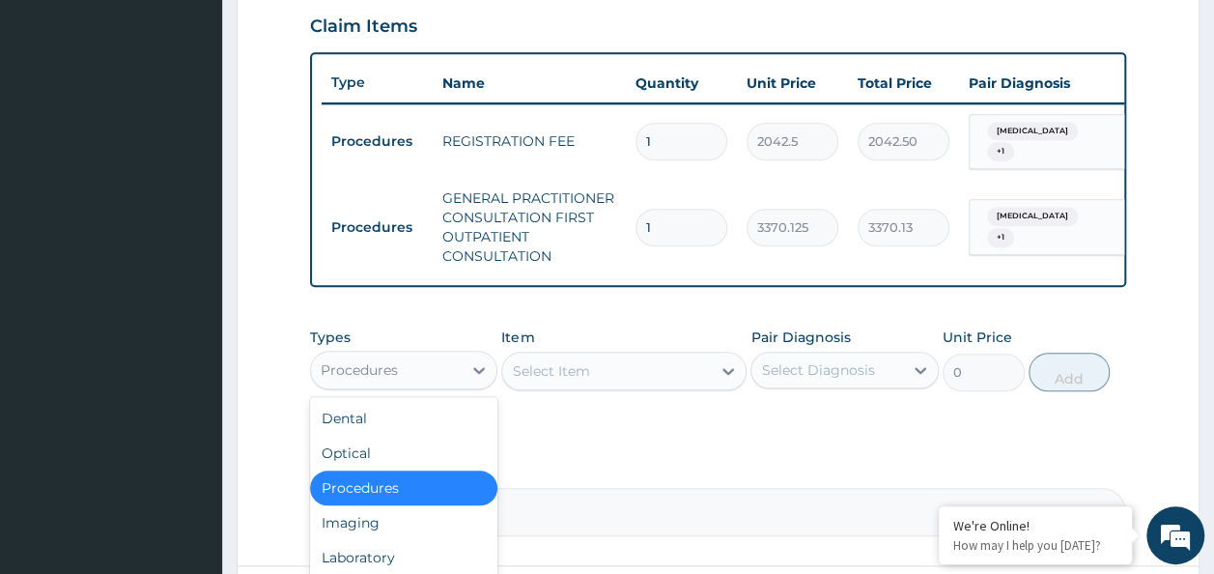
click at [428, 377] on div "Procedures" at bounding box center [387, 369] width 152 height 31
click at [405, 562] on div "Laboratory" at bounding box center [404, 557] width 188 height 35
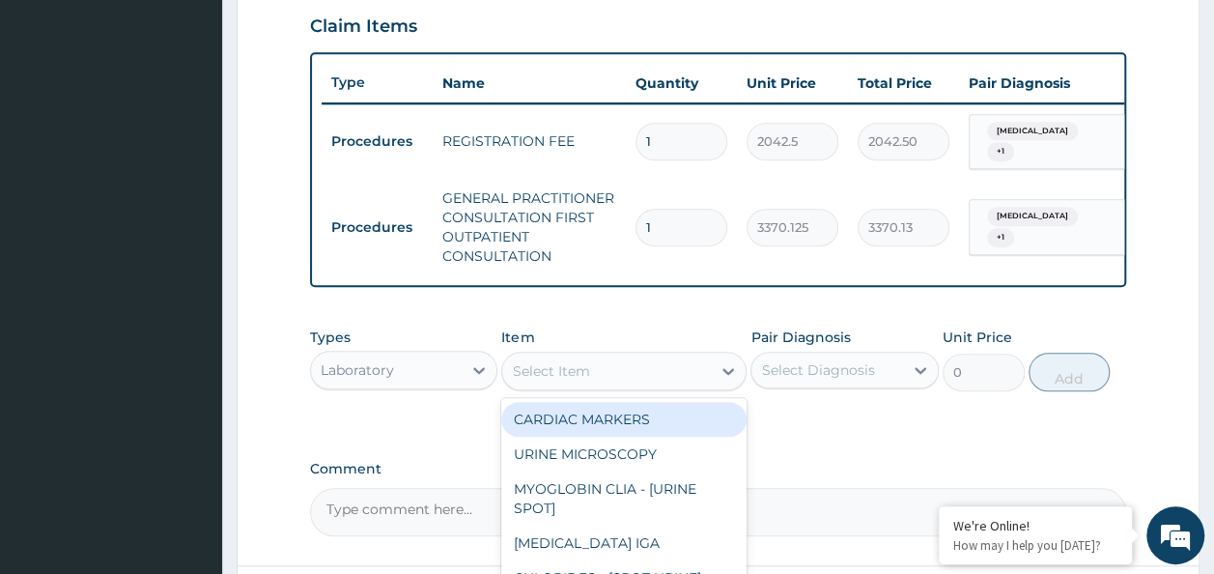
click at [672, 372] on div "Select Item" at bounding box center [606, 370] width 209 height 31
type input "fbc"
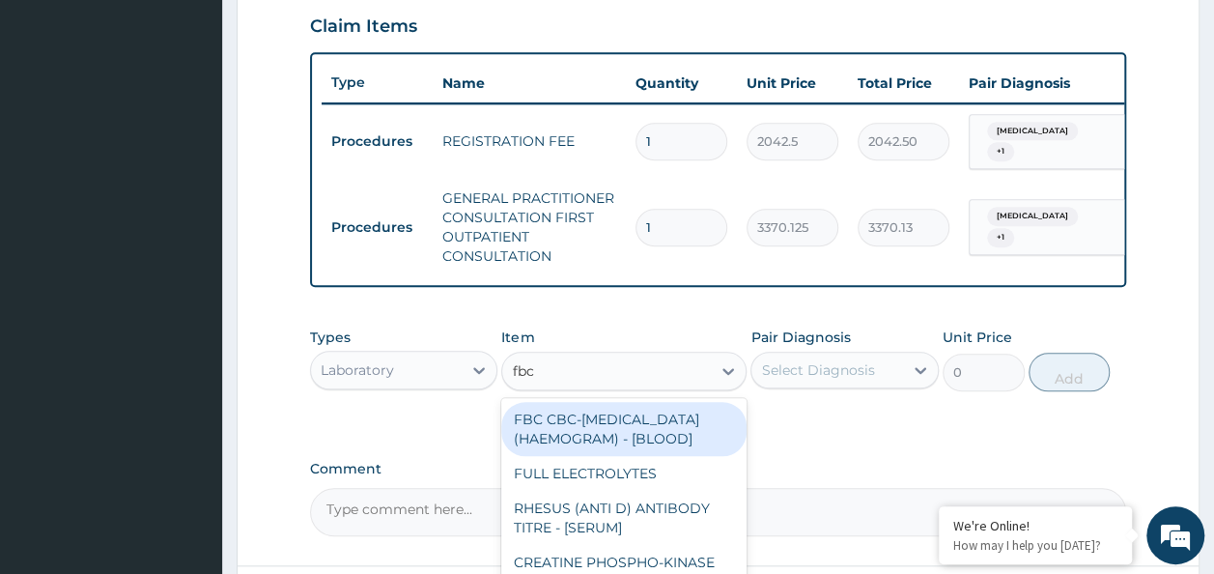
click at [657, 456] on div "FBC CBC-[MEDICAL_DATA] (HAEMOGRAM) - [BLOOD]" at bounding box center [623, 429] width 245 height 54
type input "4085"
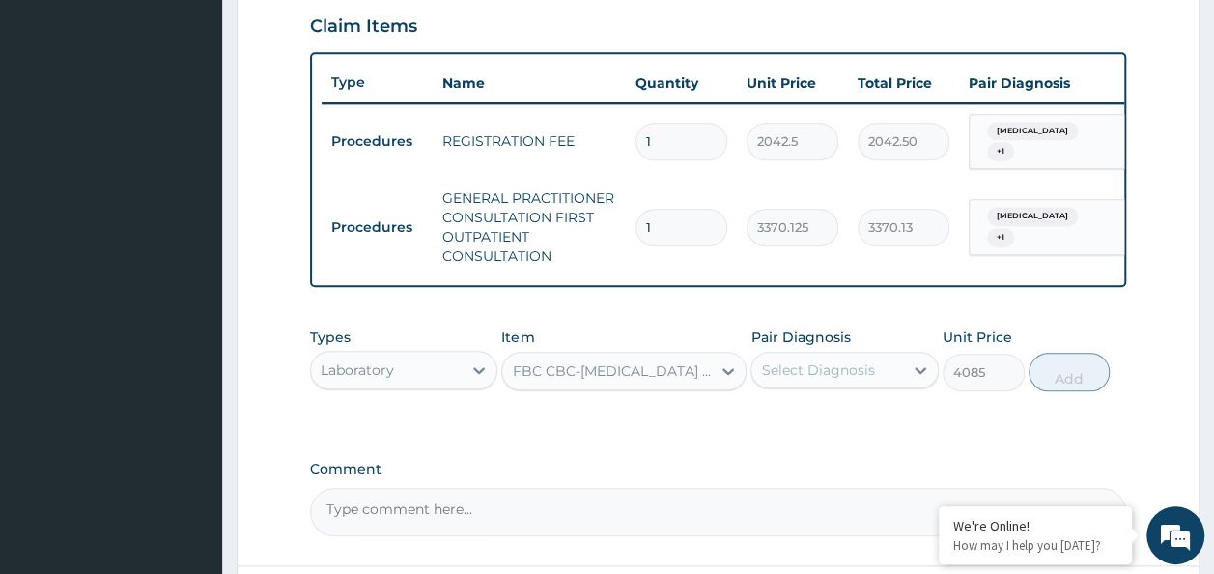
click at [878, 385] on div "Select Diagnosis" at bounding box center [827, 369] width 152 height 31
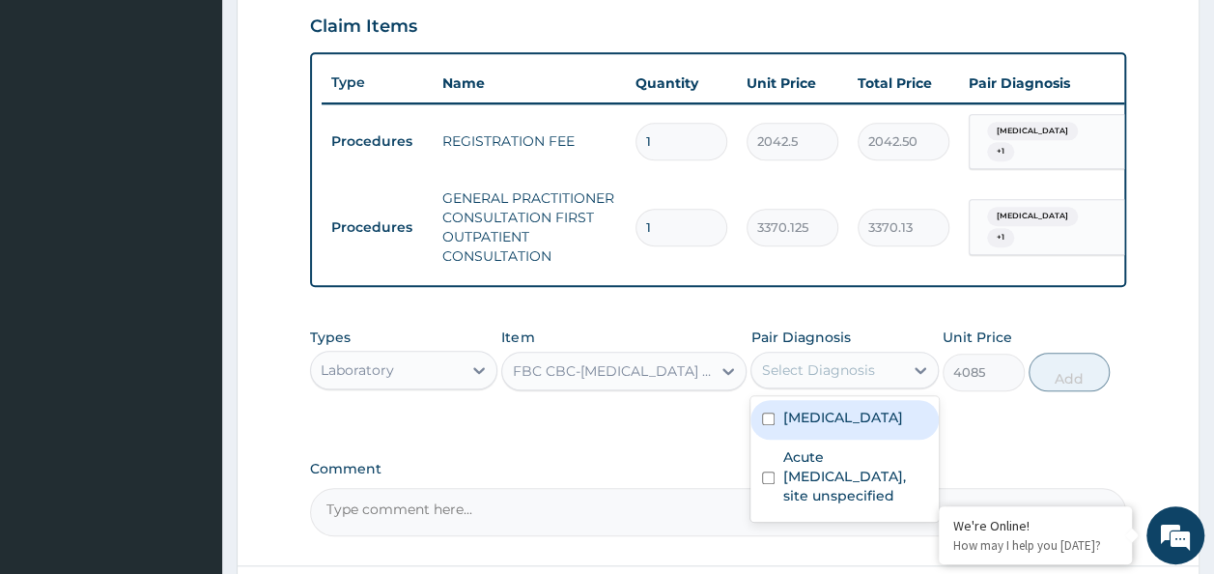
click at [883, 423] on label "Malaria, unspecified" at bounding box center [842, 417] width 120 height 19
checkbox input "true"
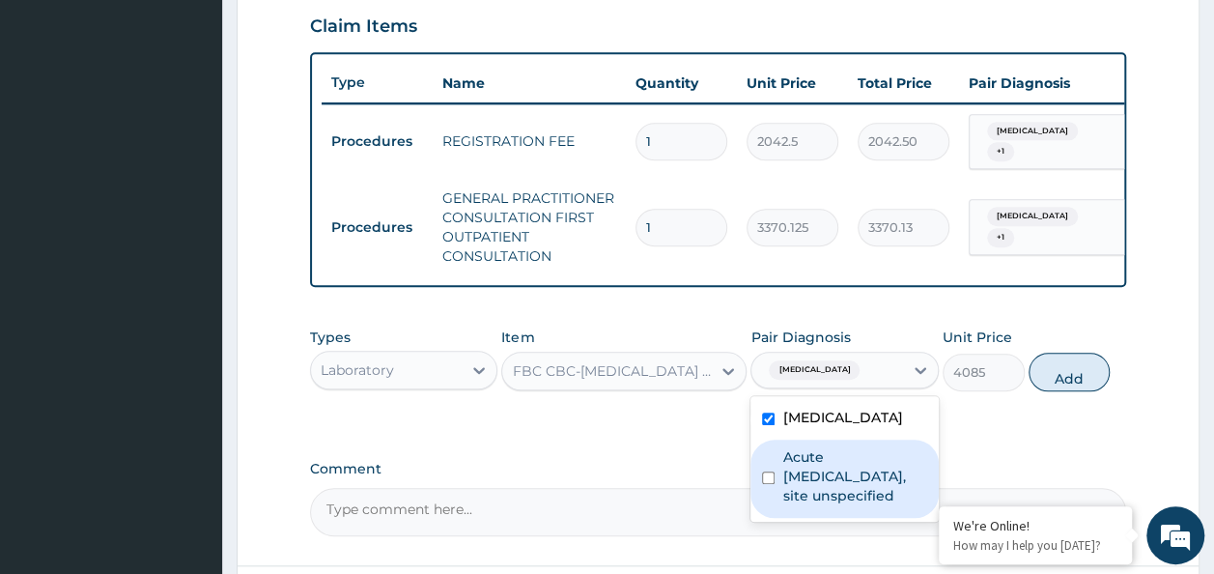
click at [858, 483] on label "Acute upper respiratory infection, site unspecified" at bounding box center [854, 476] width 145 height 58
checkbox input "true"
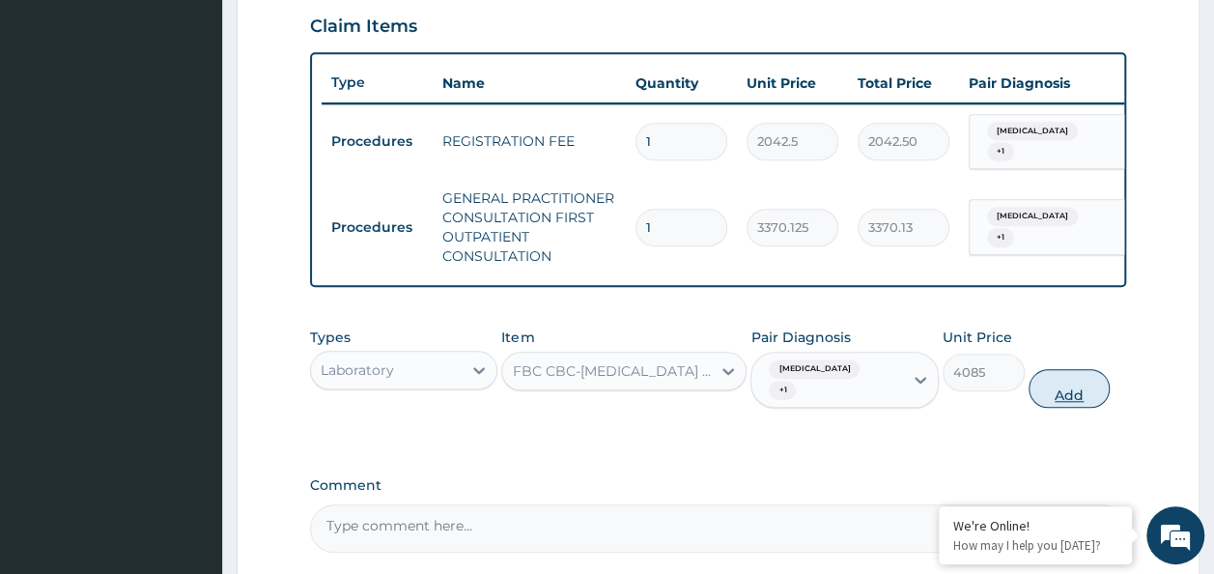
click at [1039, 408] on button "Add" at bounding box center [1070, 388] width 82 height 39
type input "0"
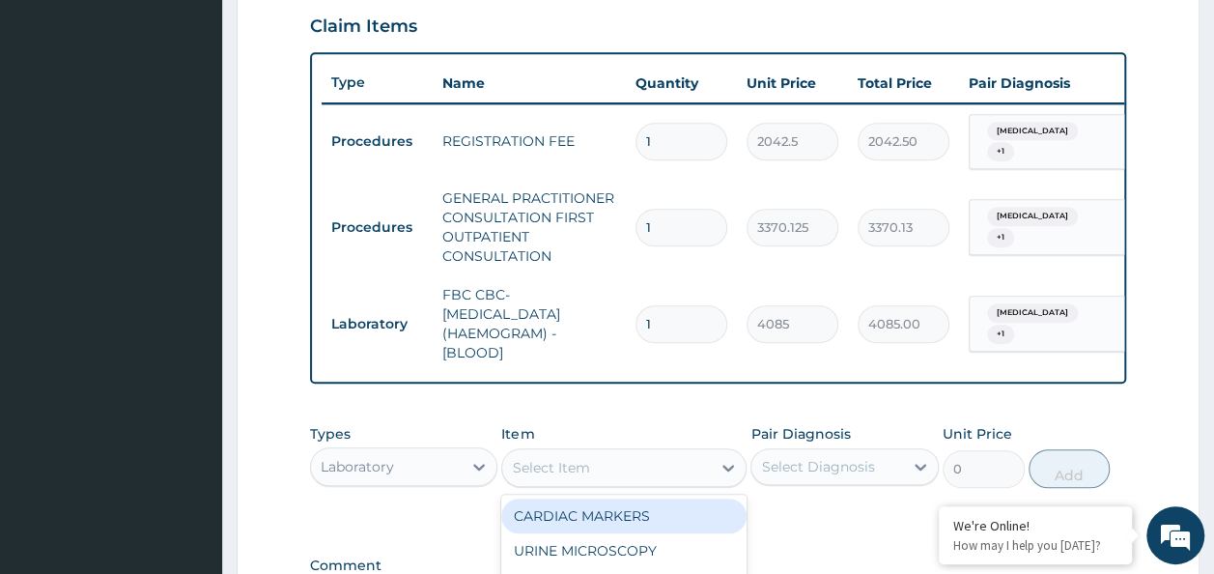
click at [605, 483] on div "Select Item" at bounding box center [606, 467] width 209 height 31
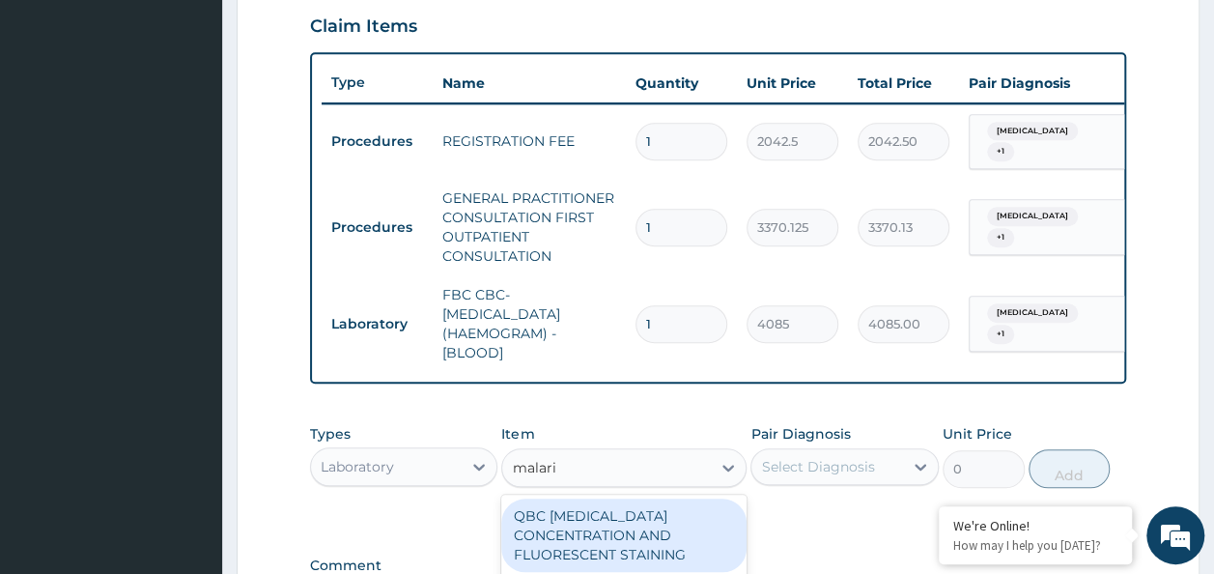
type input "malaria"
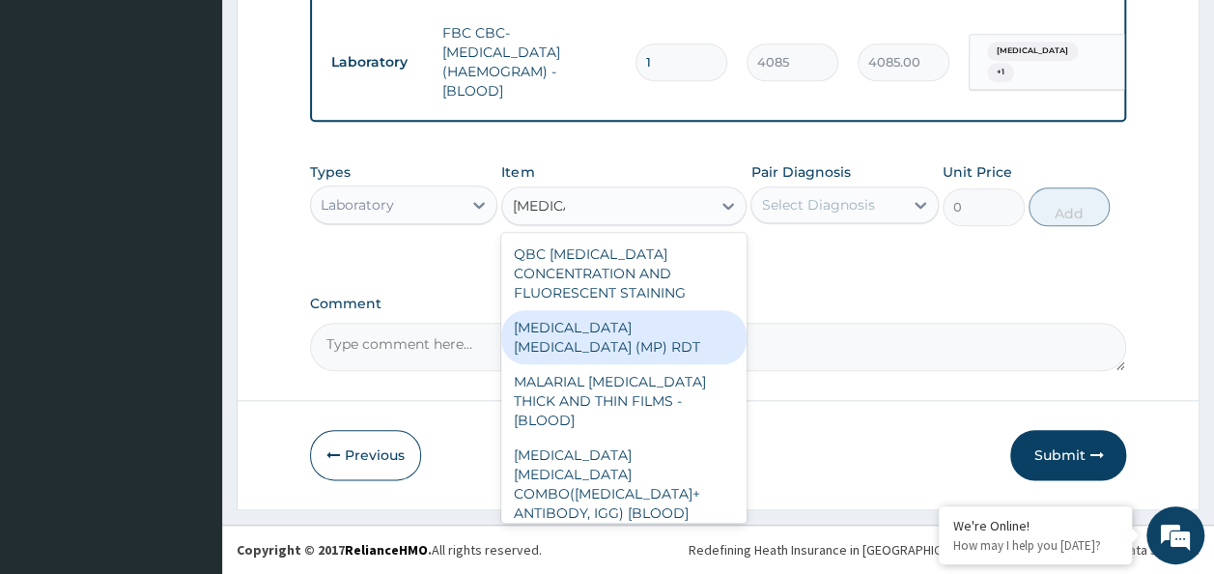
click at [630, 332] on div "[MEDICAL_DATA] [MEDICAL_DATA] (MP) RDT" at bounding box center [623, 337] width 245 height 54
type input "1531.875"
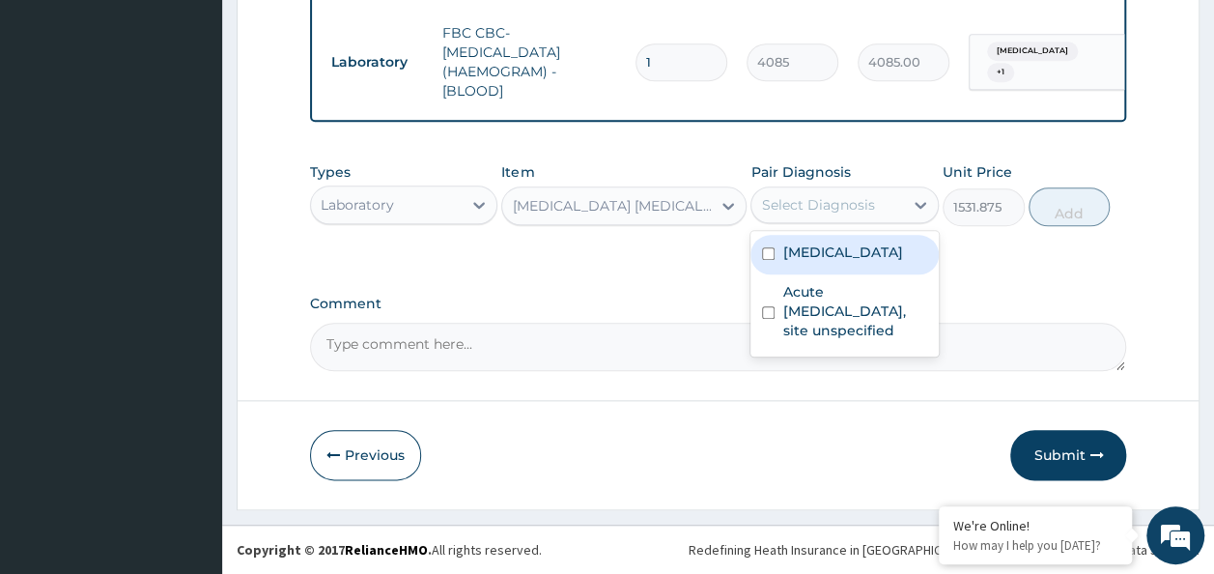
drag, startPoint x: 846, startPoint y: 201, endPoint x: 816, endPoint y: 266, distance: 71.3
click at [816, 223] on div "option Acute upper respiratory infection, site unspecified, selected. option Ma…" at bounding box center [845, 204] width 188 height 37
click at [816, 266] on div "Malaria, unspecified" at bounding box center [845, 255] width 188 height 40
checkbox input "true"
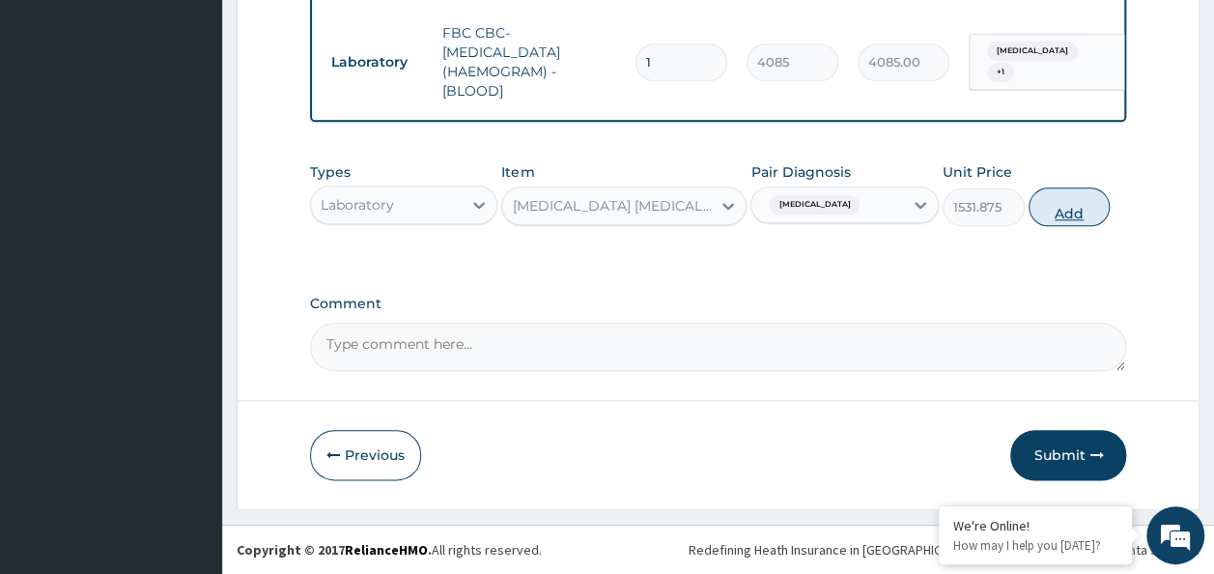
click at [1059, 214] on button "Add" at bounding box center [1070, 206] width 82 height 39
type input "0"
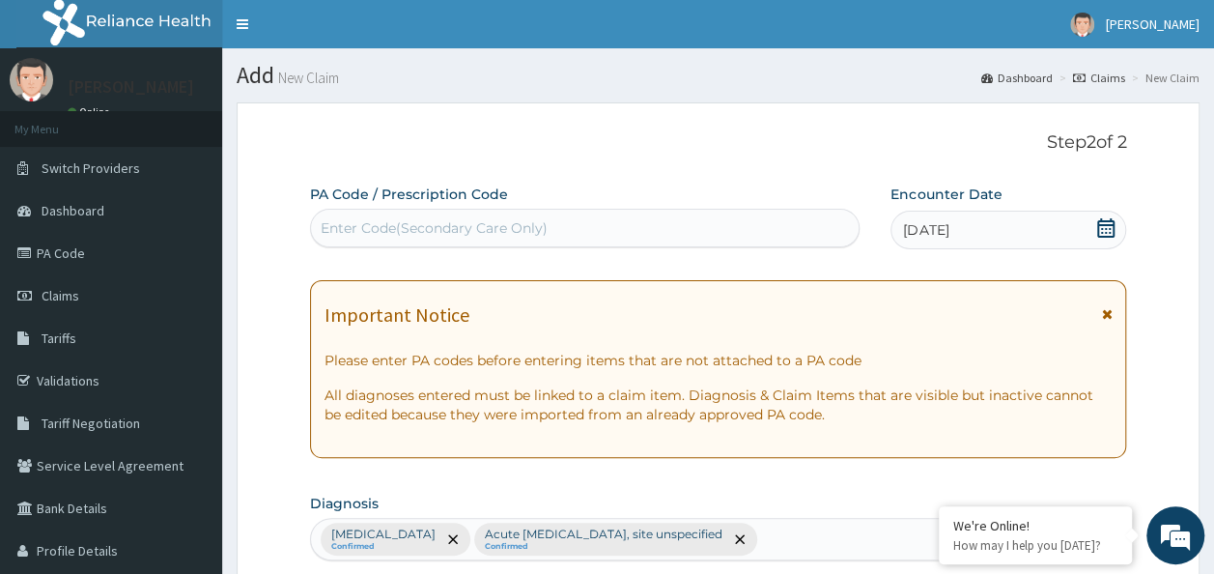
scroll to position [1006, 0]
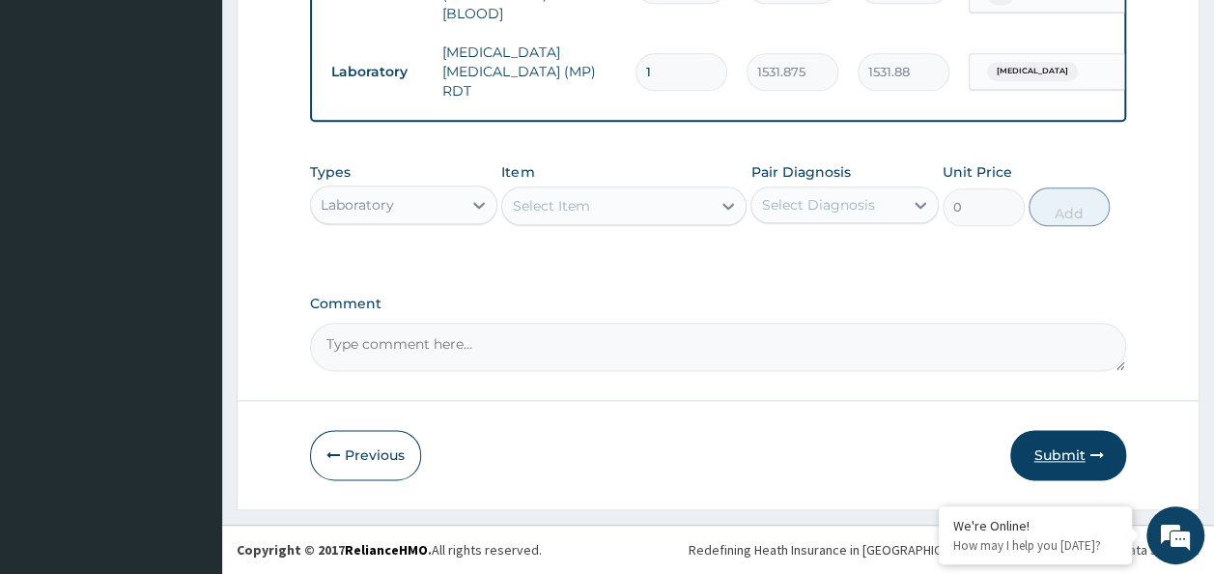
click at [1084, 458] on button "Submit" at bounding box center [1068, 455] width 116 height 50
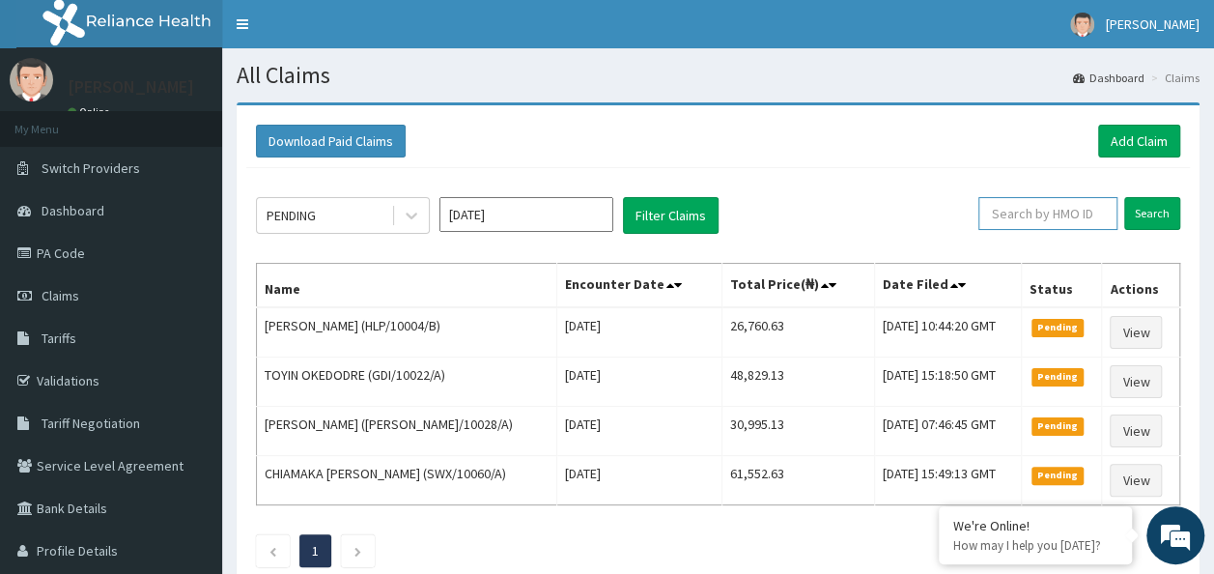
click at [1050, 220] on input "text" at bounding box center [1047, 213] width 139 height 33
click at [1034, 214] on input "text" at bounding box center [1047, 213] width 139 height 33
paste input "SCT/10051/A"
type input "SCT/10051/A"
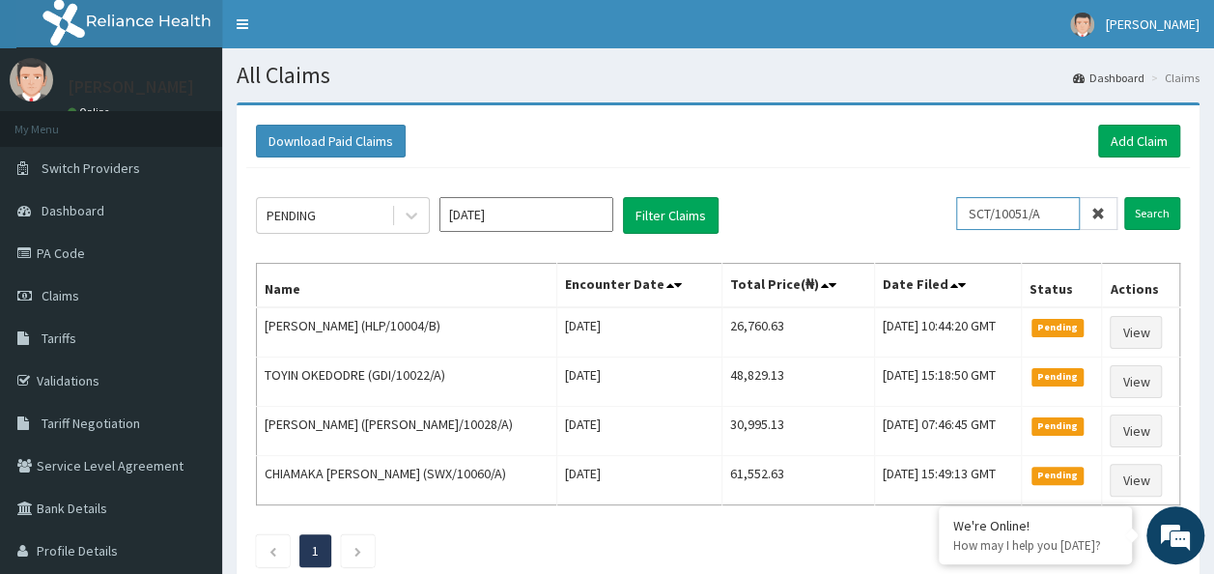
click at [1124, 197] on input "Search" at bounding box center [1152, 213] width 56 height 33
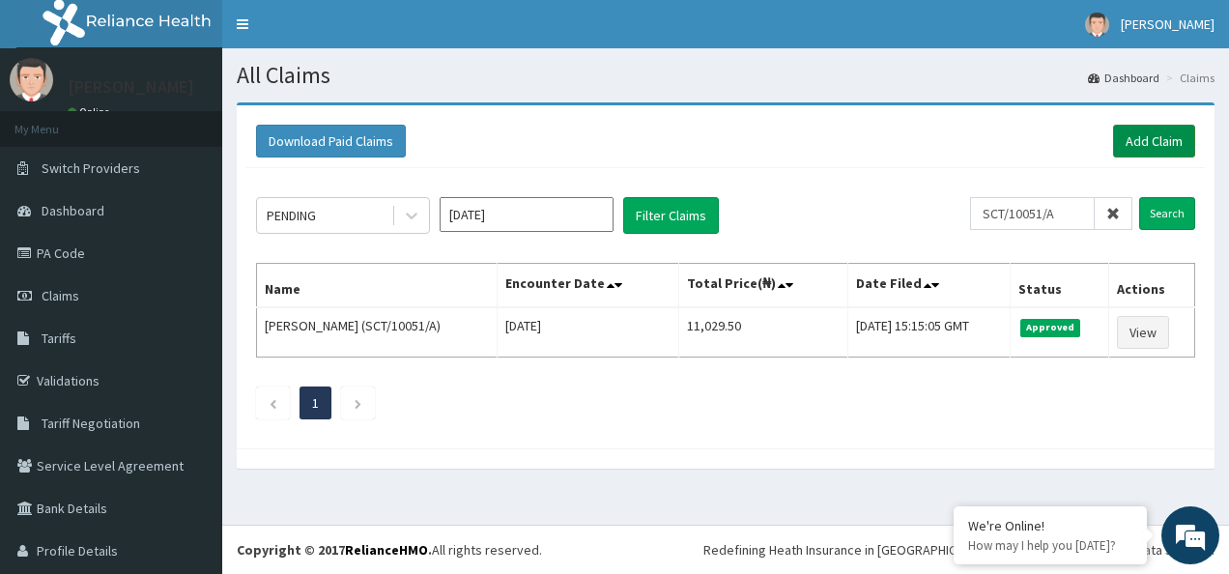
click at [1149, 146] on link "Add Claim" at bounding box center [1154, 141] width 82 height 33
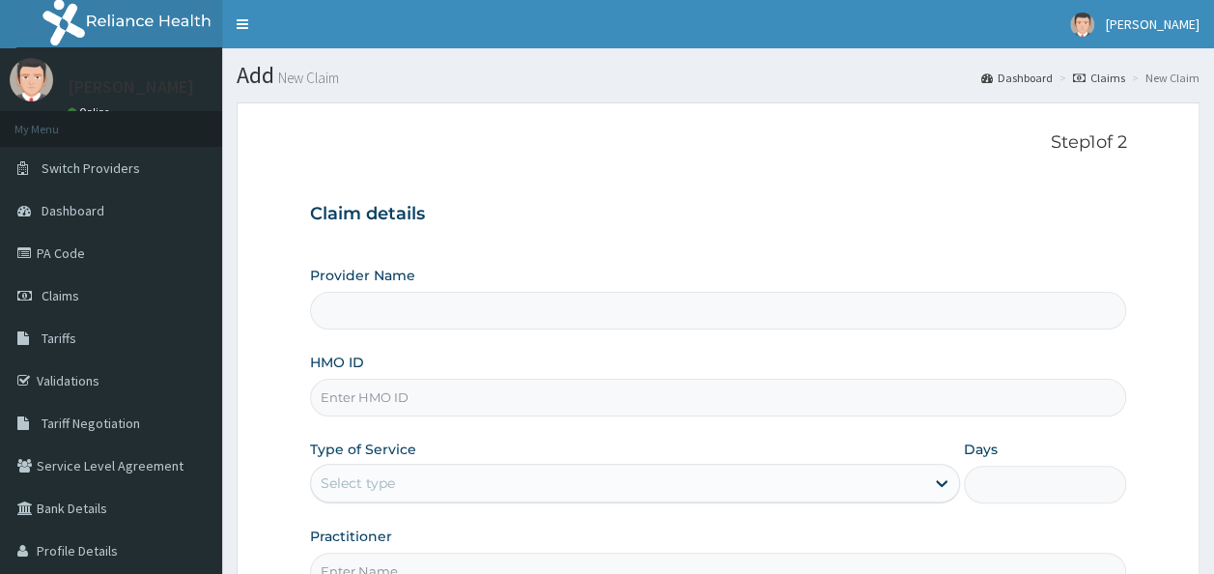
click at [503, 400] on input "HMO ID" at bounding box center [718, 398] width 817 height 38
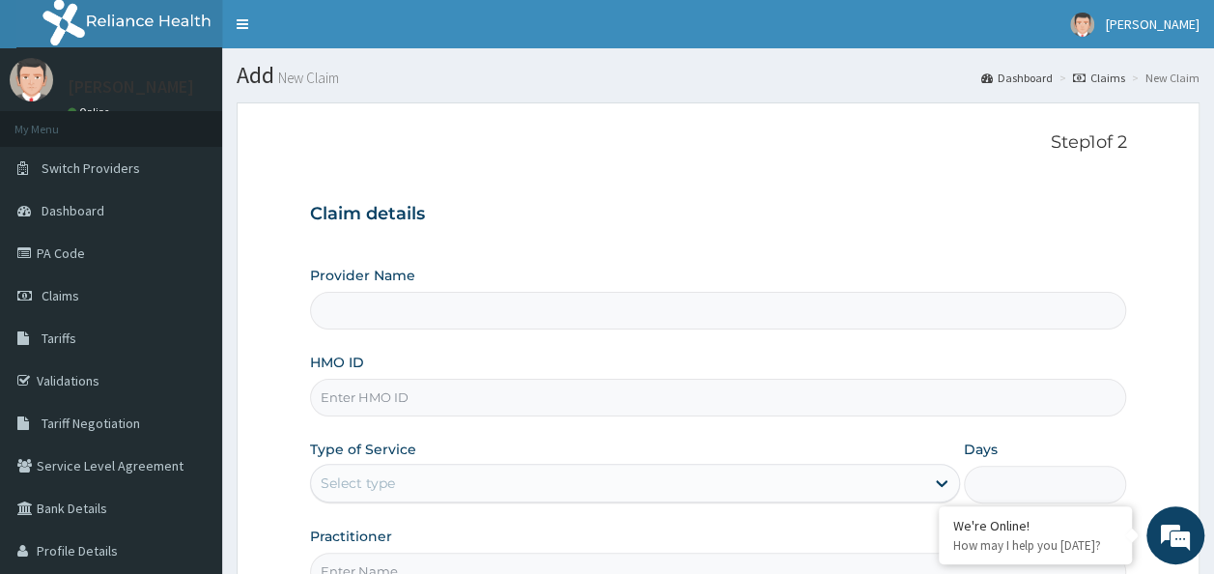
paste input "SAA/10009/A"
type input "SAA/10009/A"
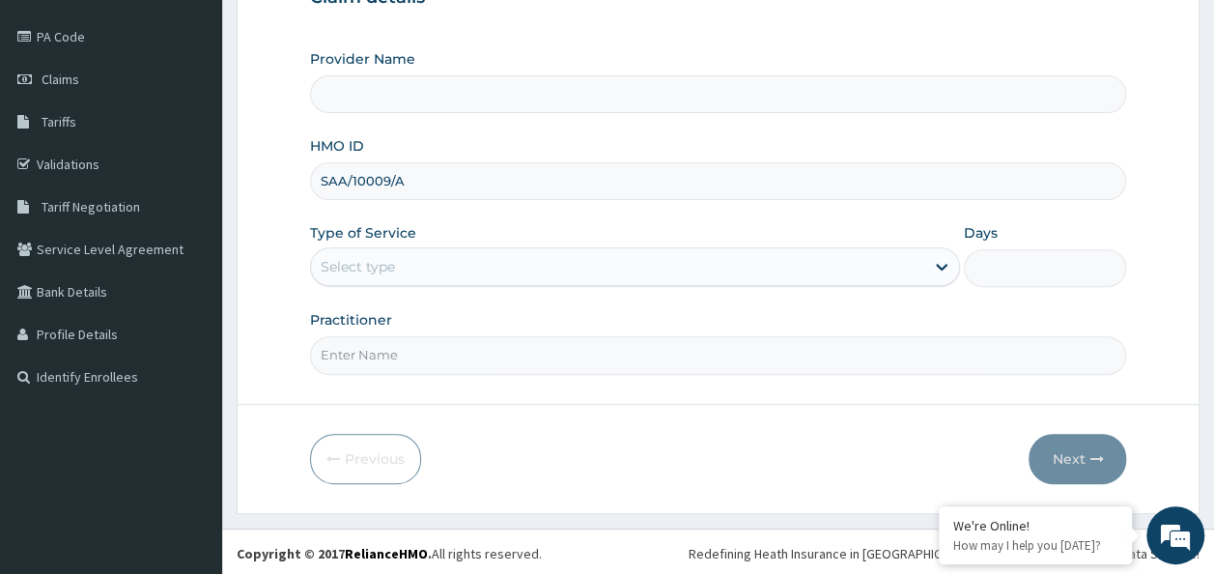
type input "Reliance Family Clinics Surulere"
type input "SAA/10009/A"
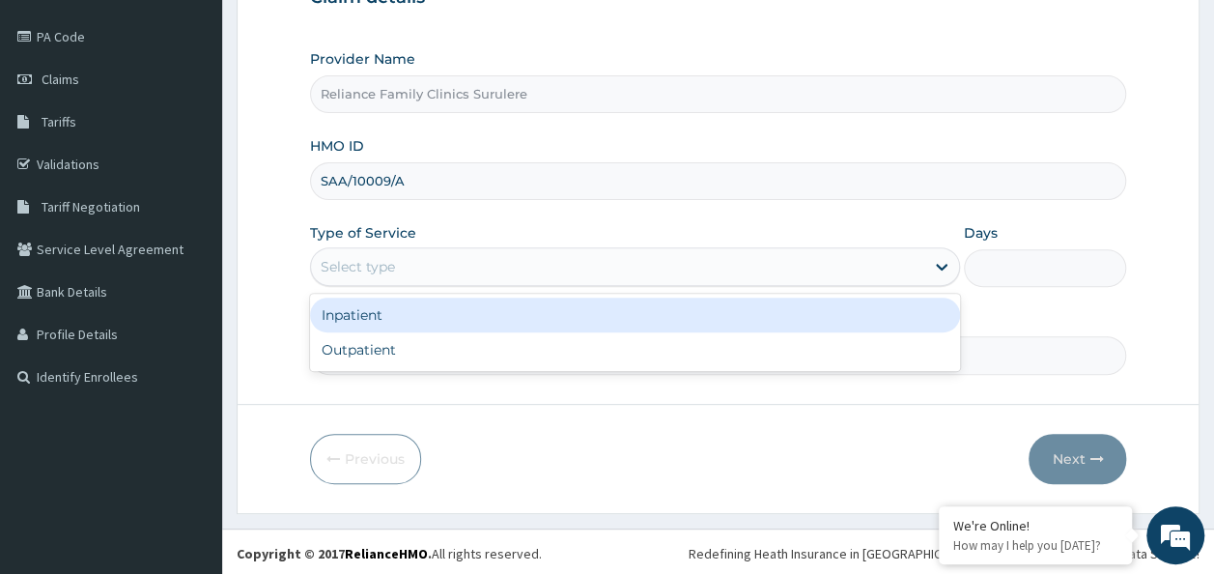
click at [554, 269] on div "Select type" at bounding box center [617, 266] width 613 height 31
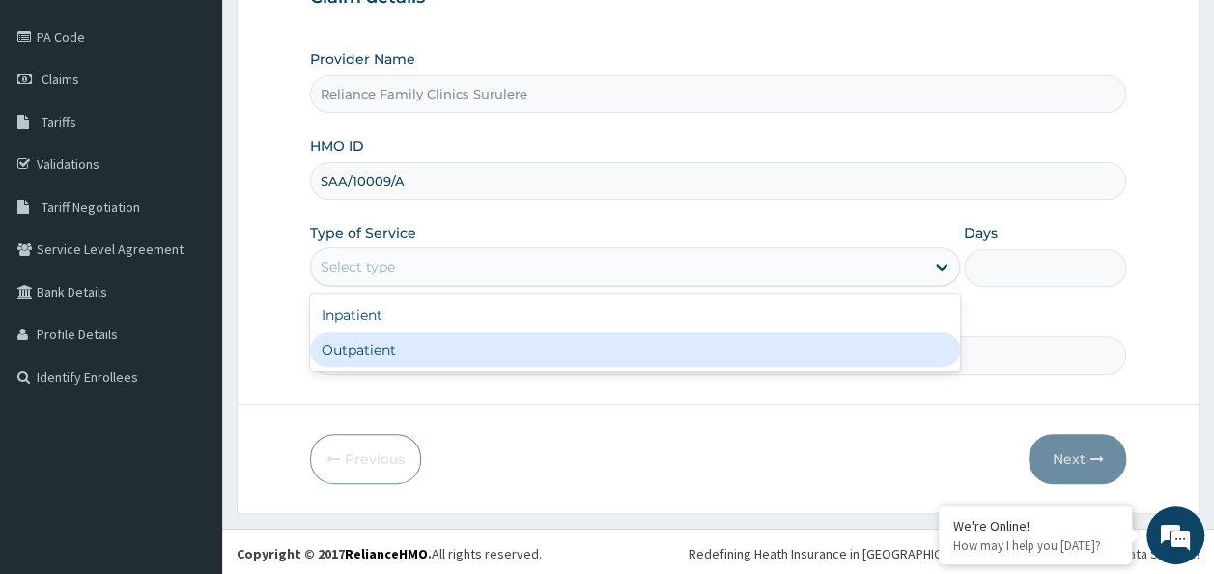
click at [527, 336] on div "Outpatient" at bounding box center [635, 349] width 650 height 35
type input "1"
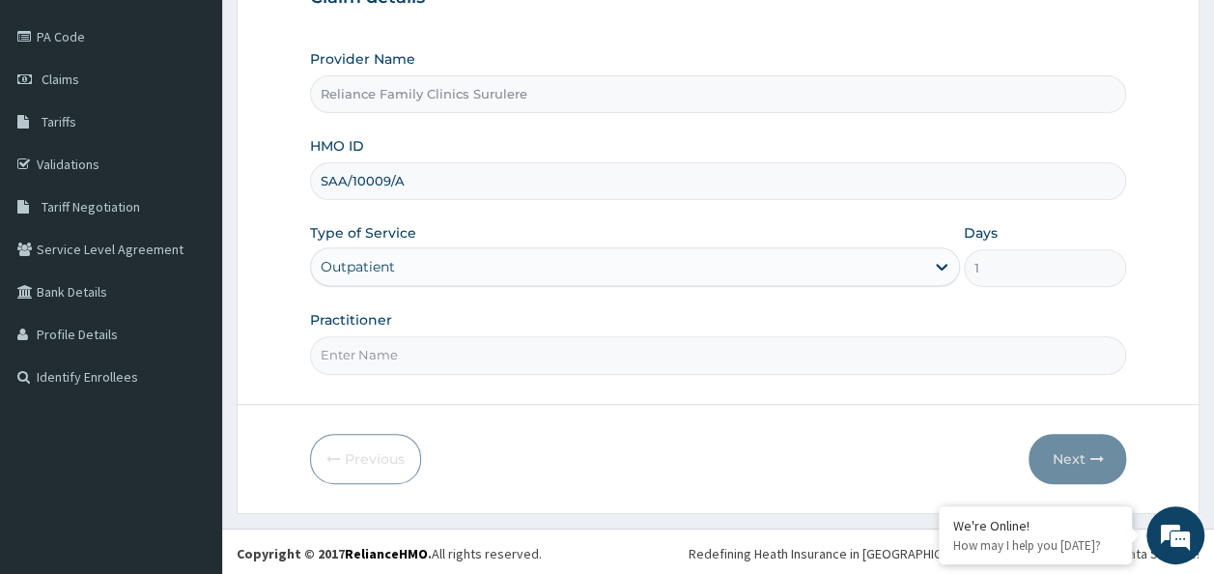
click at [525, 339] on input "Practitioner" at bounding box center [718, 355] width 817 height 38
type input "Locum"
click at [1062, 471] on button "Next" at bounding box center [1078, 459] width 98 height 50
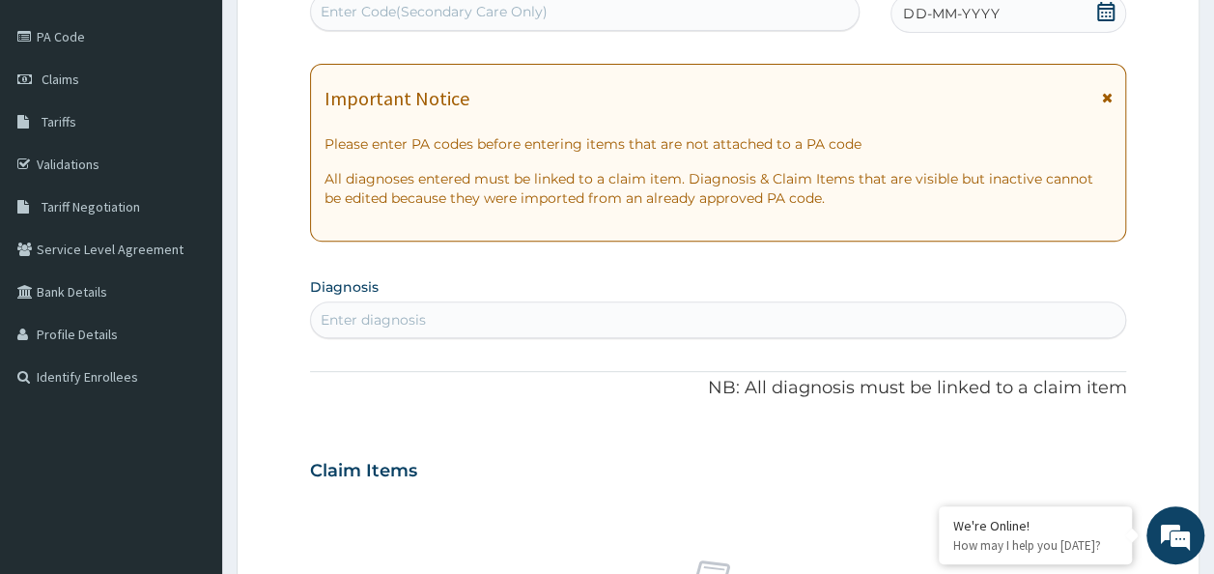
click at [908, 16] on span "DD-MM-YYYY" at bounding box center [951, 13] width 96 height 19
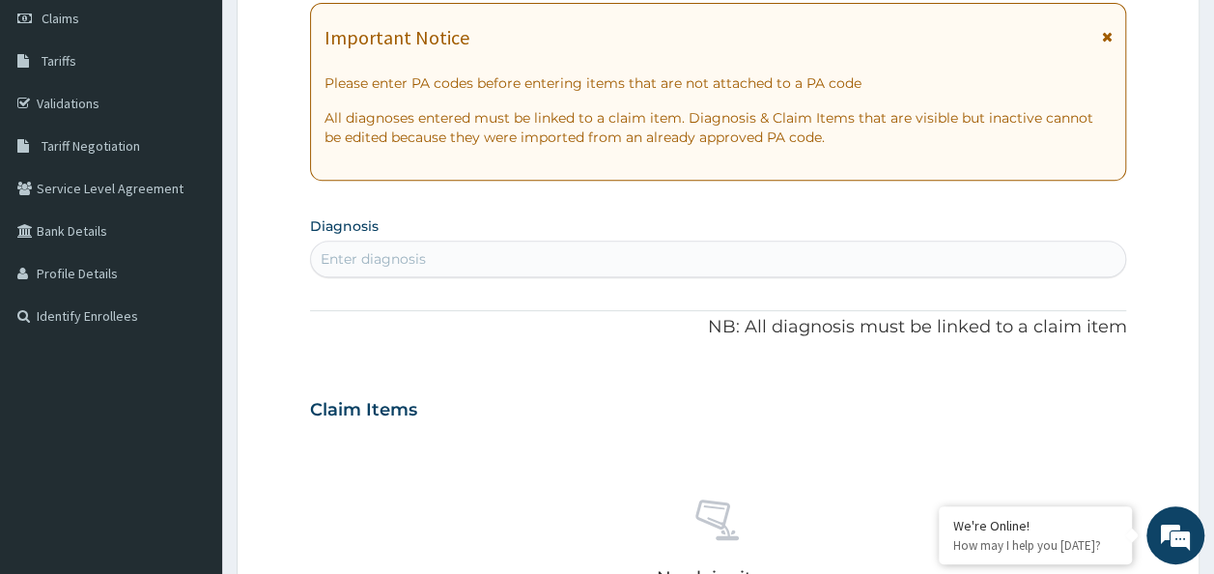
scroll to position [279, 0]
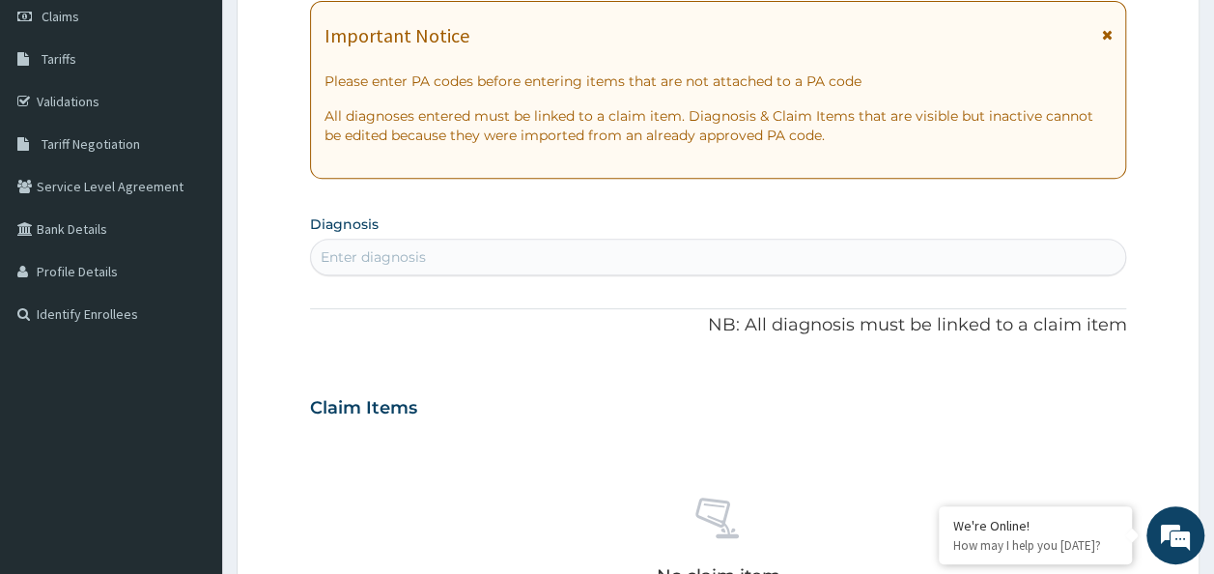
click at [475, 259] on div "Enter diagnosis" at bounding box center [718, 256] width 815 height 31
drag, startPoint x: 475, startPoint y: 259, endPoint x: 548, endPoint y: 330, distance: 101.8
click at [548, 330] on div "PA Code / Prescription Code Enter Code(Secondary Care Only) Encounter Date [DAT…" at bounding box center [718, 405] width 817 height 1000
type input "u"
type input "uti"
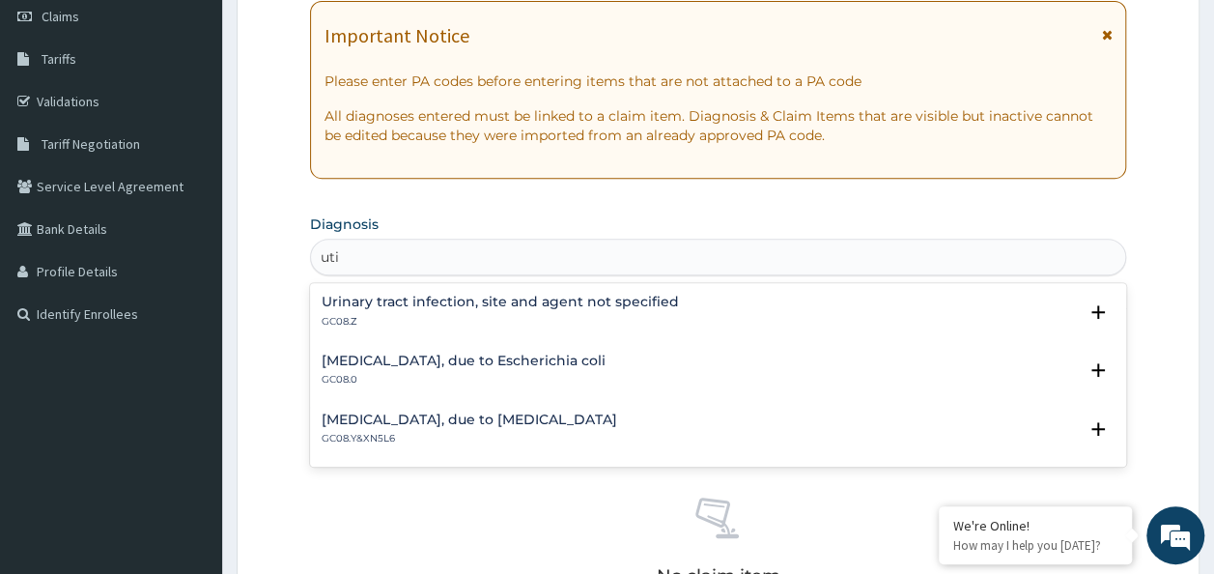
click at [400, 318] on p "GC08.Z" at bounding box center [500, 322] width 357 height 14
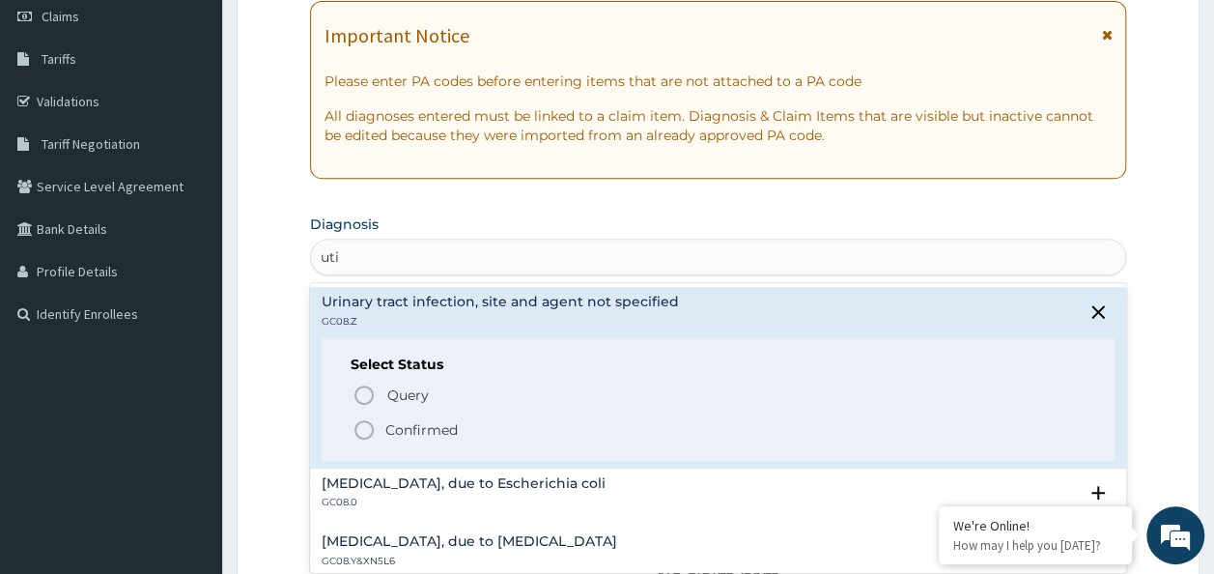
click at [390, 426] on p "Confirmed" at bounding box center [421, 429] width 72 height 19
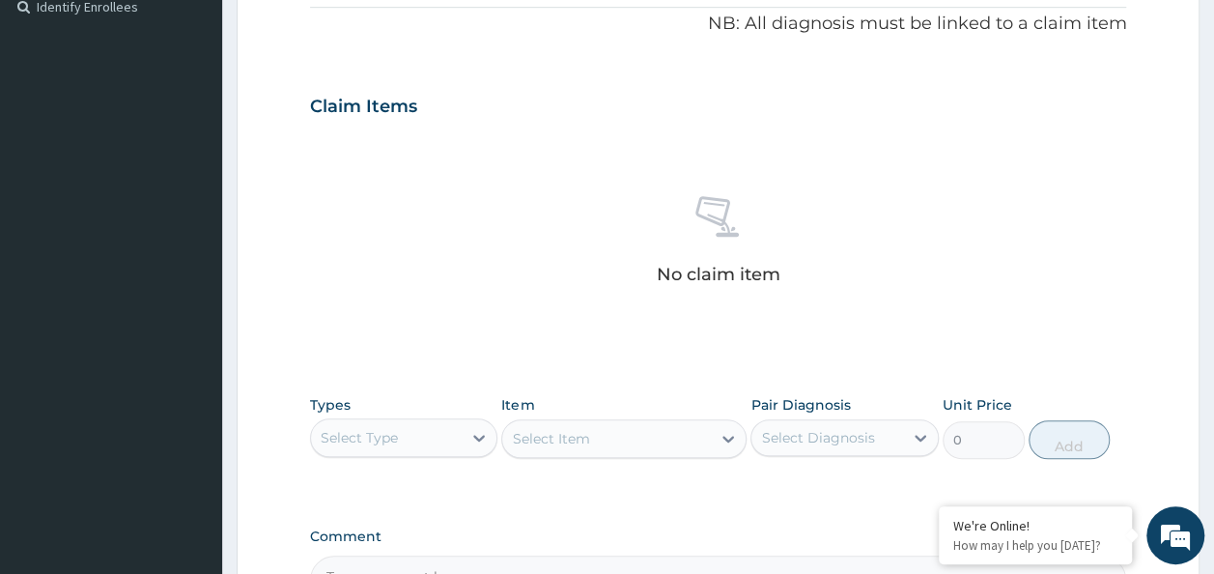
scroll to position [815, 0]
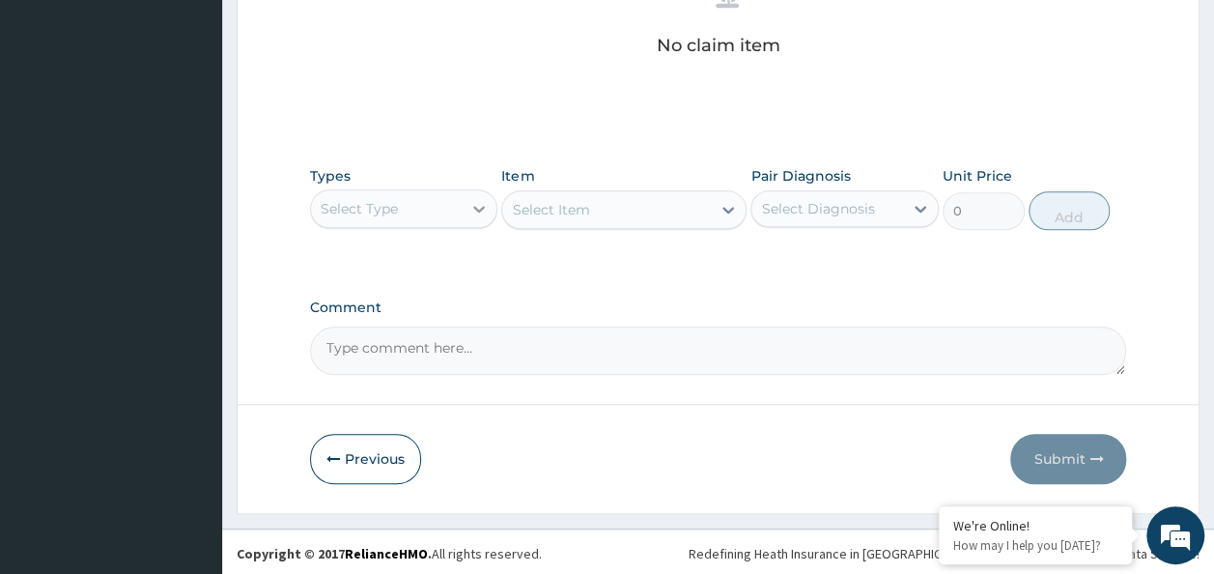
click at [480, 216] on div at bounding box center [479, 208] width 35 height 35
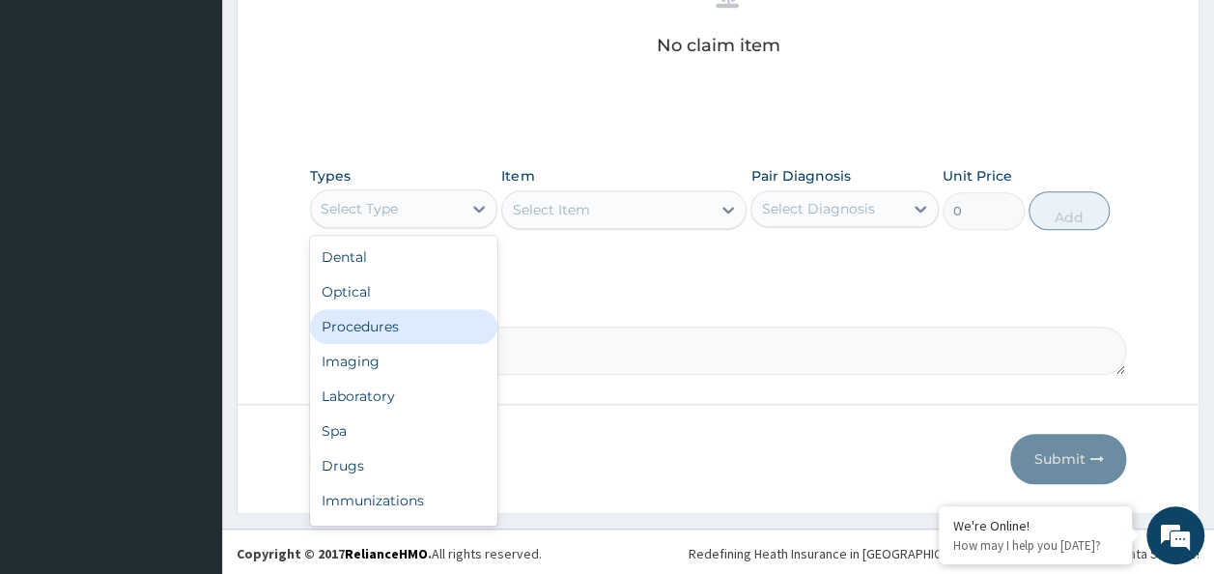
click at [410, 317] on div "Procedures" at bounding box center [404, 326] width 188 height 35
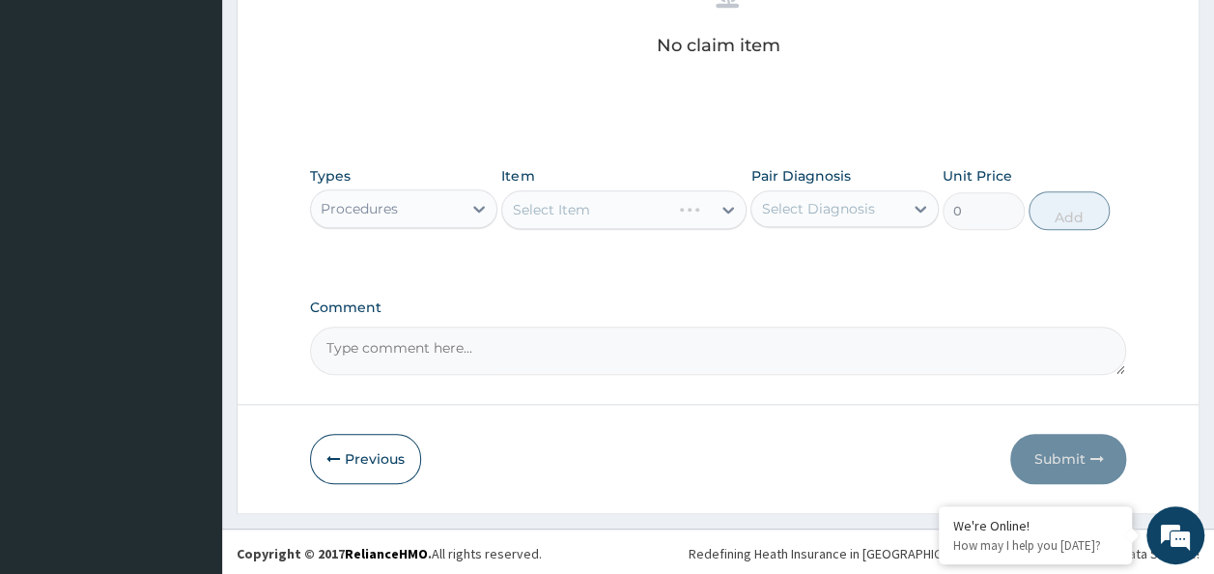
click at [831, 206] on div "Select Diagnosis" at bounding box center [817, 208] width 113 height 19
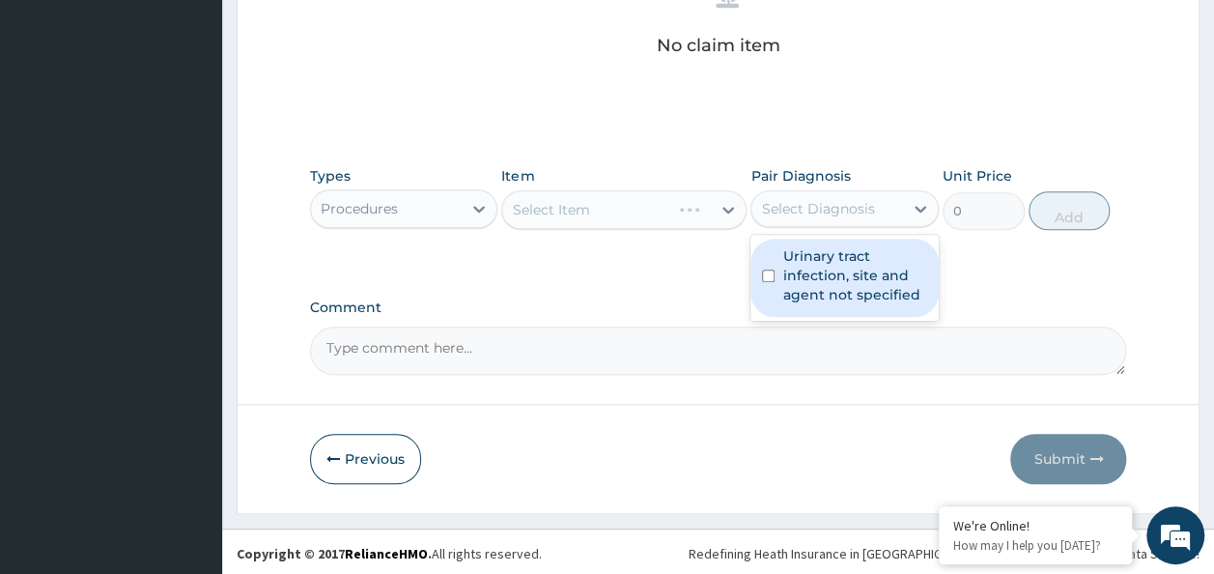
click at [829, 255] on label "Urinary tract infection, site and agent not specified" at bounding box center [854, 275] width 145 height 58
checkbox input "true"
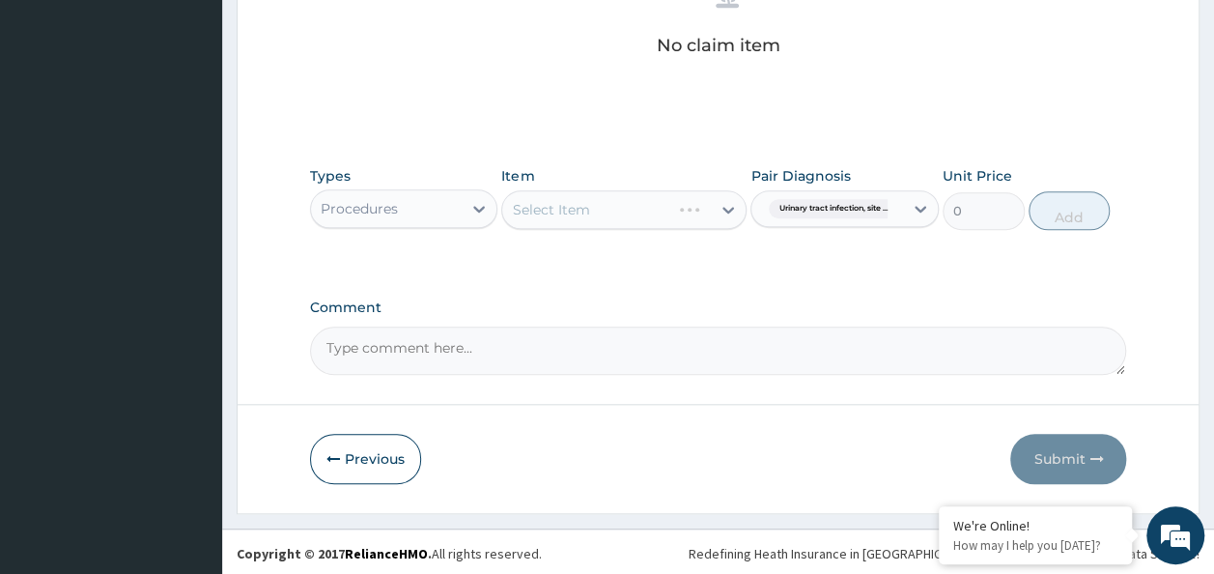
click at [560, 210] on div "Select Item" at bounding box center [623, 209] width 245 height 39
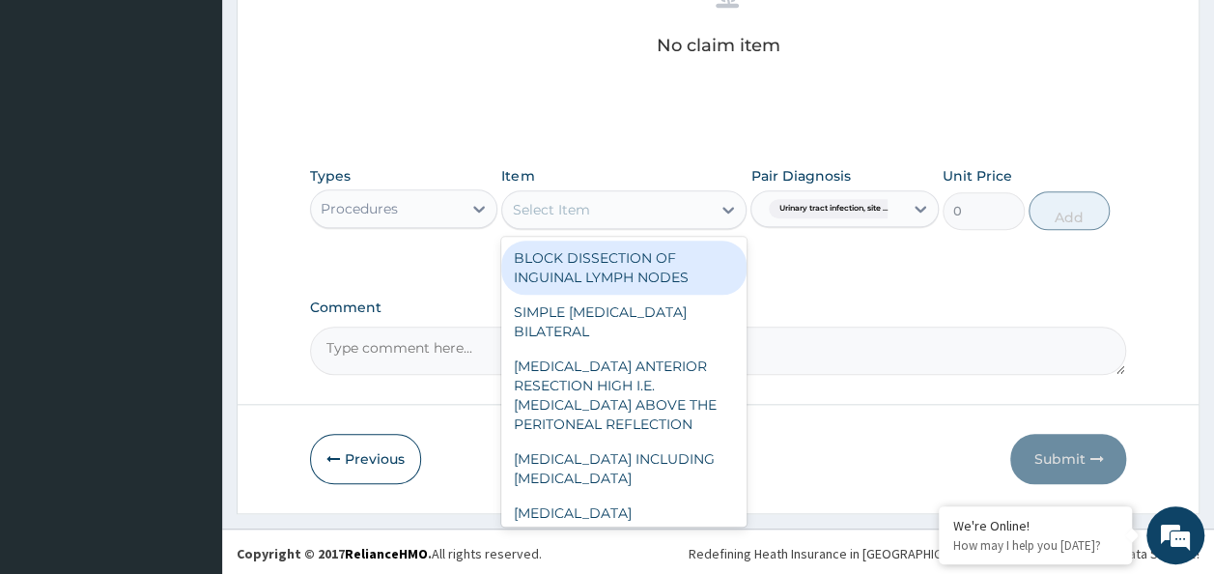
click at [560, 210] on div "Select Item" at bounding box center [550, 209] width 77 height 19
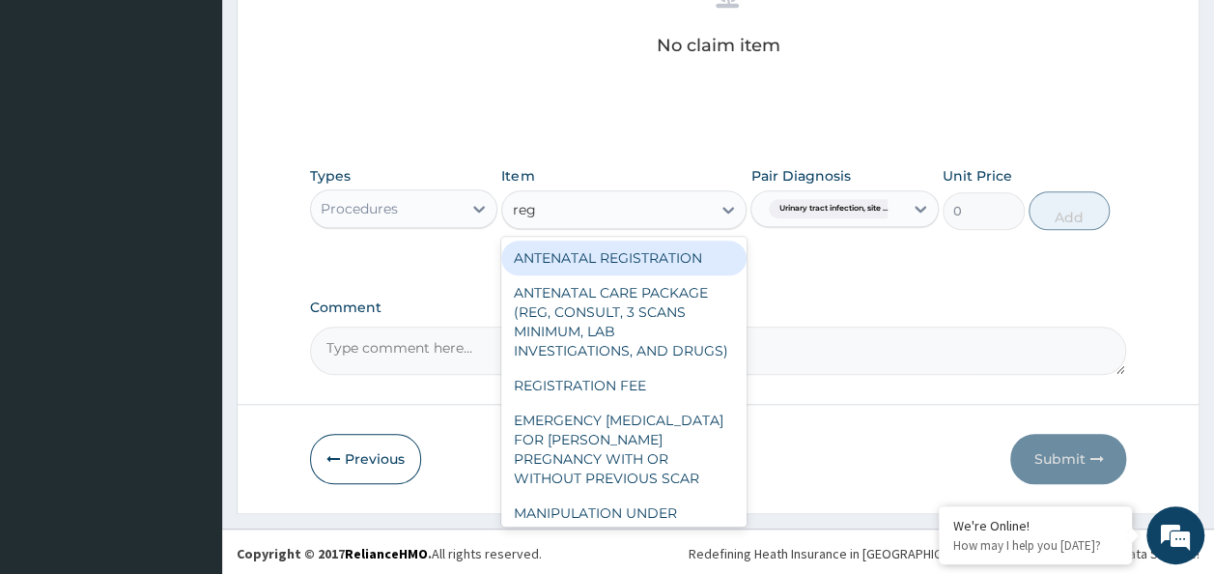
type input "regi"
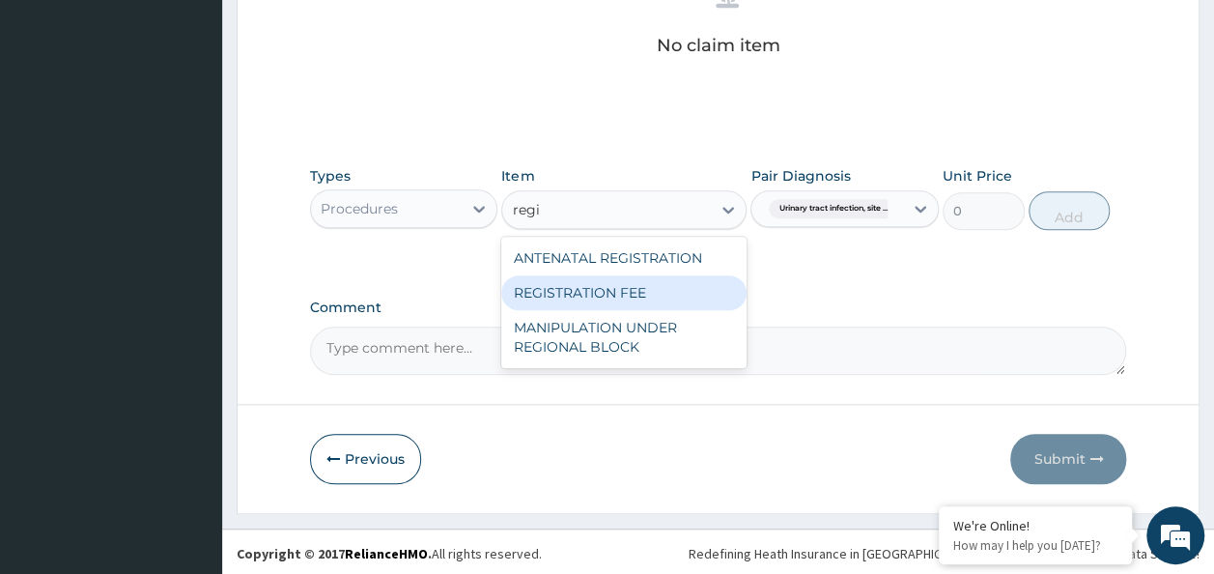
click at [601, 298] on div "REGISTRATION FEE" at bounding box center [623, 292] width 245 height 35
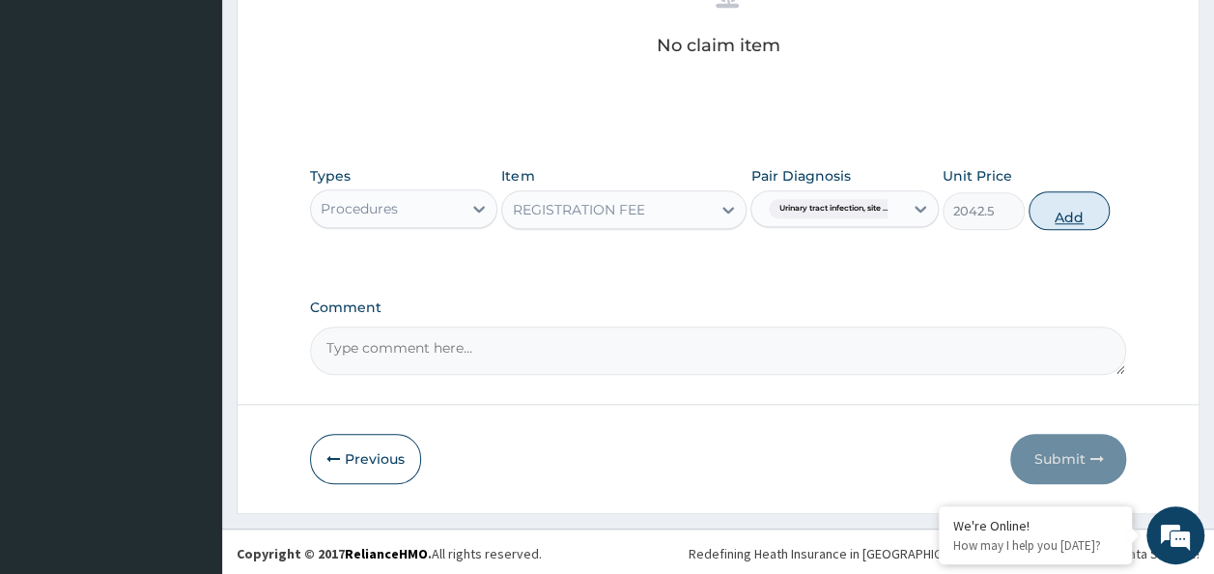
click at [1033, 212] on button "Add" at bounding box center [1070, 210] width 82 height 39
type input "0"
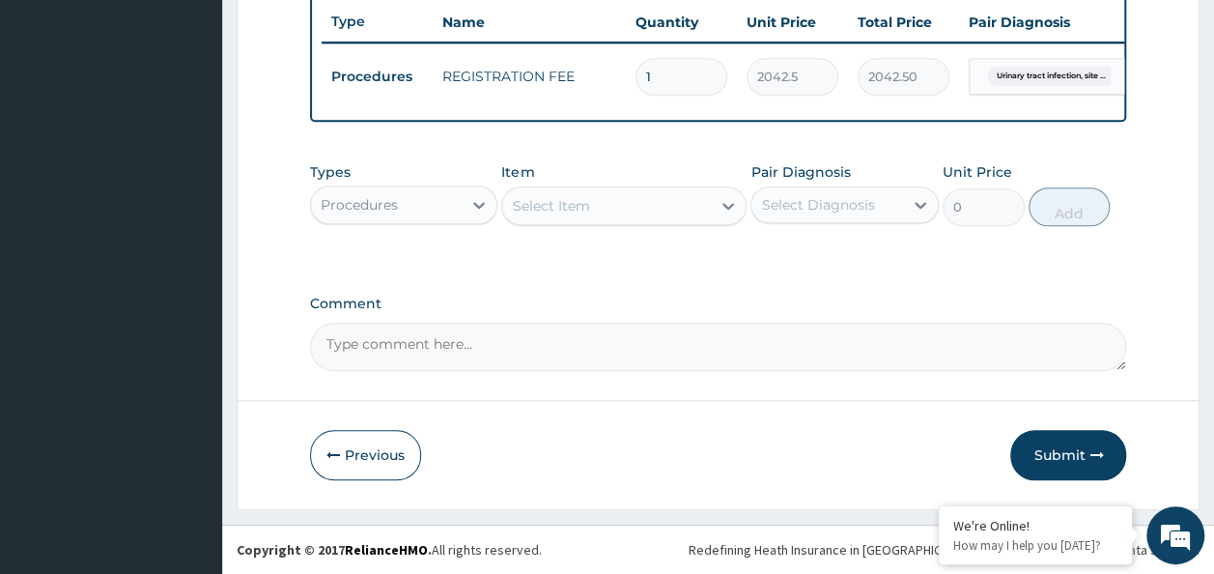
click at [616, 216] on div "Select Item" at bounding box center [606, 205] width 209 height 31
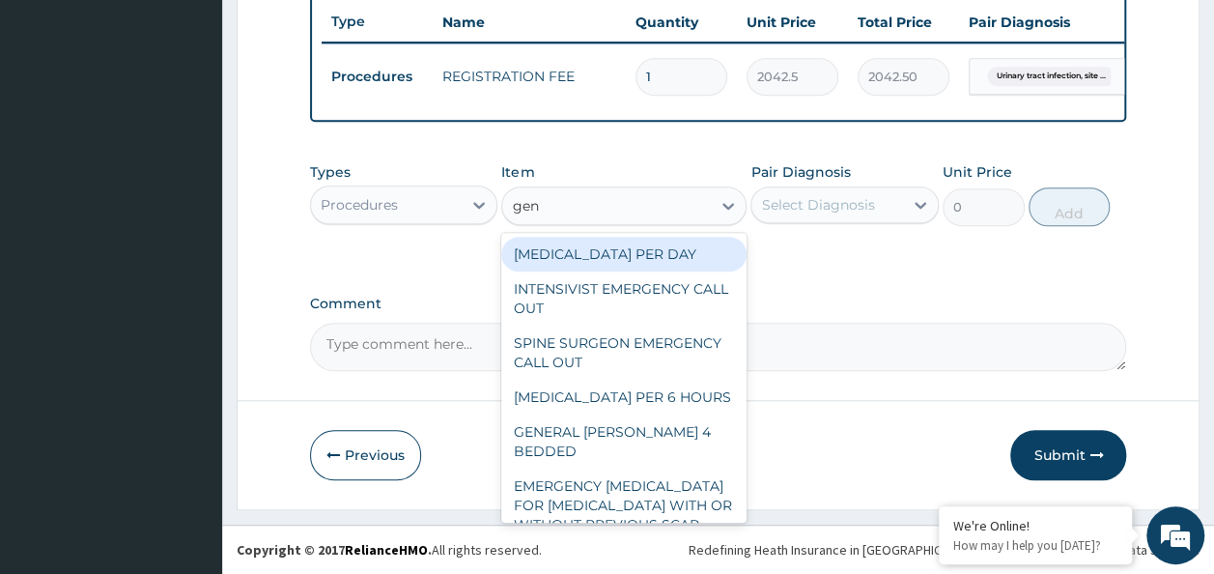
type input "gene"
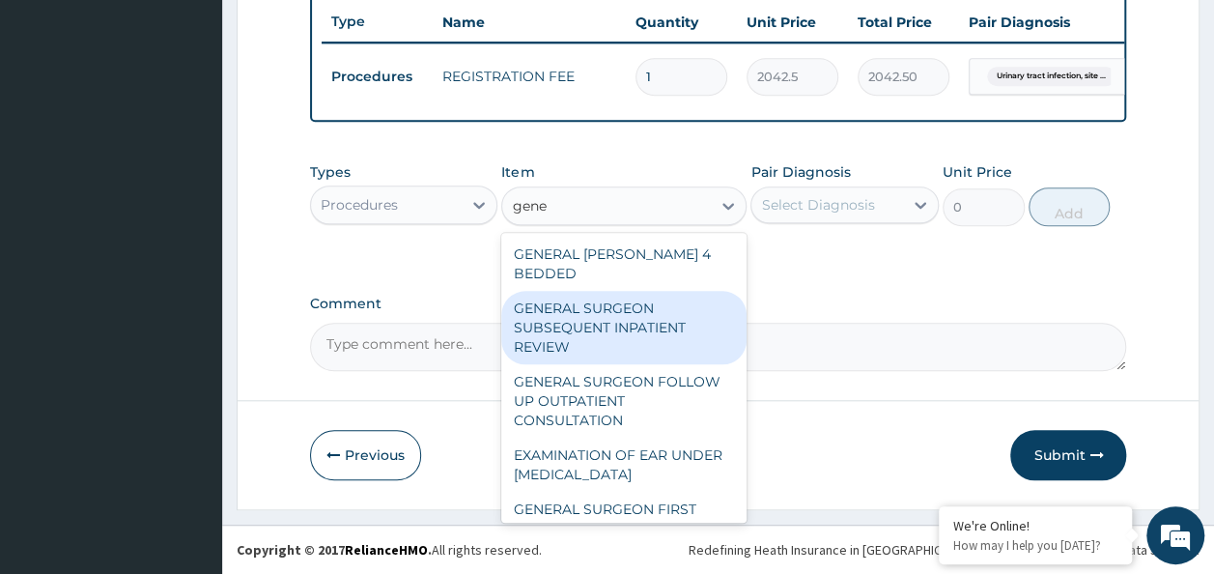
scroll to position [238, 0]
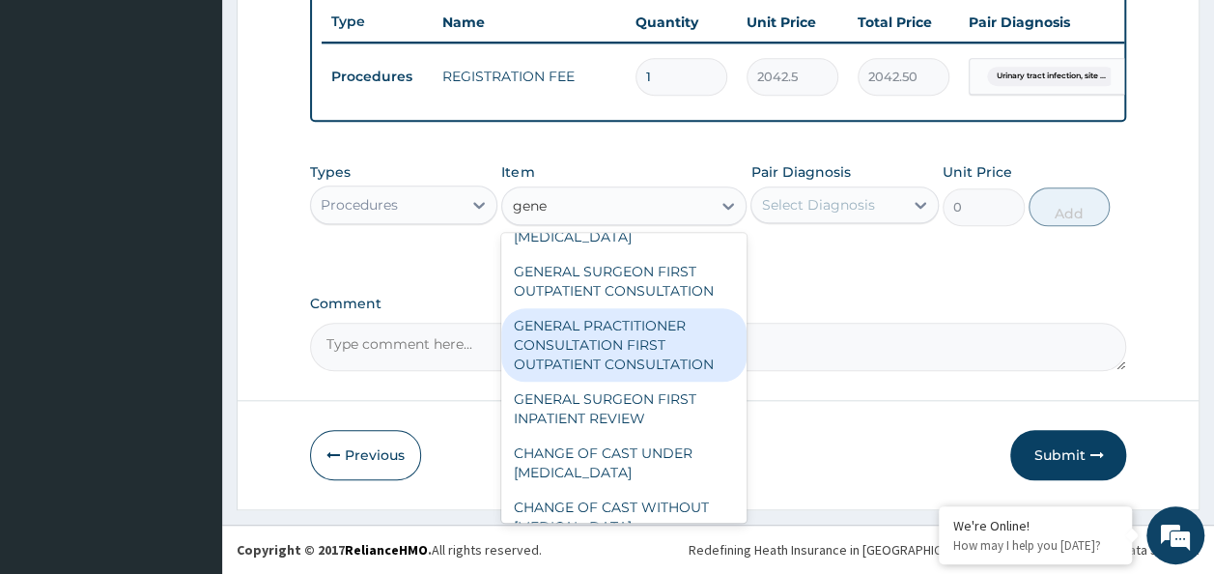
click at [682, 342] on div "GENERAL PRACTITIONER CONSULTATION FIRST OUTPATIENT CONSULTATION" at bounding box center [623, 344] width 245 height 73
type input "3370.125"
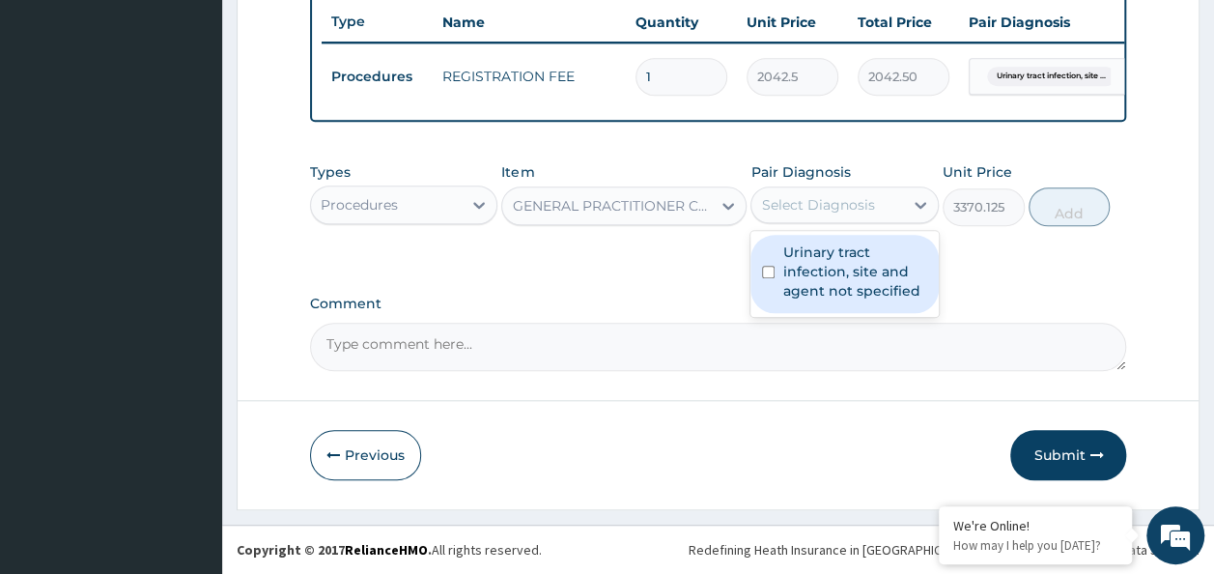
drag, startPoint x: 867, startPoint y: 199, endPoint x: 859, endPoint y: 272, distance: 73.9
click at [859, 223] on div "option [MEDICAL_DATA], site and agent not specified, selected. option [MEDICAL_…" at bounding box center [845, 204] width 188 height 37
click at [859, 272] on label "Urinary tract infection, site and agent not specified" at bounding box center [854, 271] width 145 height 58
checkbox input "true"
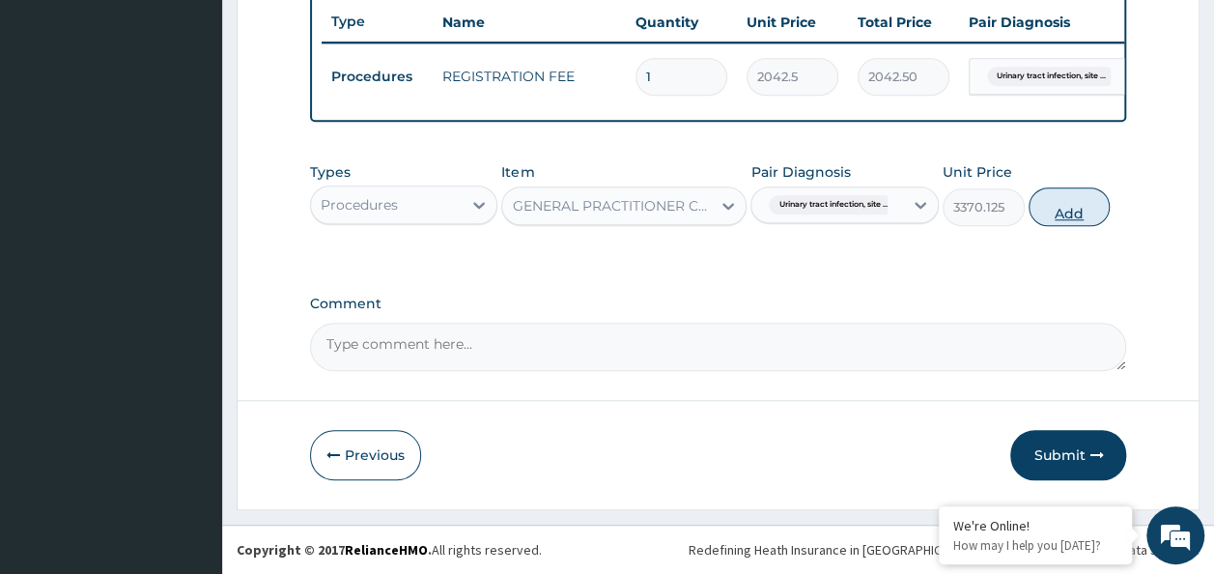
click at [1054, 212] on button "Add" at bounding box center [1070, 206] width 82 height 39
type input "0"
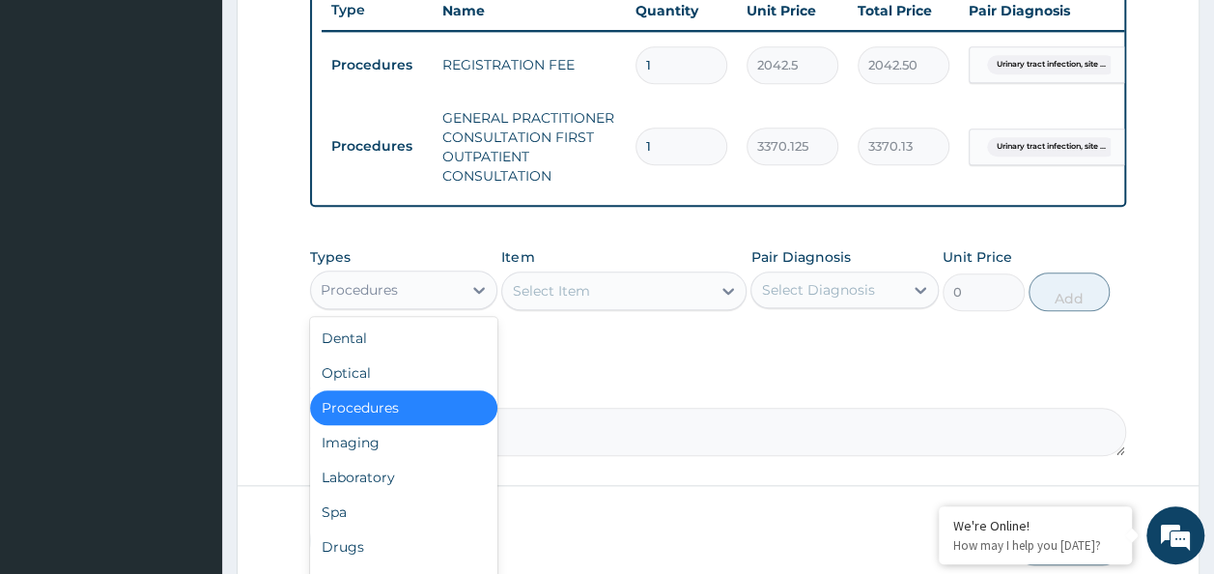
click at [431, 284] on div "Procedures" at bounding box center [404, 289] width 188 height 39
click at [380, 490] on div "Laboratory" at bounding box center [404, 477] width 188 height 35
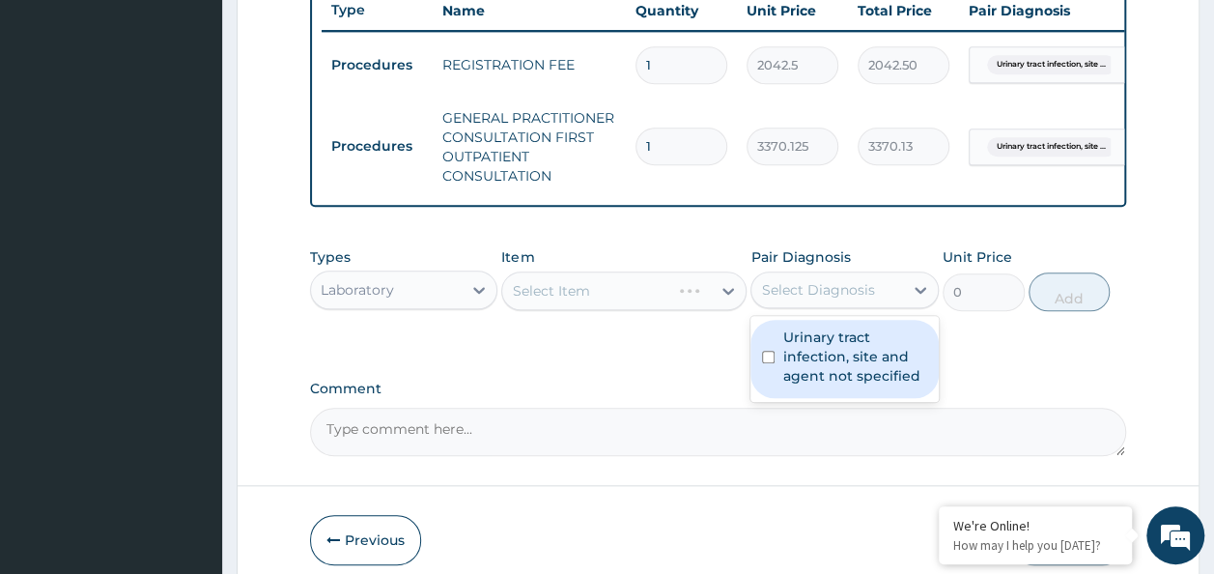
click at [788, 299] on div "Select Diagnosis" at bounding box center [817, 289] width 113 height 19
click at [823, 361] on label "Urinary tract infection, site and agent not specified" at bounding box center [854, 356] width 145 height 58
checkbox input "true"
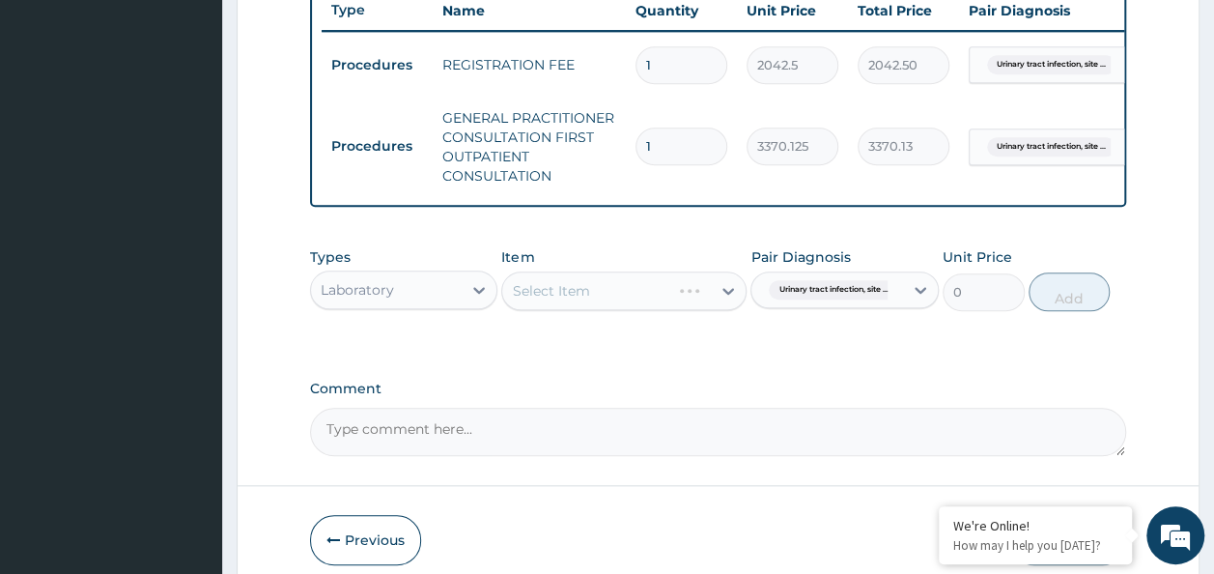
click at [624, 309] on div "Select Item" at bounding box center [623, 290] width 245 height 39
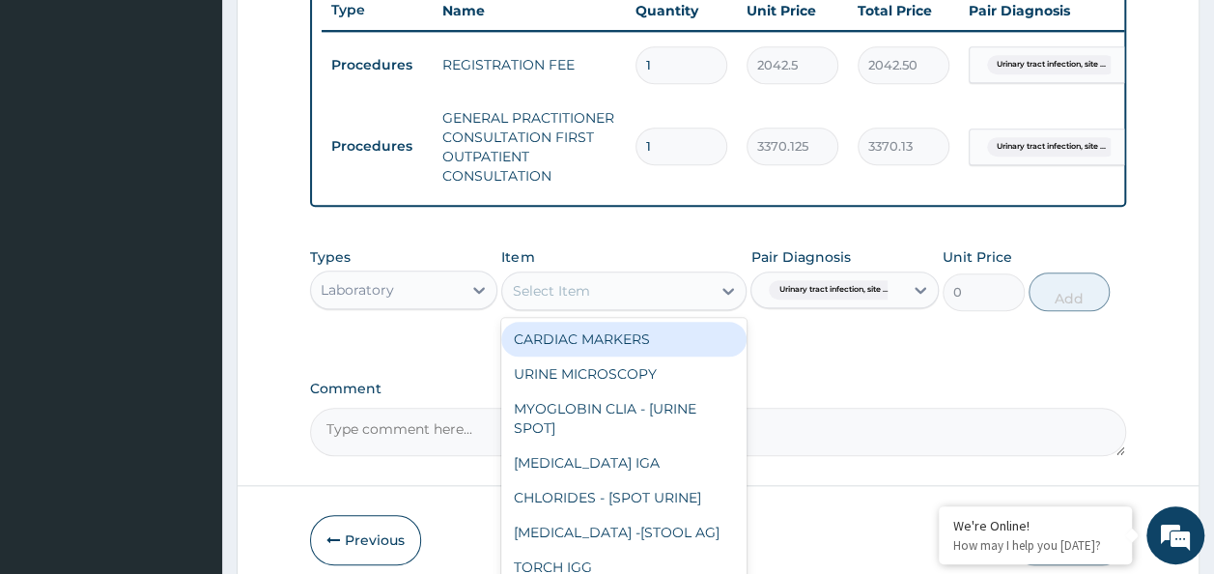
click at [624, 306] on div "Select Item" at bounding box center [606, 290] width 209 height 31
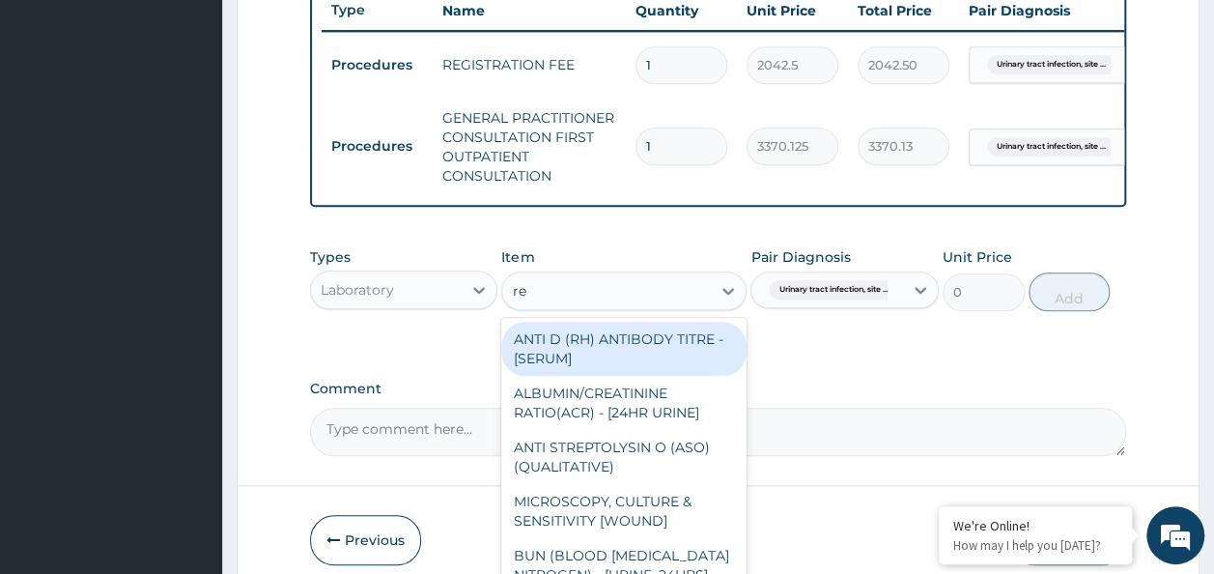
type input "ren"
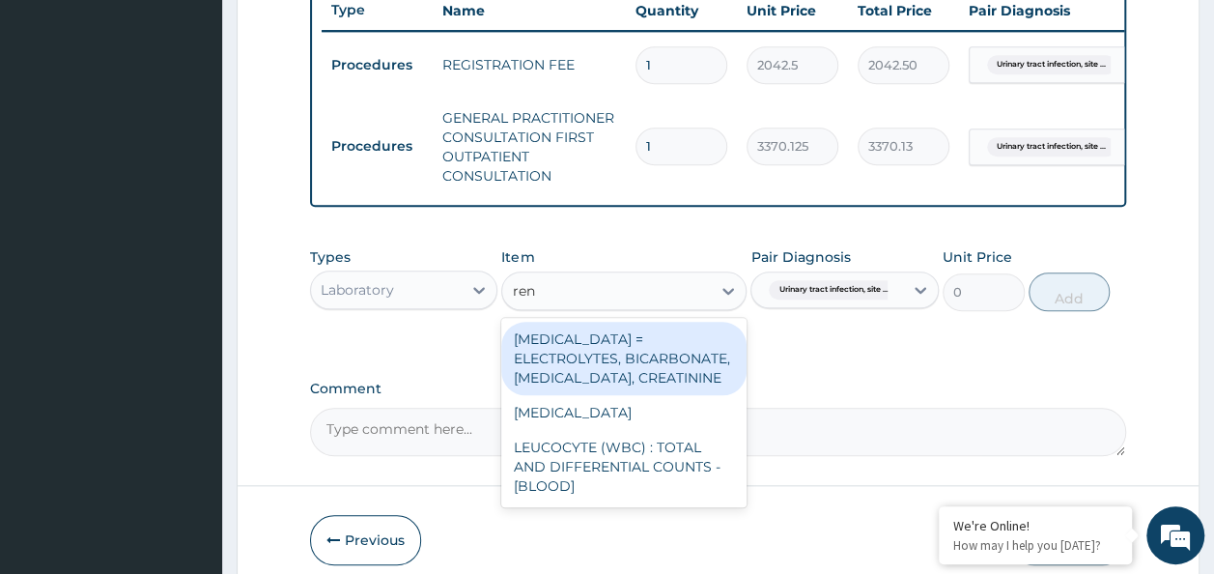
click at [658, 362] on div "[MEDICAL_DATA] = ELECTROLYTES, BICARBONATE, [MEDICAL_DATA], CREATININE" at bounding box center [623, 358] width 245 height 73
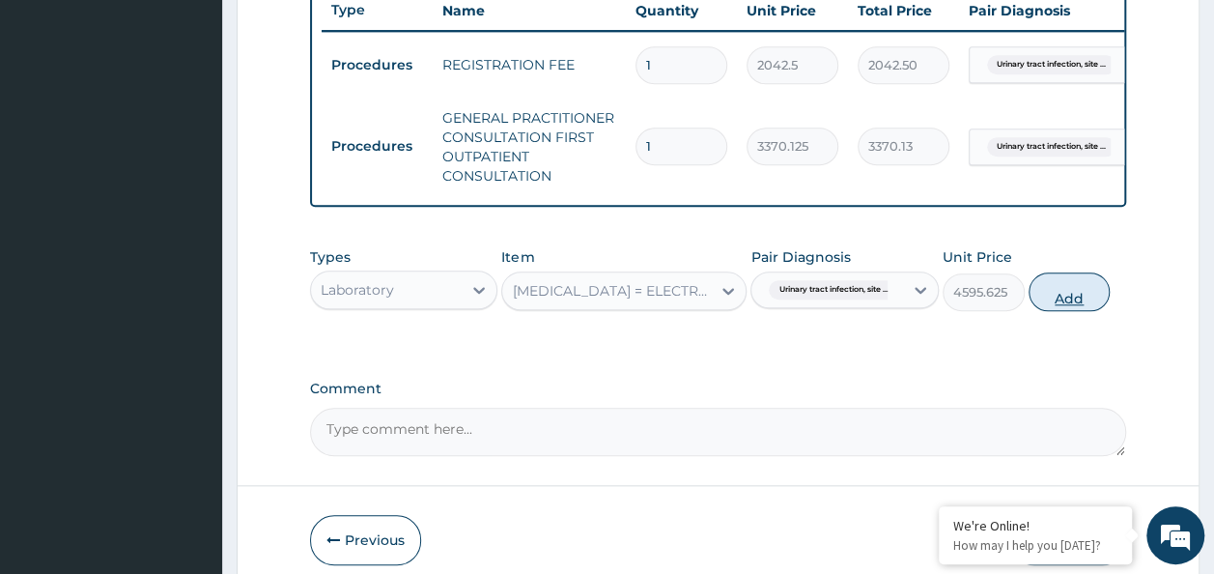
click at [1055, 311] on button "Add" at bounding box center [1070, 291] width 82 height 39
type input "0"
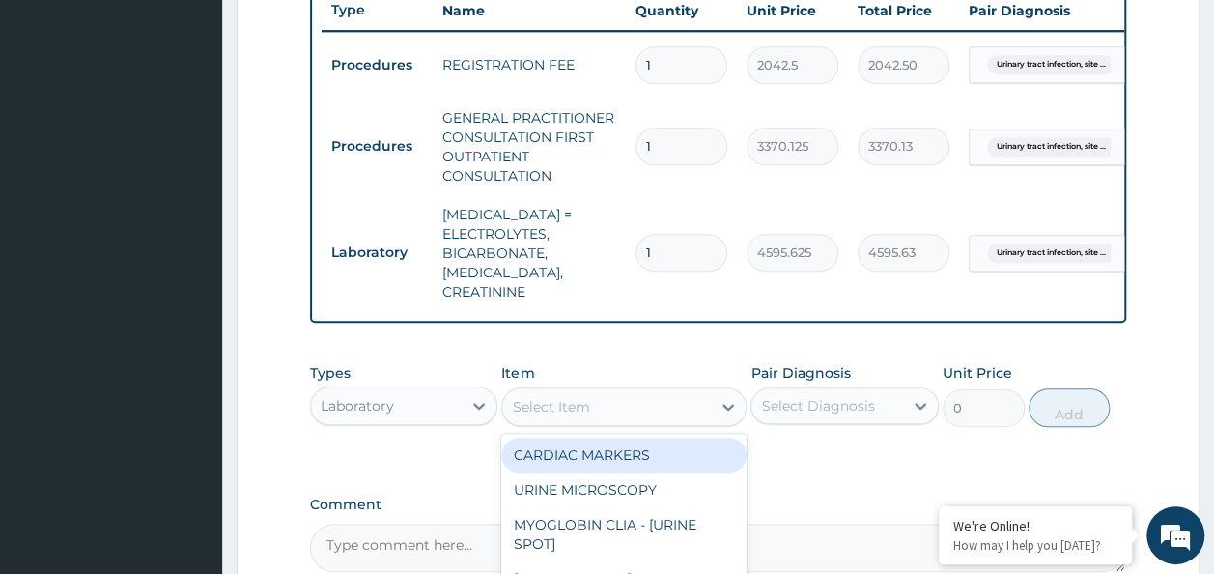
click at [579, 404] on div "Select Item" at bounding box center [550, 406] width 77 height 19
type input "urina"
click at [587, 448] on div "[MEDICAL_DATA]" at bounding box center [623, 455] width 245 height 35
type input "1531.875"
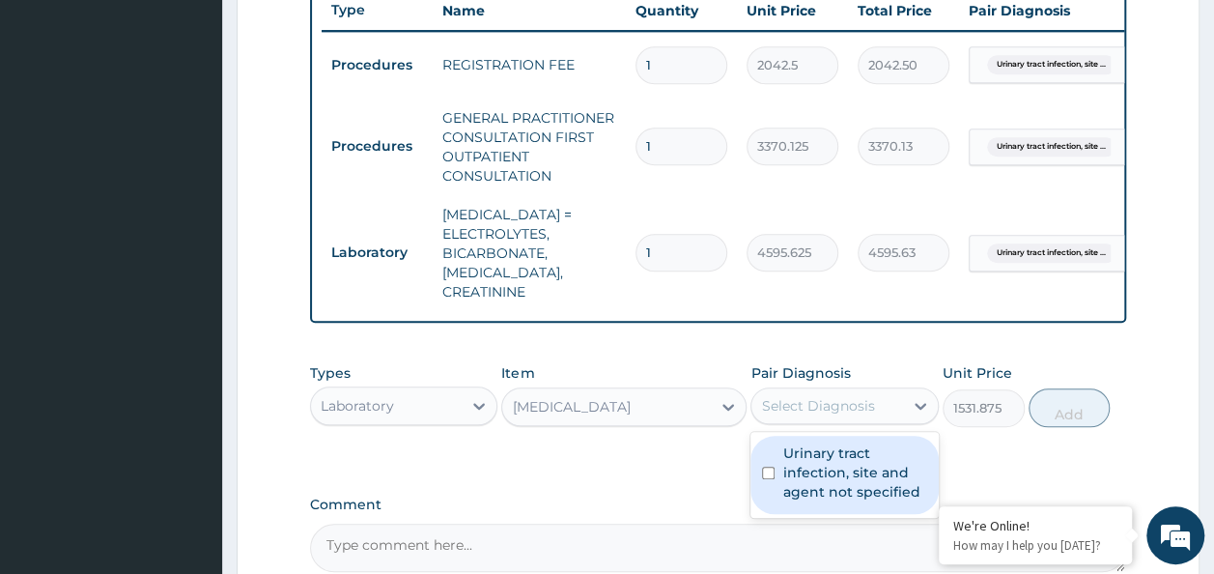
drag, startPoint x: 800, startPoint y: 405, endPoint x: 824, endPoint y: 473, distance: 72.7
click at [824, 424] on div "option [MEDICAL_DATA], site and agent not specified, selected. option [MEDICAL_…" at bounding box center [845, 405] width 188 height 37
click at [824, 473] on label "Urinary tract infection, site and agent not specified" at bounding box center [854, 472] width 145 height 58
checkbox input "true"
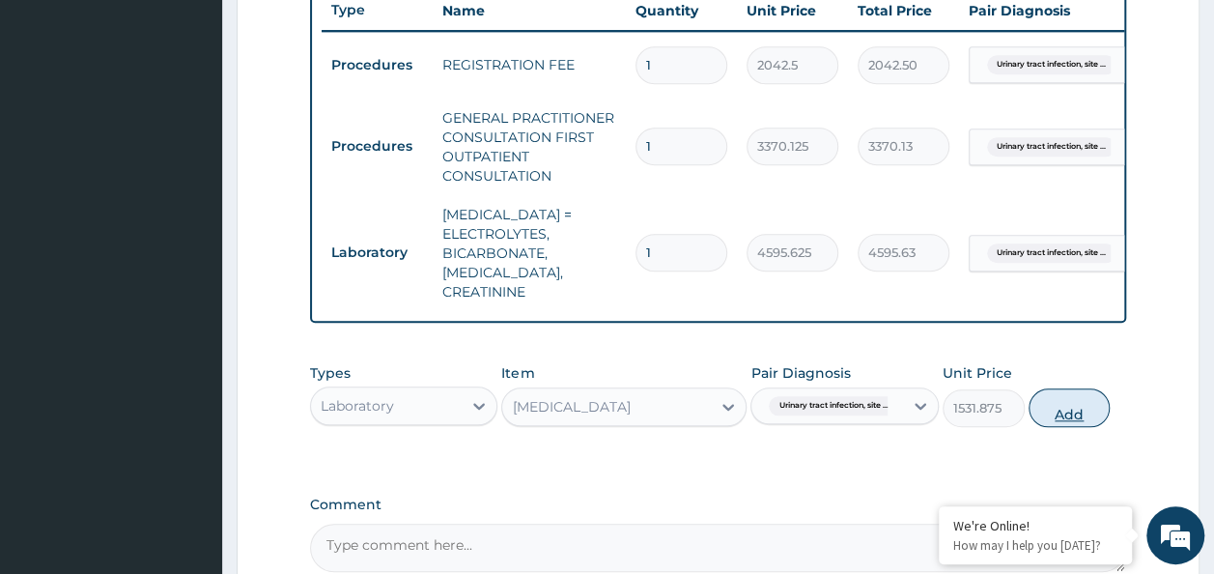
click at [1061, 405] on button "Add" at bounding box center [1070, 407] width 82 height 39
type input "0"
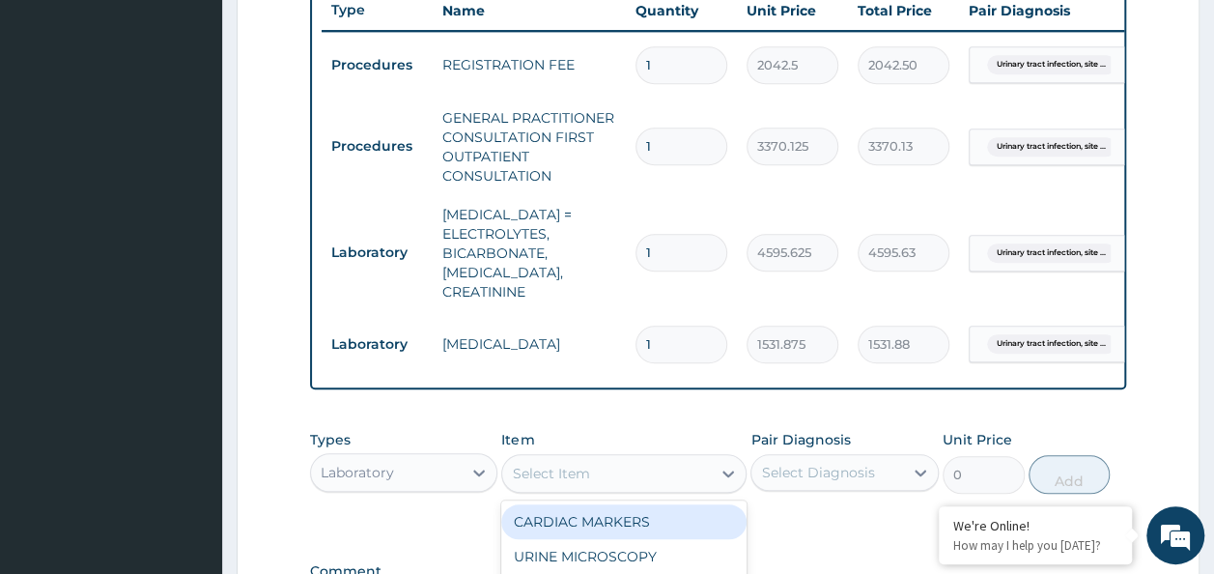
click at [547, 464] on div "Select Item" at bounding box center [550, 473] width 77 height 19
type input "urine"
click at [607, 527] on div "URINE MICROSCOPY" at bounding box center [623, 521] width 245 height 35
type input "4595.625"
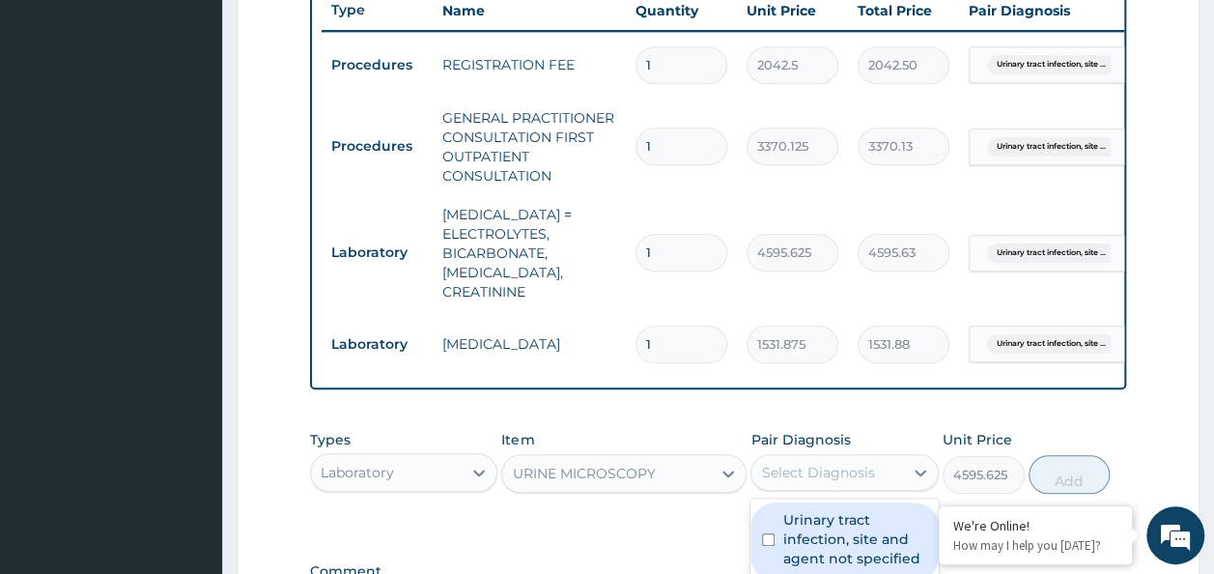
click at [805, 468] on div "Select Diagnosis" at bounding box center [817, 472] width 113 height 19
click at [819, 517] on label "Urinary tract infection, site and agent not specified" at bounding box center [854, 539] width 145 height 58
checkbox input "true"
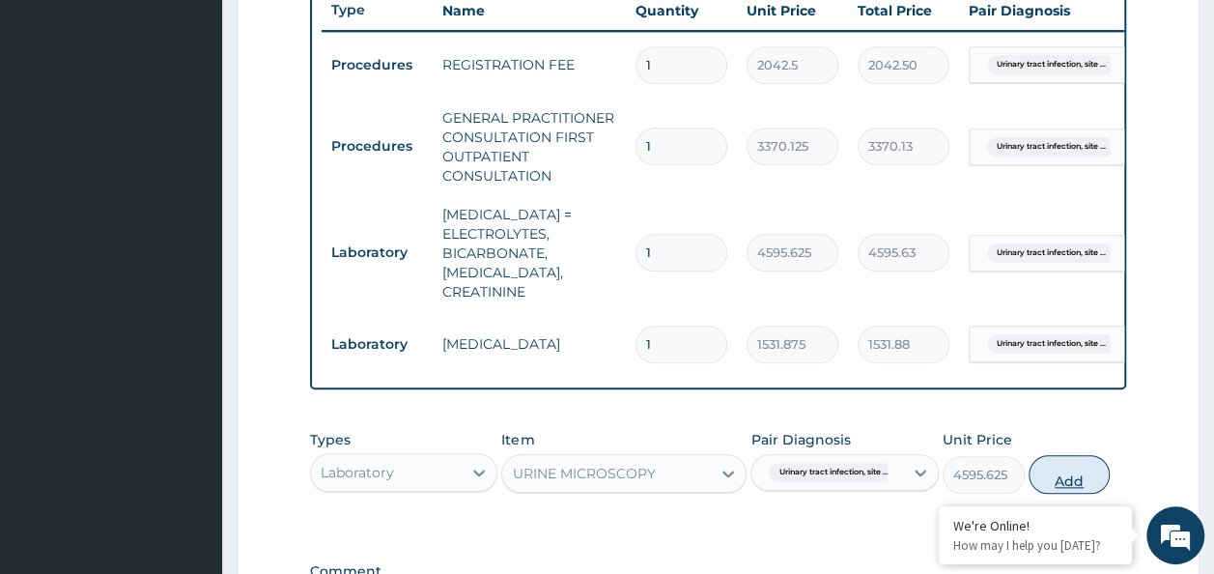
click at [1053, 467] on button "Add" at bounding box center [1070, 474] width 82 height 39
type input "0"
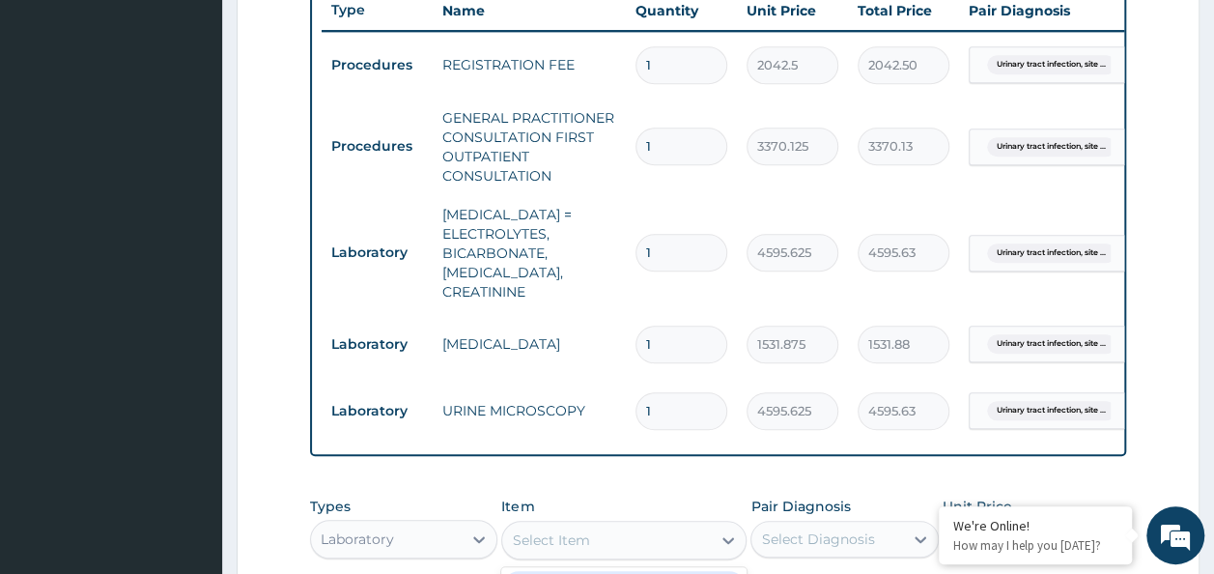
click at [623, 524] on div "Select Item" at bounding box center [606, 539] width 209 height 31
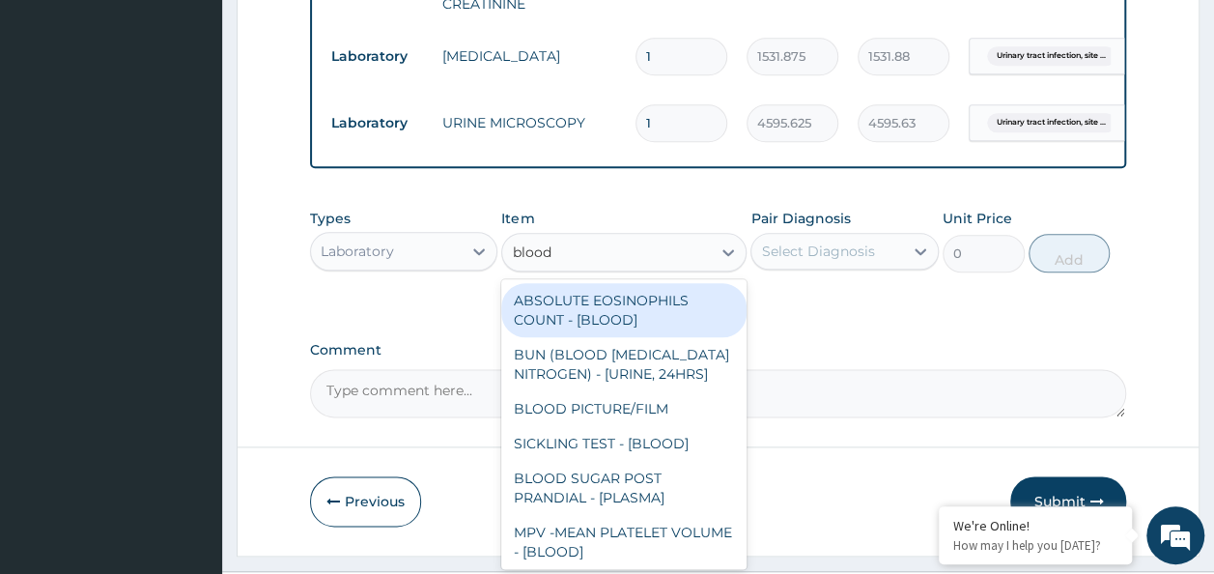
scroll to position [1066, 0]
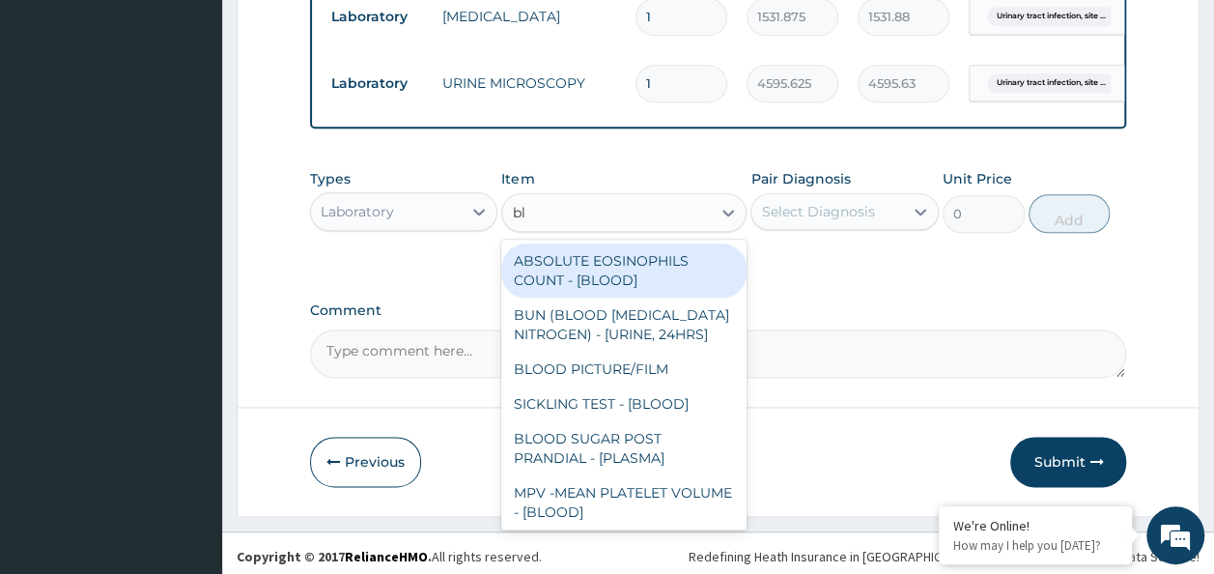
type input "b"
type input "blood"
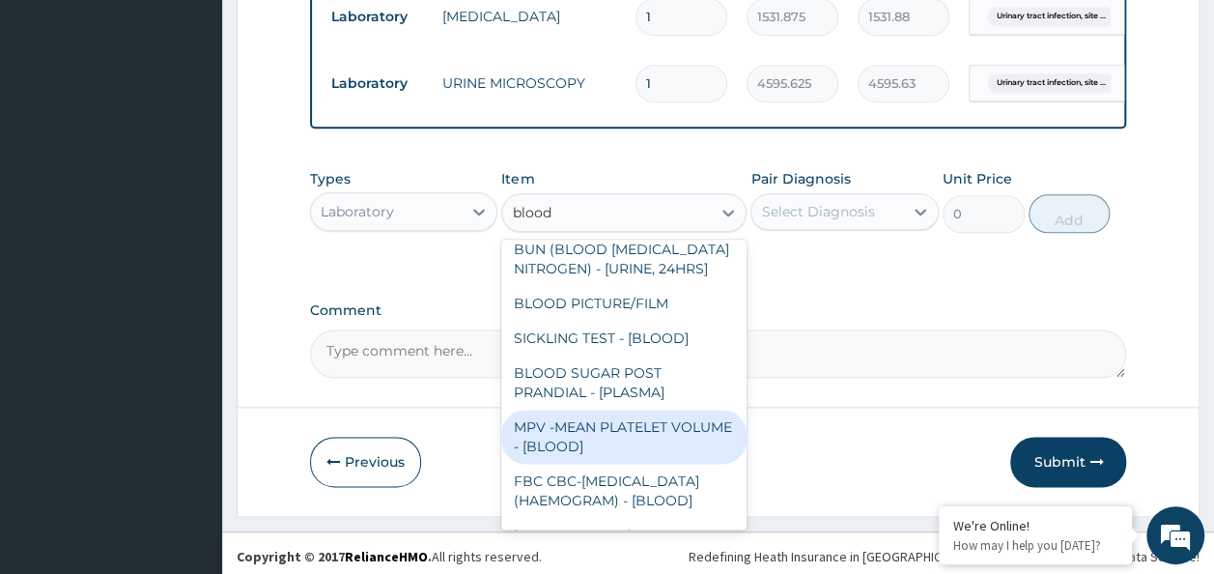
scroll to position [65, 0]
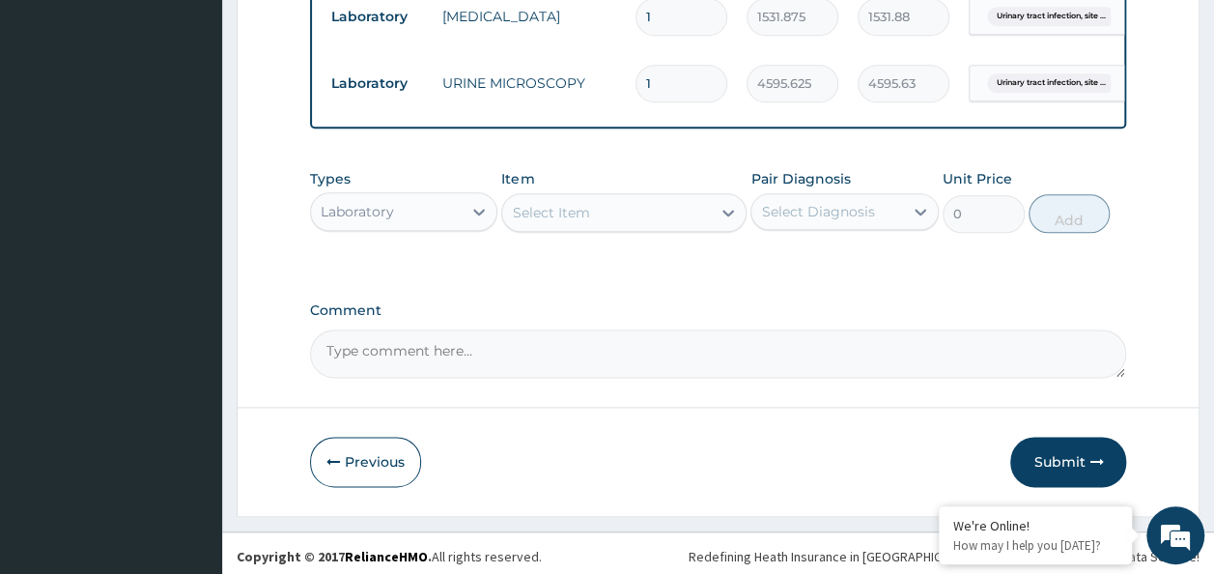
click at [589, 205] on div "Select Item" at bounding box center [606, 212] width 209 height 31
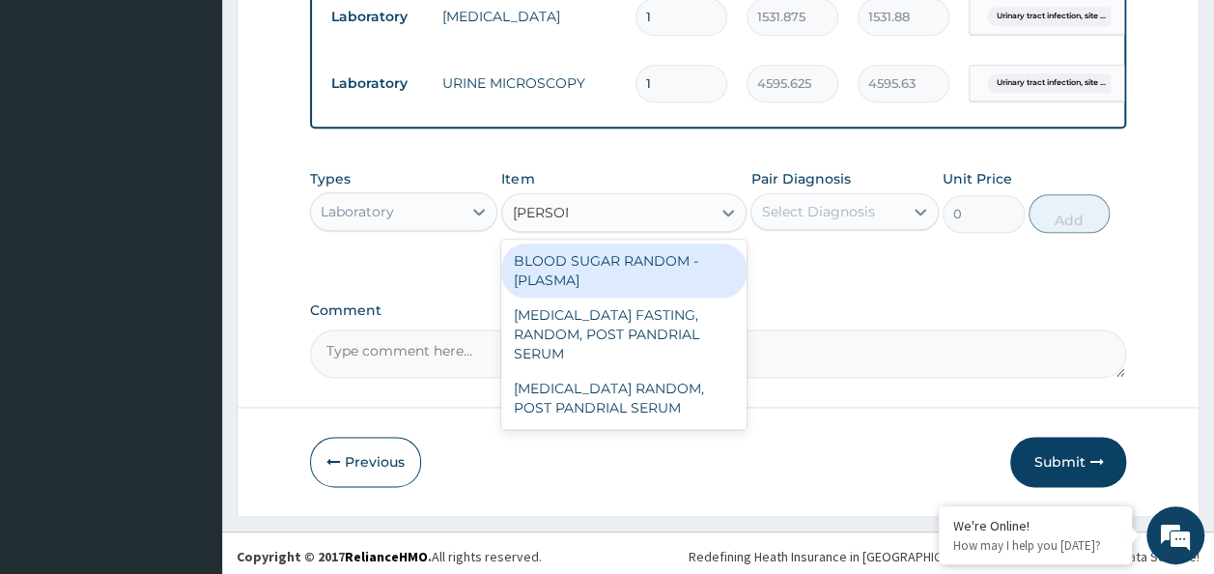
type input "random"
click at [604, 273] on div "BLOOD SUGAR RANDOM - [PLASMA]" at bounding box center [623, 270] width 245 height 54
type input "1800"
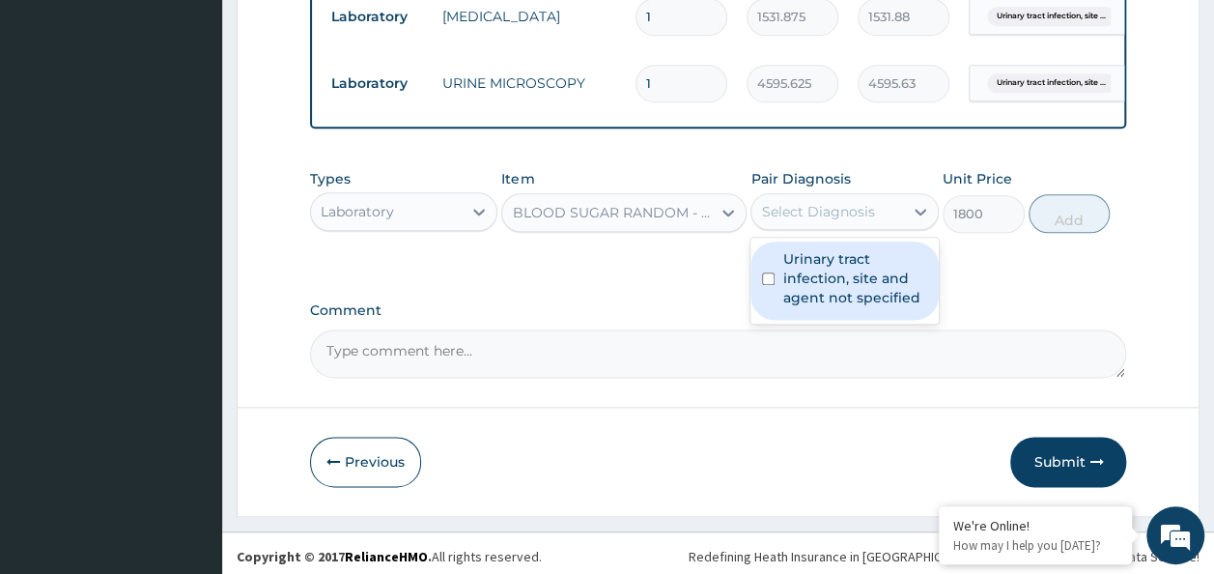
click at [844, 209] on div "Select Diagnosis" at bounding box center [817, 211] width 113 height 19
click at [775, 277] on div "Urinary tract infection, site and agent not specified" at bounding box center [845, 280] width 188 height 78
checkbox input "true"
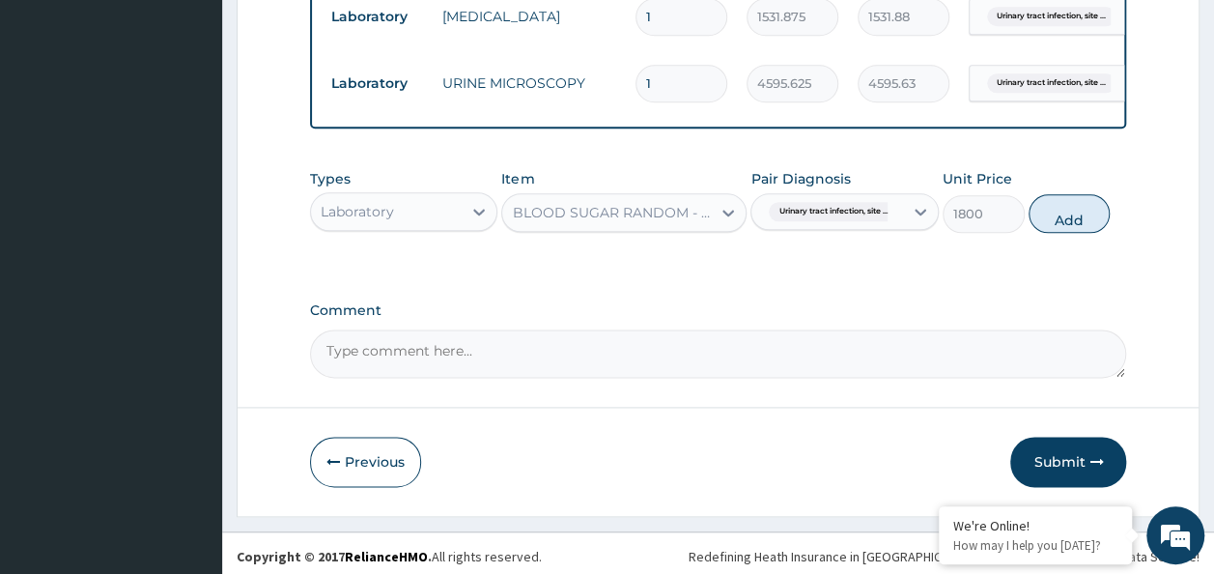
click at [618, 259] on div "Types Laboratory Item BLOOD SUGAR RANDOM - [PLASMA] Pair Diagnosis [MEDICAL_DAT…" at bounding box center [718, 215] width 817 height 112
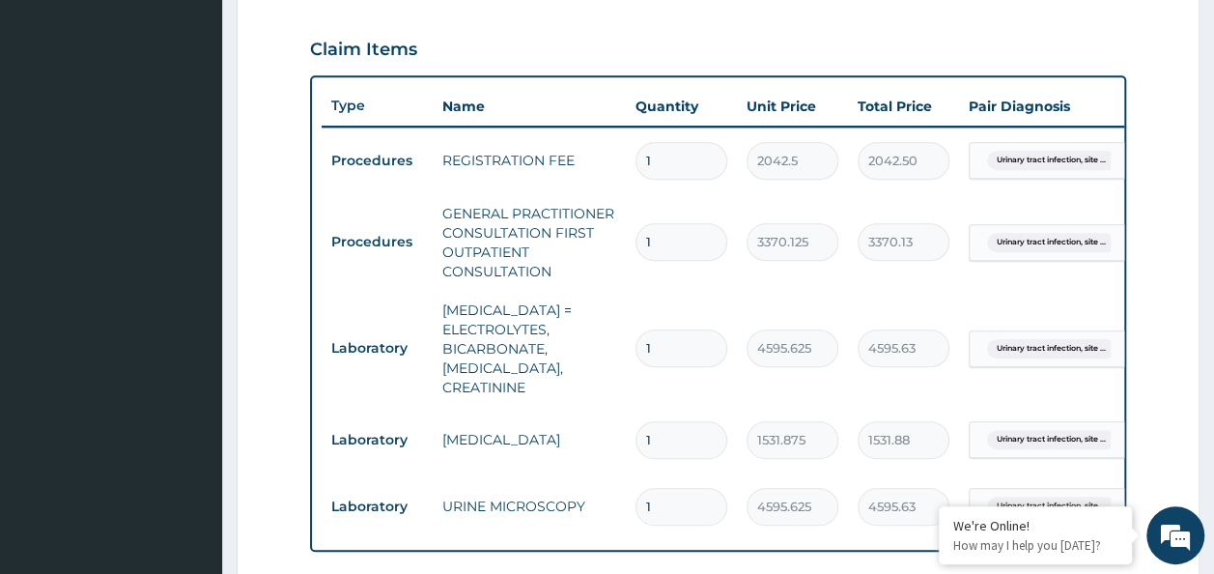
scroll to position [1066, 0]
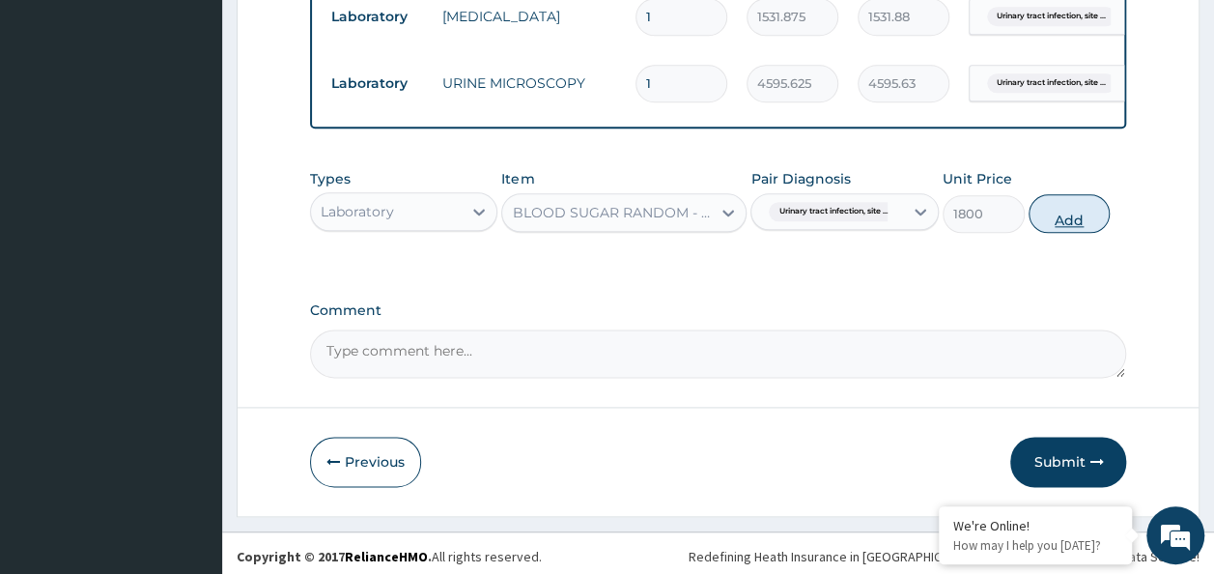
click at [1095, 204] on button "Add" at bounding box center [1070, 213] width 82 height 39
type input "0"
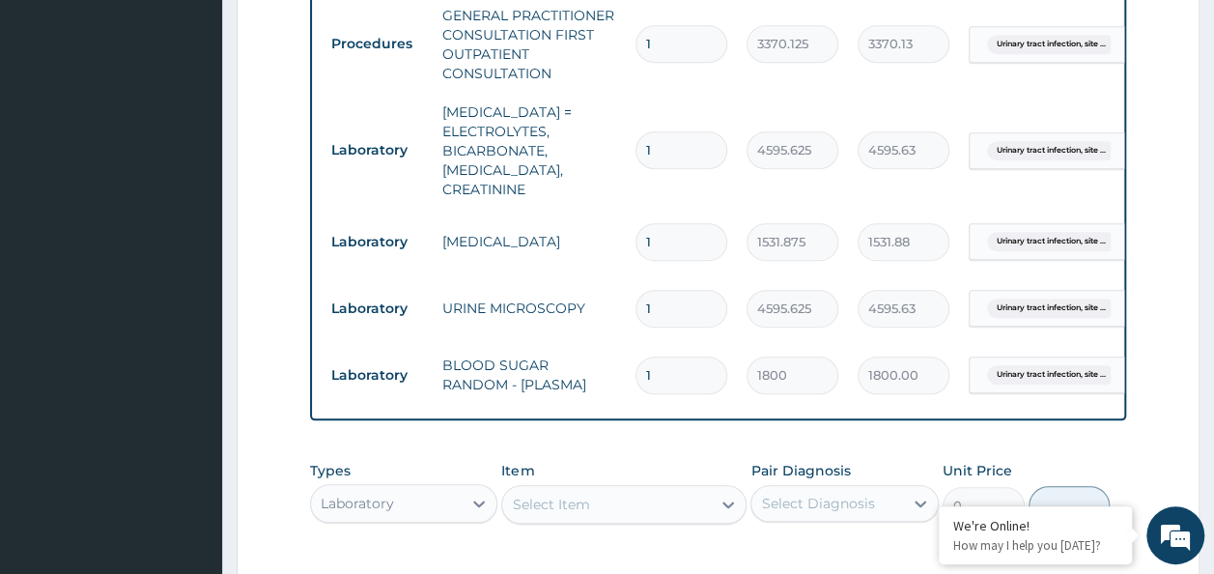
scroll to position [1133, 0]
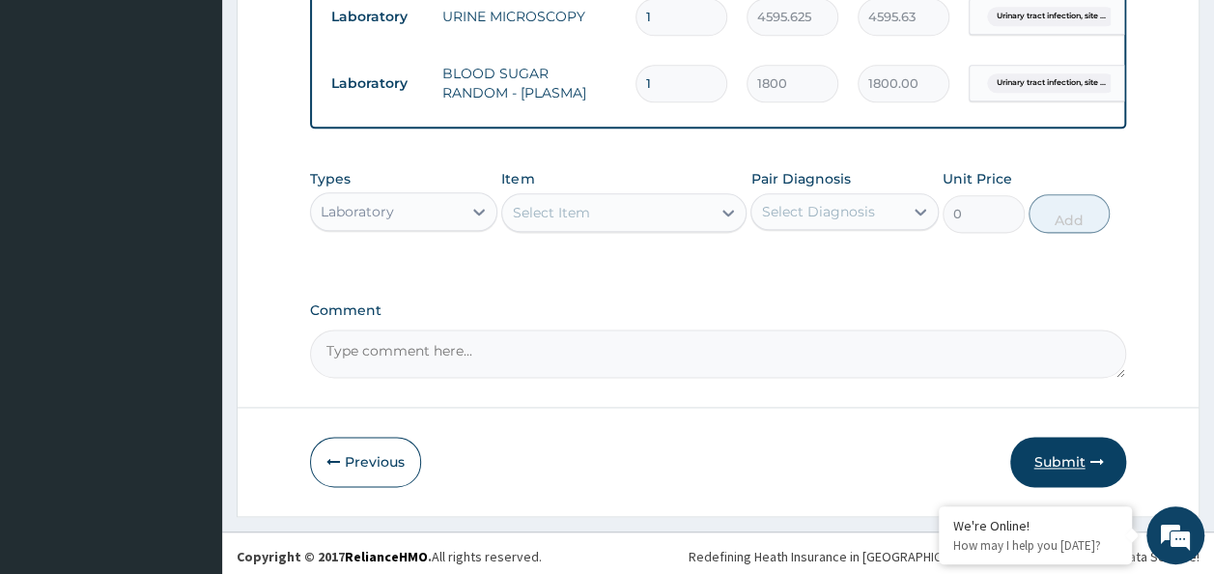
click at [1047, 450] on button "Submit" at bounding box center [1068, 462] width 116 height 50
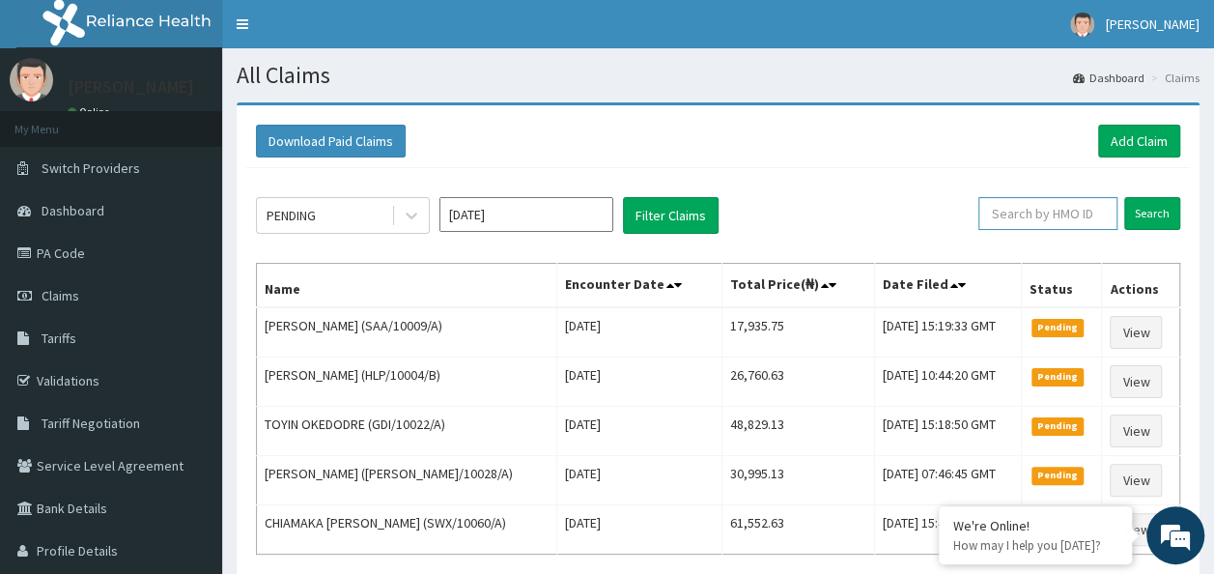
click at [1049, 207] on input "text" at bounding box center [1047, 213] width 139 height 33
paste input "SAA/10009/A"
type input "SAA/10009/A"
click at [1124, 197] on input "Search" at bounding box center [1152, 213] width 56 height 33
